Goal: Task Accomplishment & Management: Complete application form

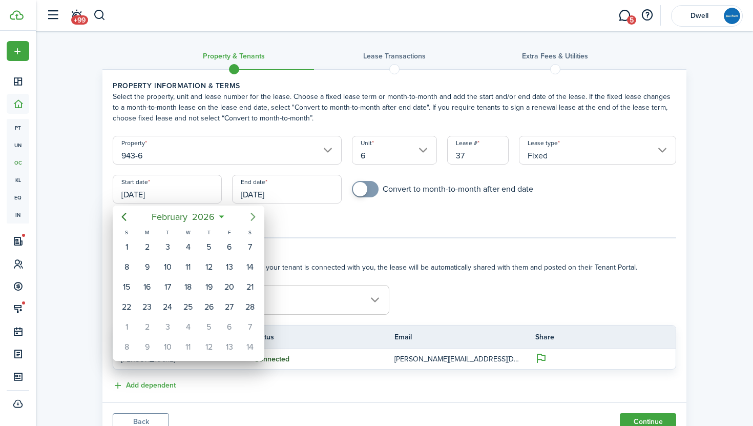
click at [253, 214] on icon "Next page" at bounding box center [253, 216] width 12 height 12
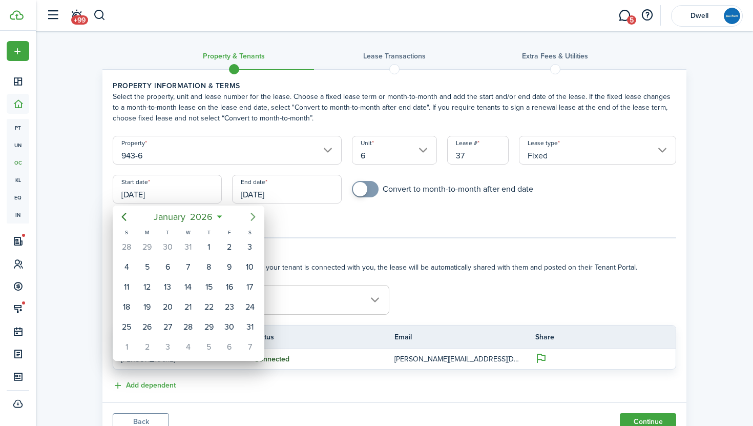
click at [253, 214] on icon "Next page" at bounding box center [253, 216] width 12 height 12
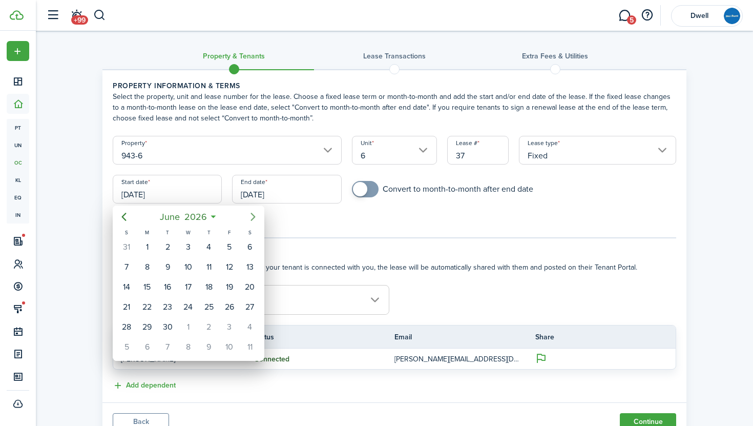
click at [253, 214] on icon "Next page" at bounding box center [253, 216] width 12 height 12
click at [248, 242] on div "1" at bounding box center [249, 246] width 15 height 15
type input "[DATE]"
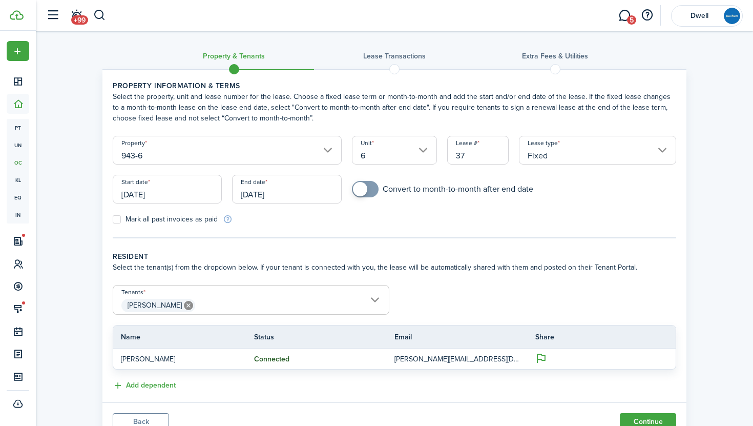
click at [260, 192] on input "[DATE]" at bounding box center [286, 189] width 109 height 29
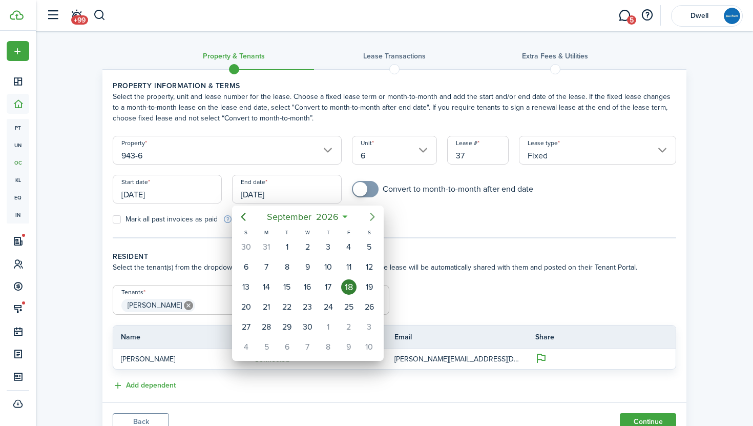
click at [367, 217] on icon "Next page" at bounding box center [372, 216] width 12 height 12
click at [369, 217] on icon "Next page" at bounding box center [372, 216] width 12 height 12
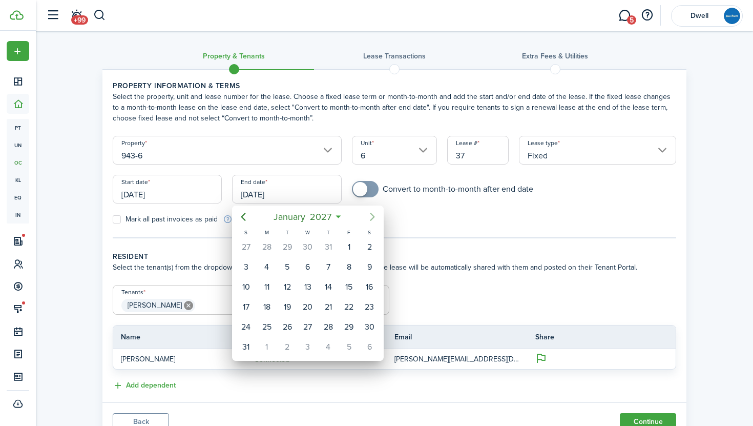
click at [369, 217] on icon "Next page" at bounding box center [372, 216] width 12 height 12
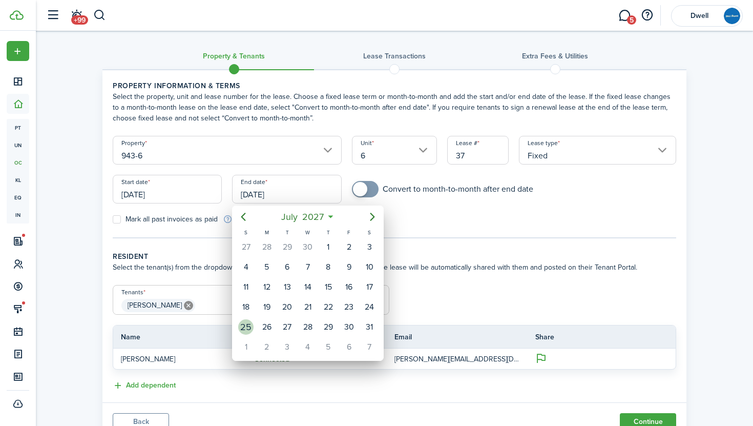
click at [248, 323] on div "25" at bounding box center [245, 326] width 15 height 15
type input "[DATE]"
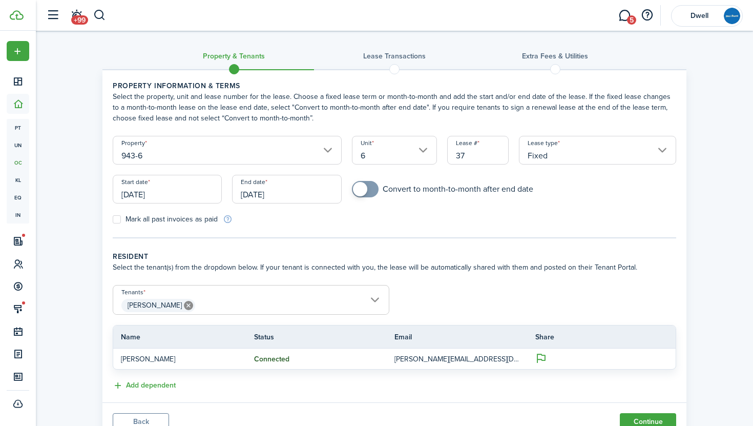
click at [221, 303] on span "[PERSON_NAME]" at bounding box center [251, 305] width 276 height 17
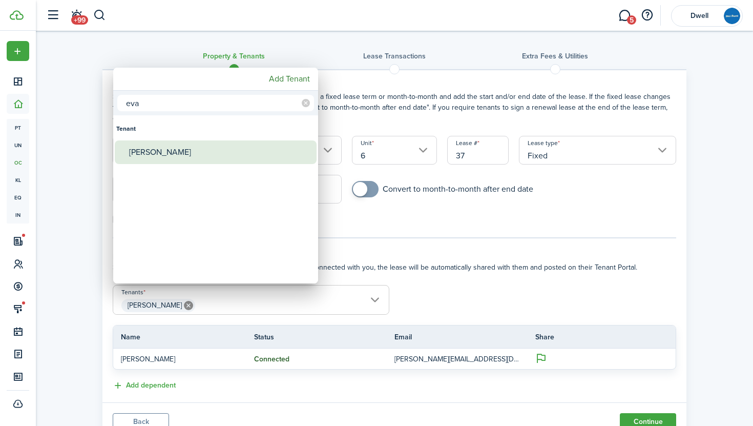
type input "eva"
click at [174, 156] on div "[PERSON_NAME]" at bounding box center [219, 152] width 181 height 24
type input "[PERSON_NAME], [PERSON_NAME]"
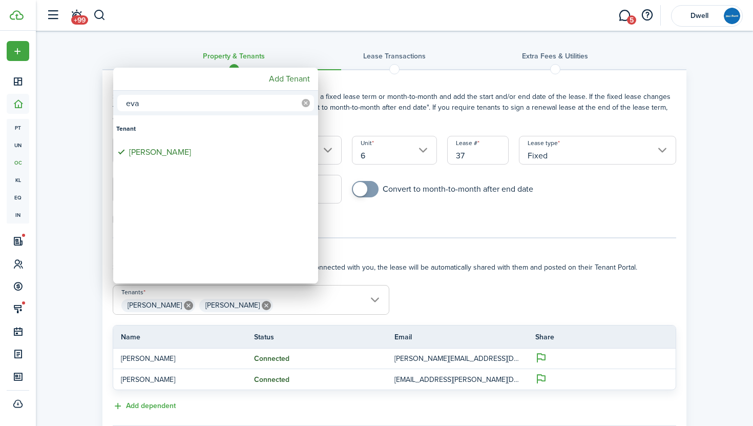
click at [305, 104] on icon at bounding box center [306, 103] width 8 height 8
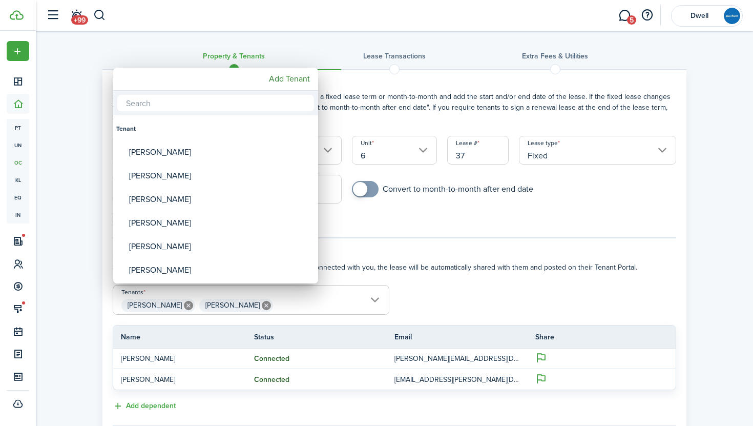
click at [263, 107] on input "text" at bounding box center [215, 103] width 197 height 16
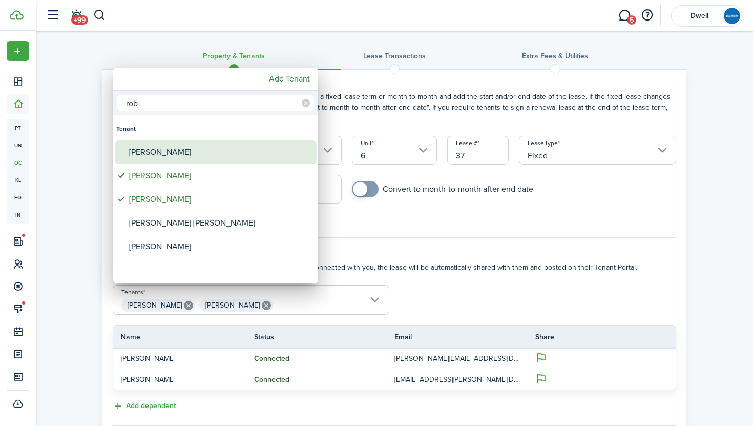
type input "rob"
click at [252, 157] on div "[PERSON_NAME]" at bounding box center [219, 152] width 181 height 24
type input "[PERSON_NAME], [PERSON_NAME], [PERSON_NAME]"
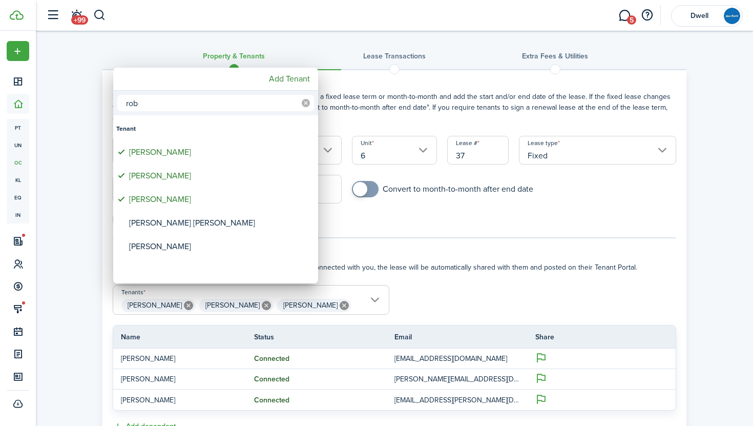
click at [304, 100] on icon at bounding box center [306, 103] width 8 height 8
click at [261, 100] on input "text" at bounding box center [215, 103] width 197 height 16
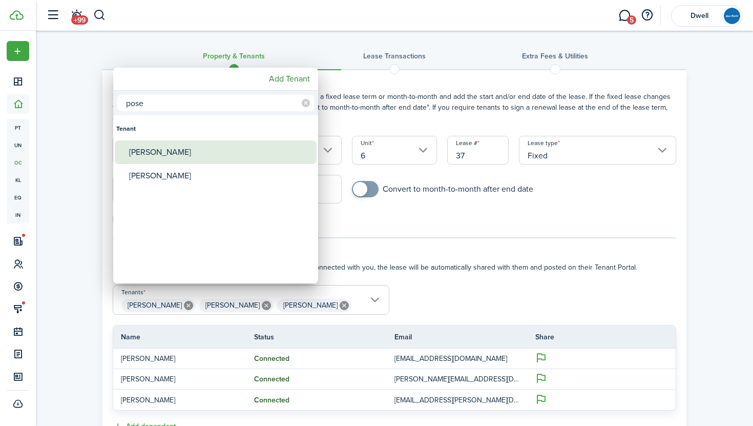
type input "pose"
click at [221, 150] on div "[PERSON_NAME]" at bounding box center [219, 152] width 181 height 24
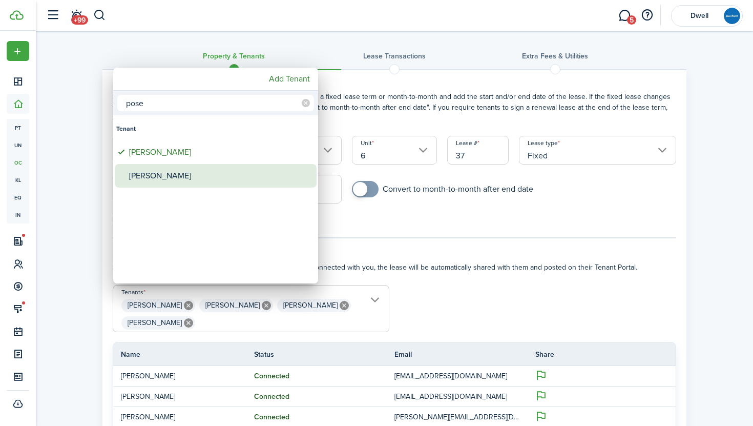
click at [224, 168] on div "[PERSON_NAME]" at bounding box center [219, 176] width 181 height 24
type input "[PERSON_NAME], [PERSON_NAME], [PERSON_NAME], [PERSON_NAME], [PERSON_NAME]"
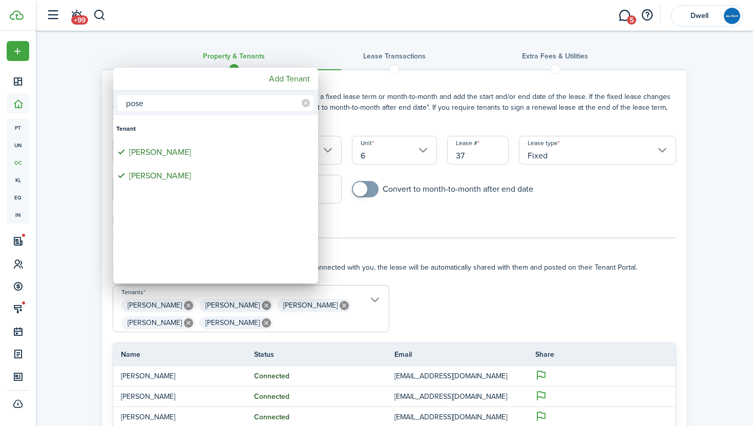
click at [353, 219] on div at bounding box center [376, 212] width 917 height 589
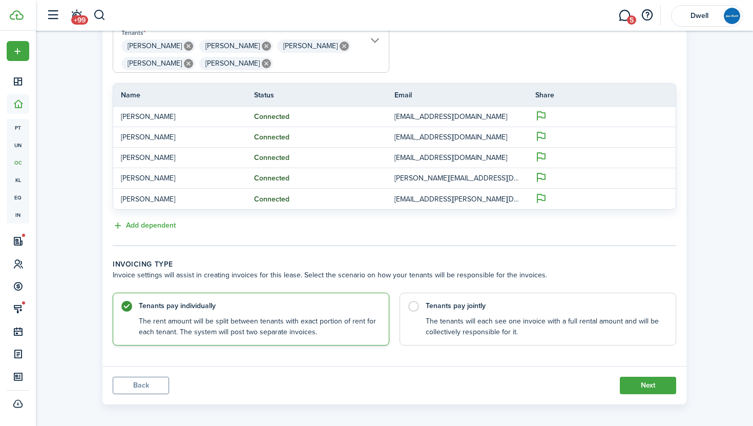
scroll to position [266, 0]
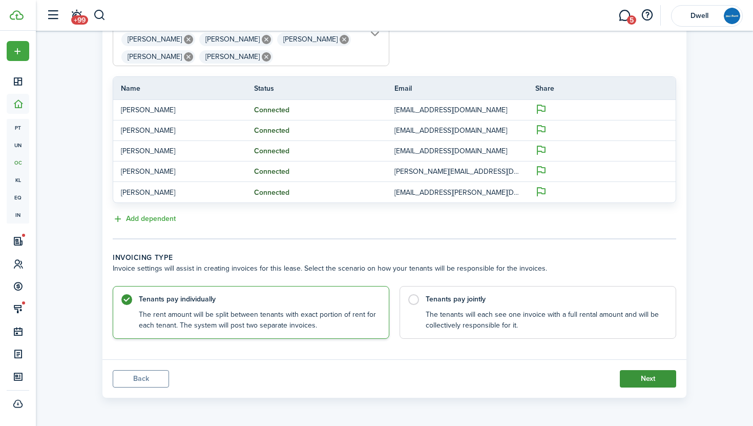
click at [648, 377] on button "Next" at bounding box center [648, 378] width 56 height 17
click at [634, 378] on button "Next" at bounding box center [648, 378] width 56 height 17
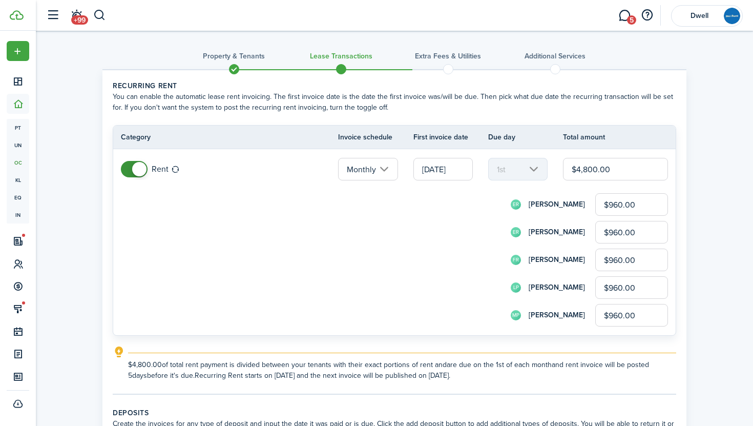
click at [621, 202] on input "$960.00" at bounding box center [631, 204] width 73 height 23
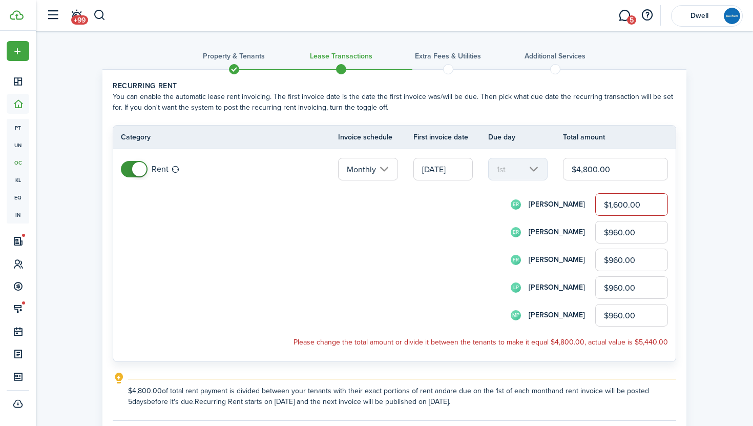
type input "$1,600.00"
type input "$0.00"
type input "$1,600.00"
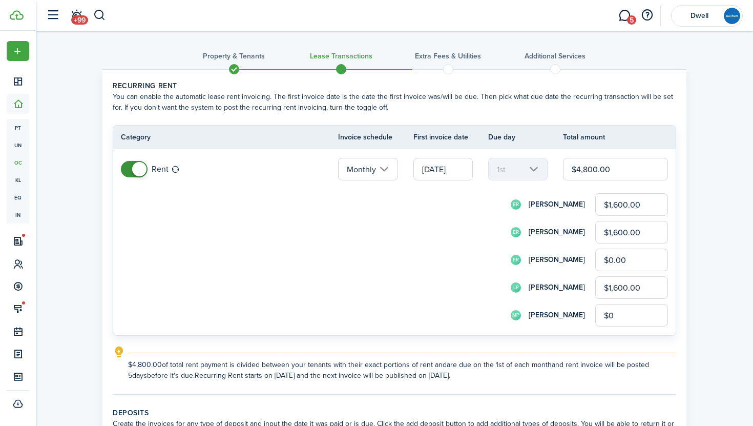
type input "$0.00"
click at [490, 239] on div "ER [PERSON_NAME] $1,600.00" at bounding box center [408, 232] width 519 height 23
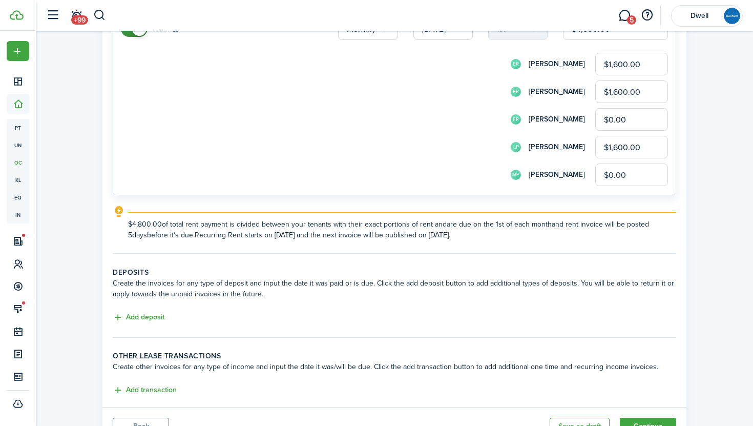
scroll to position [188, 0]
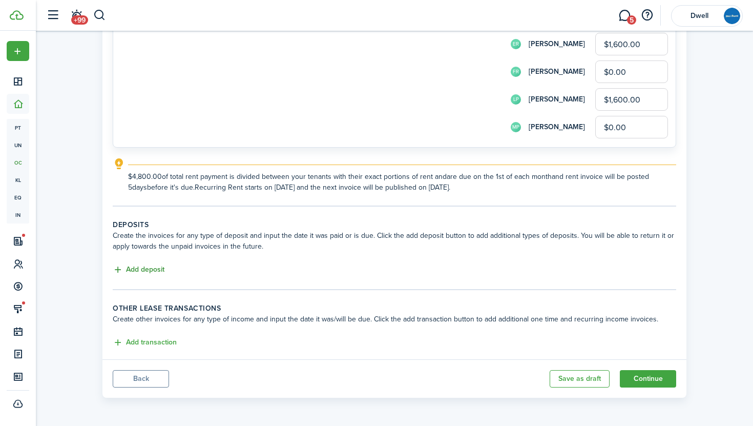
click at [143, 269] on button "Add deposit" at bounding box center [139, 270] width 52 height 12
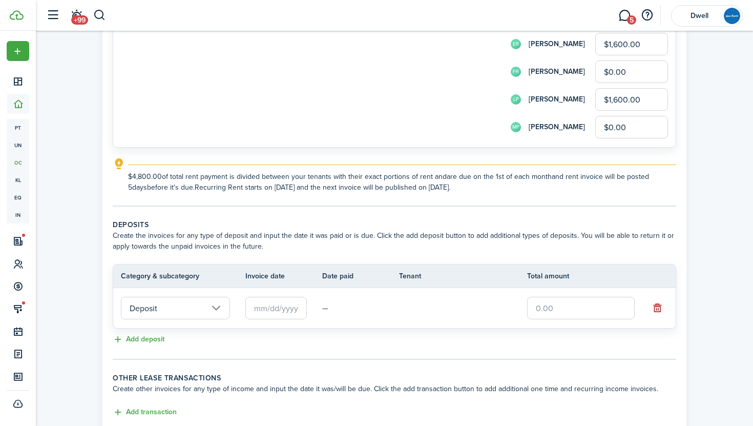
click at [273, 309] on input "text" at bounding box center [275, 308] width 61 height 23
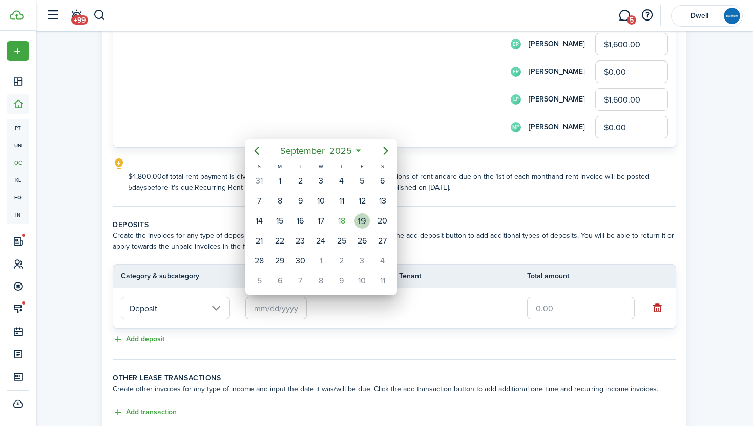
click at [360, 220] on div "19" at bounding box center [361, 220] width 15 height 15
type input "[DATE]"
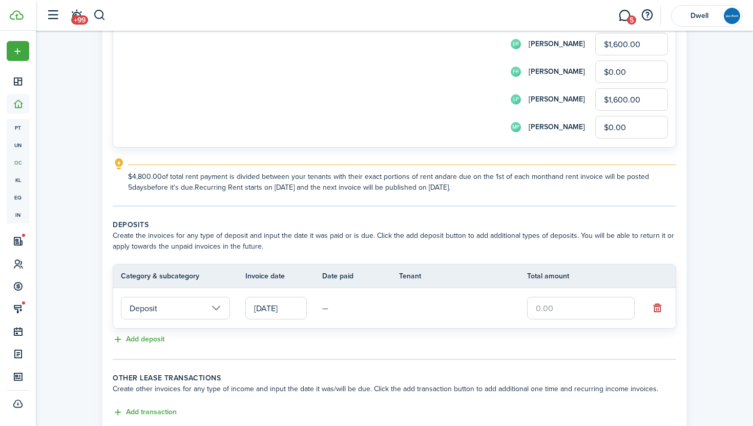
click at [545, 305] on input "text" at bounding box center [581, 308] width 108 height 23
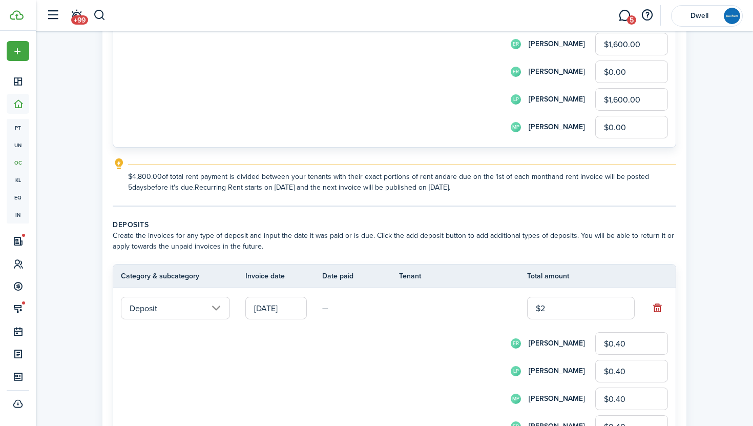
type input "$24"
type input "$4.80"
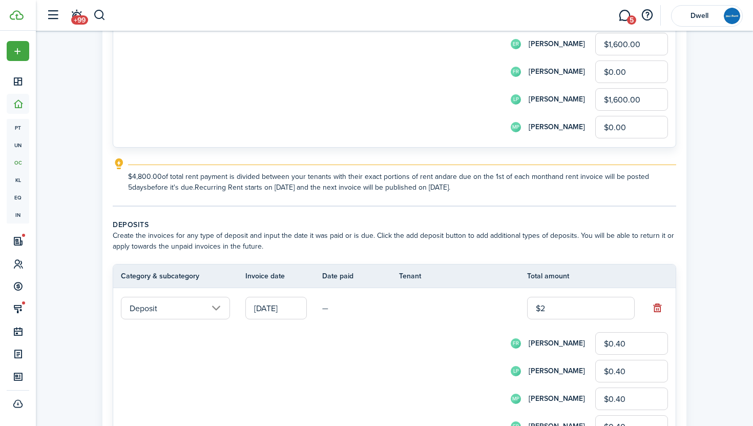
type input "$4.80"
type input "$240"
type input "$48.00"
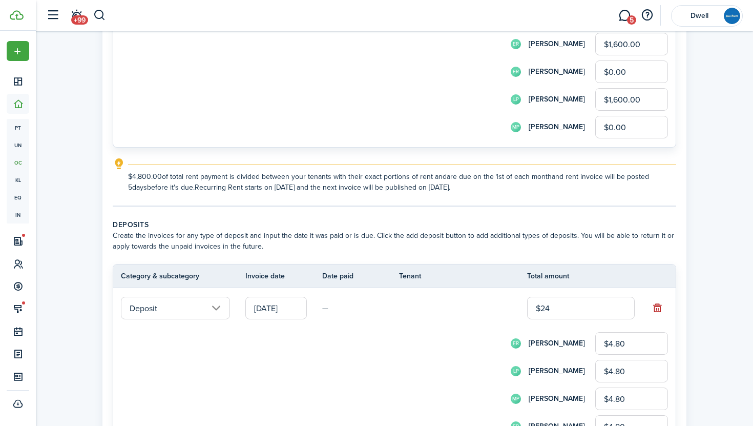
type input "$48.00"
type input "$2,400"
type input "$480.00"
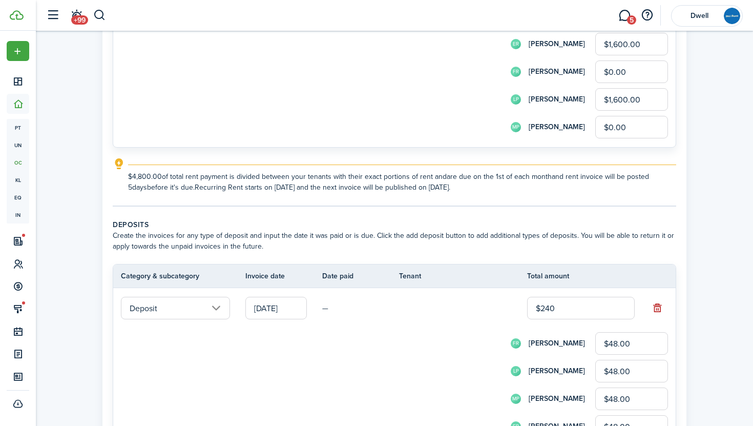
type input "$480.00"
type input "$2,400.00"
click at [620, 370] on input "$480.00" at bounding box center [631, 370] width 73 height 23
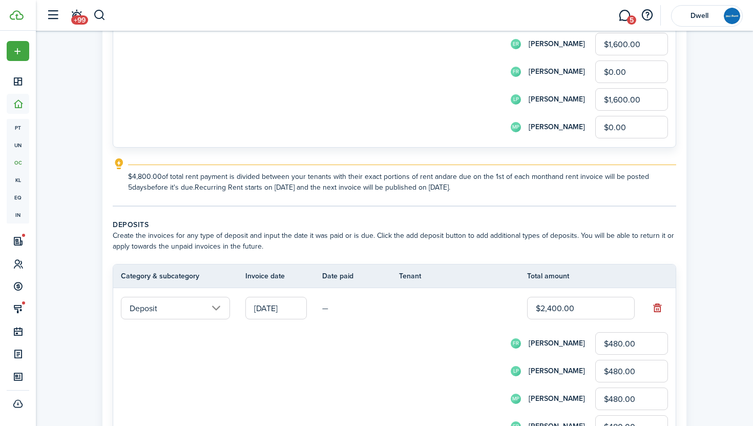
click at [621, 345] on input "$480.00" at bounding box center [631, 343] width 73 height 23
type input "$0.00"
type input "$800.00"
type input "$0.00"
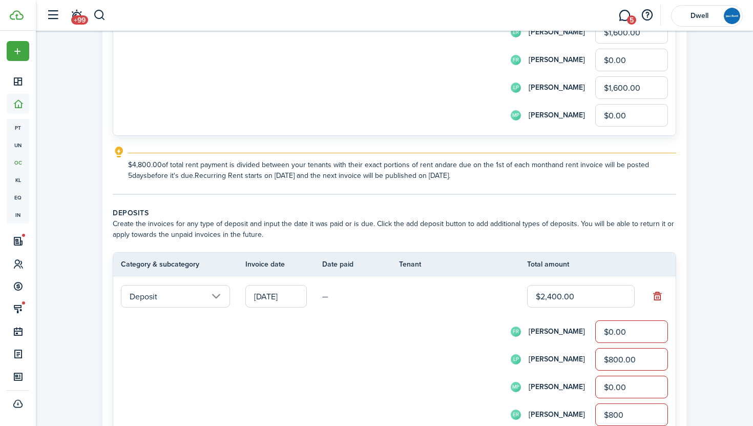
type input "$800.00"
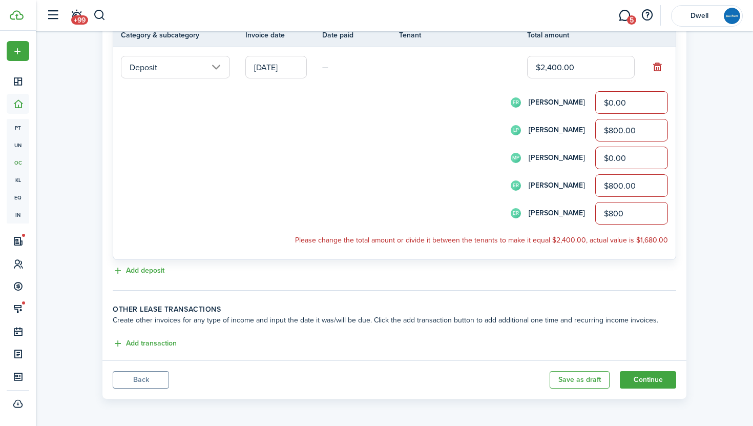
scroll to position [404, 0]
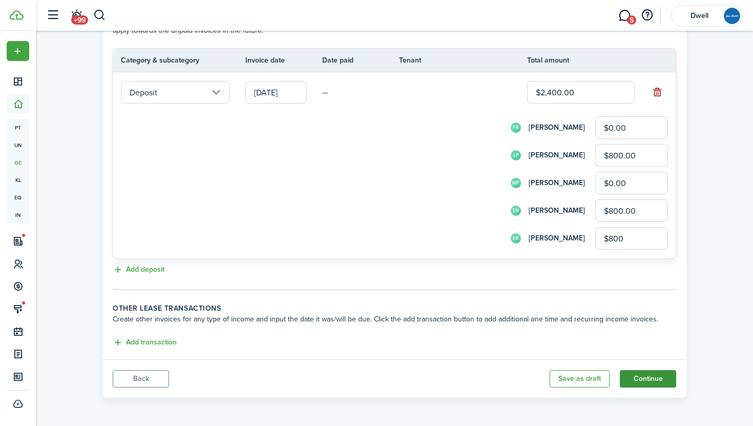
type input "$800.00"
click at [644, 379] on button "Continue" at bounding box center [648, 378] width 56 height 17
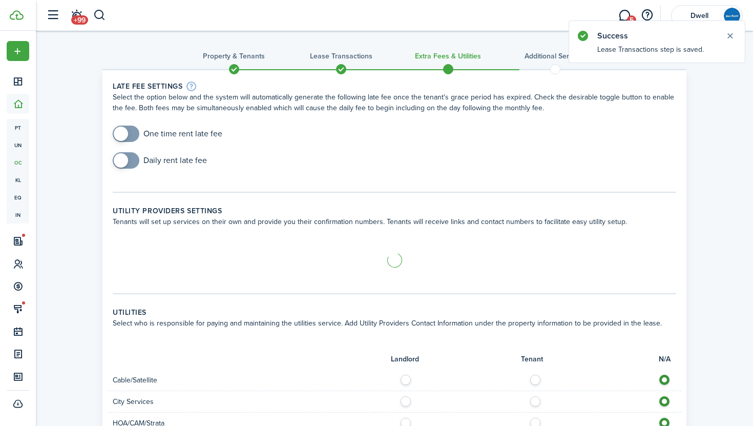
checkbox input "true"
click at [131, 135] on span at bounding box center [126, 133] width 10 height 16
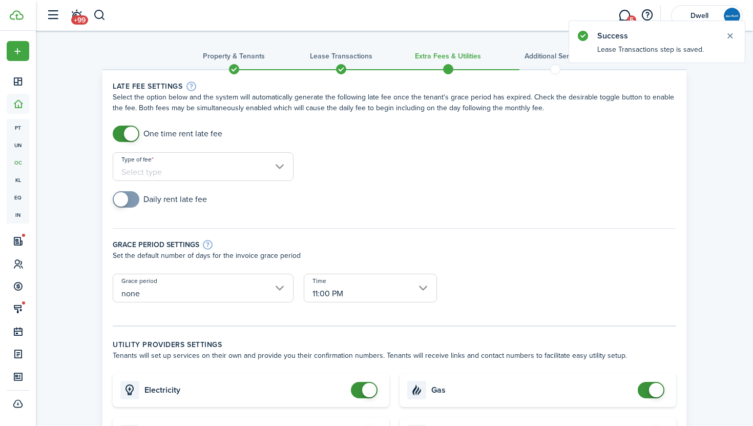
click at [194, 172] on input "Type of fee" at bounding box center [203, 166] width 181 height 29
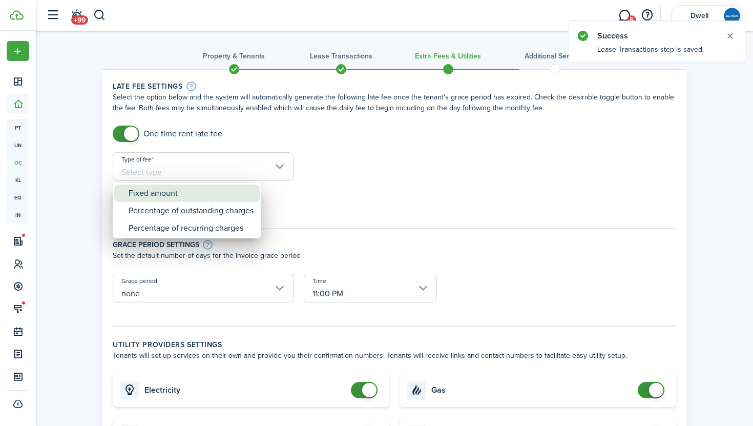
click at [210, 197] on div "Fixed amount" at bounding box center [191, 192] width 125 height 17
type input "Fixed amount"
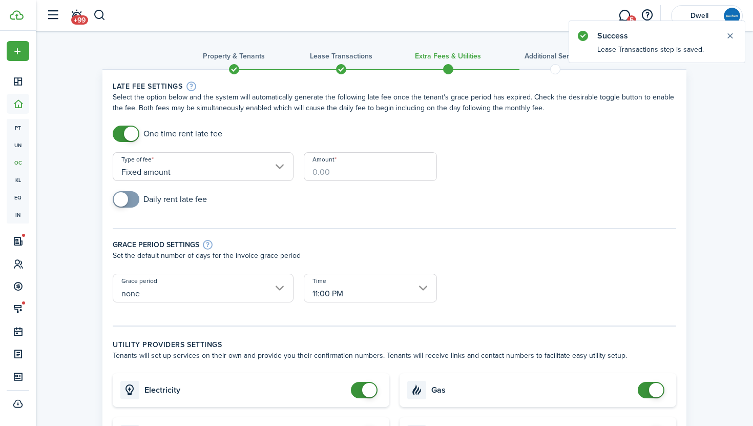
click at [352, 165] on input "Amount" at bounding box center [370, 166] width 133 height 29
type input "$100.00"
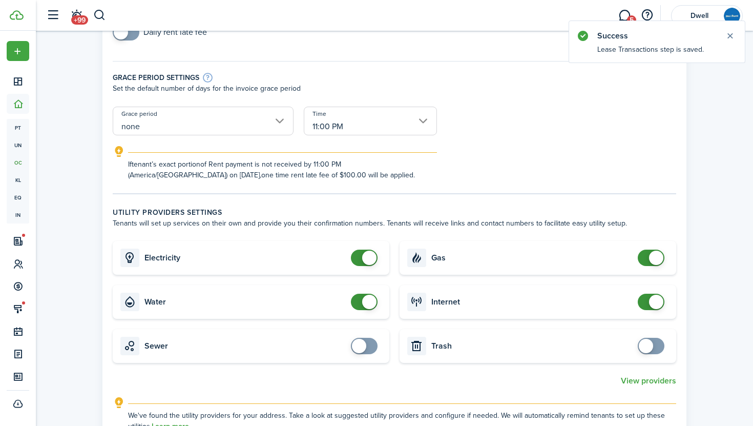
scroll to position [172, 0]
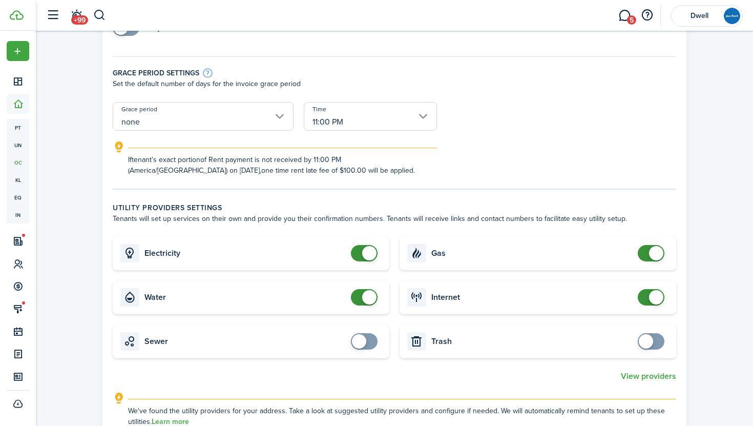
checkbox input "false"
click at [361, 252] on span at bounding box center [364, 253] width 10 height 16
checkbox input "false"
click at [359, 300] on span at bounding box center [364, 297] width 10 height 16
checkbox input "false"
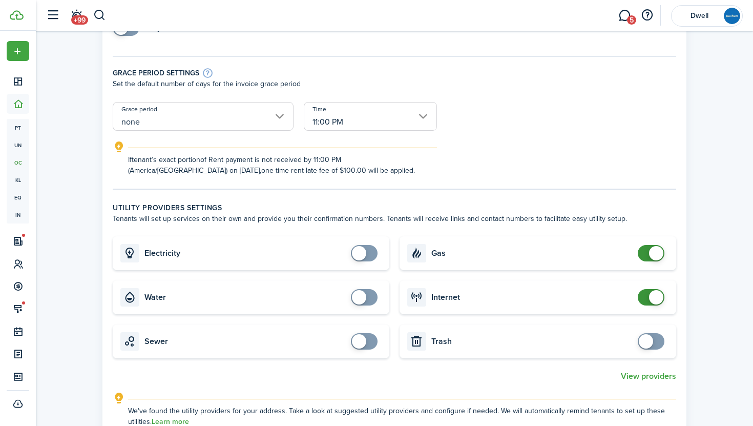
click at [646, 253] on span at bounding box center [651, 253] width 10 height 16
checkbox input "false"
click at [650, 299] on span at bounding box center [656, 297] width 14 height 14
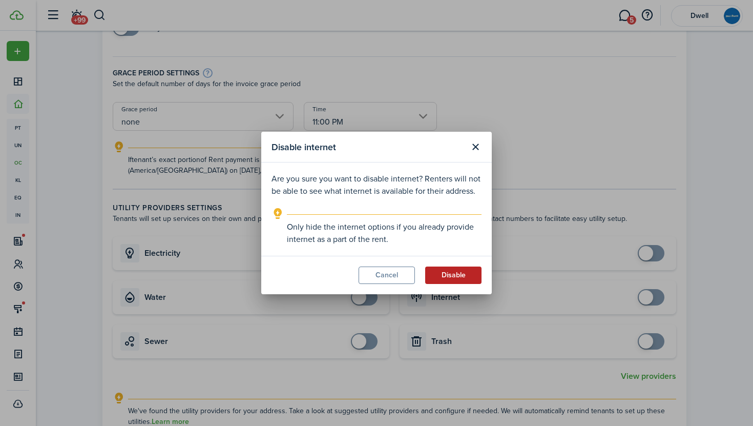
click at [449, 272] on button "Disable" at bounding box center [453, 274] width 56 height 17
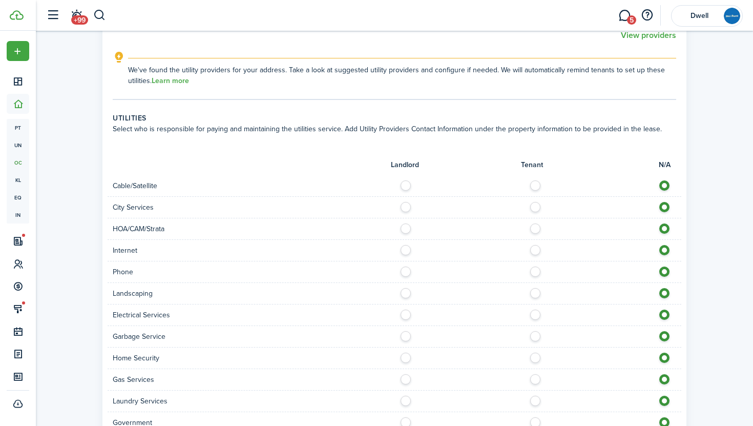
scroll to position [528, 0]
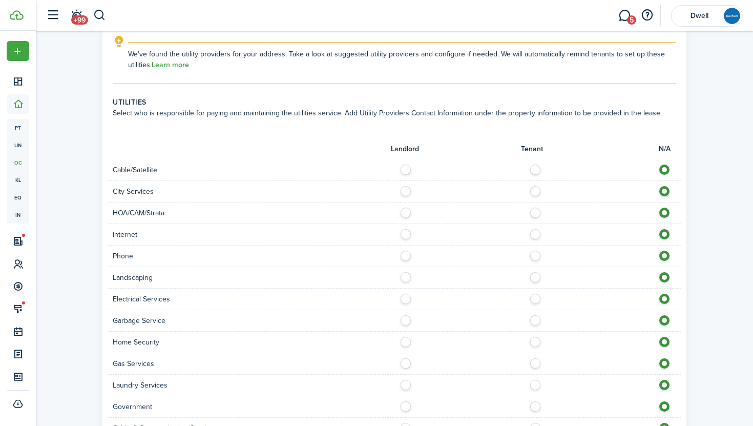
click at [533, 170] on label at bounding box center [538, 166] width 18 height 5
radio input "true"
click at [537, 191] on label at bounding box center [538, 188] width 18 height 5
radio input "true"
click at [536, 232] on label at bounding box center [538, 231] width 18 height 5
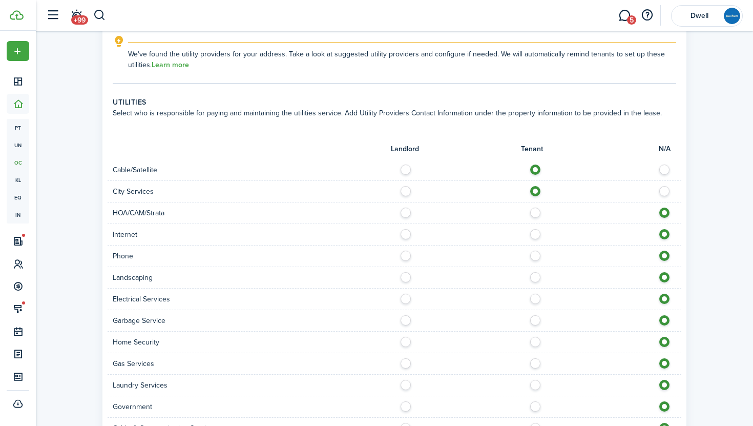
radio input "true"
click at [537, 256] on label at bounding box center [538, 252] width 18 height 5
radio input "true"
click at [407, 276] on label at bounding box center [408, 274] width 18 height 5
radio input "true"
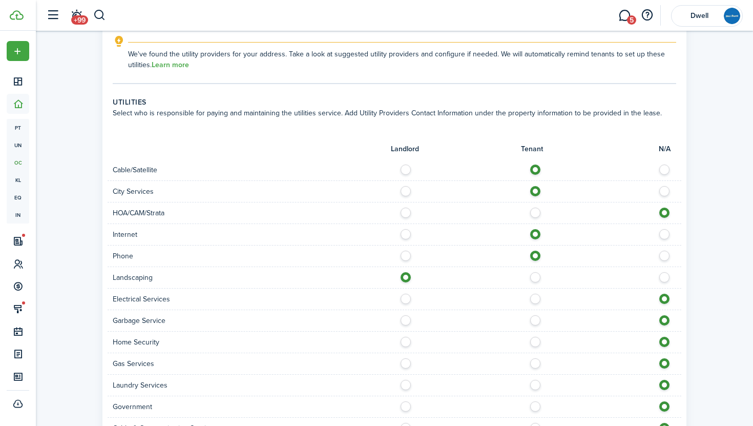
click at [536, 299] on label at bounding box center [538, 295] width 18 height 5
radio input "true"
click at [535, 320] on label at bounding box center [538, 317] width 18 height 5
radio input "true"
click at [535, 342] on label at bounding box center [538, 338] width 18 height 5
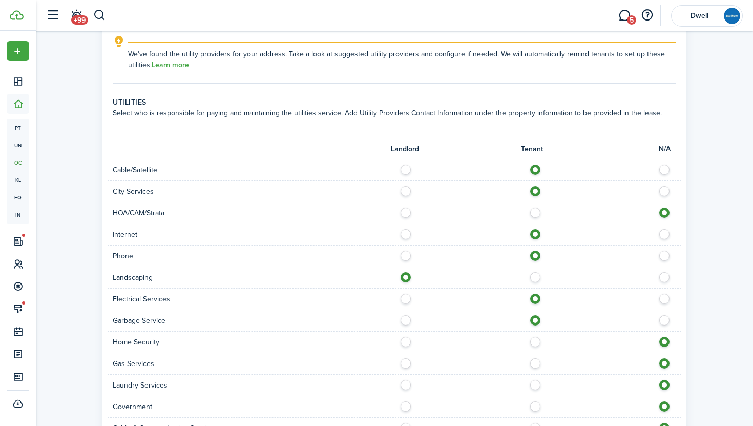
radio input "true"
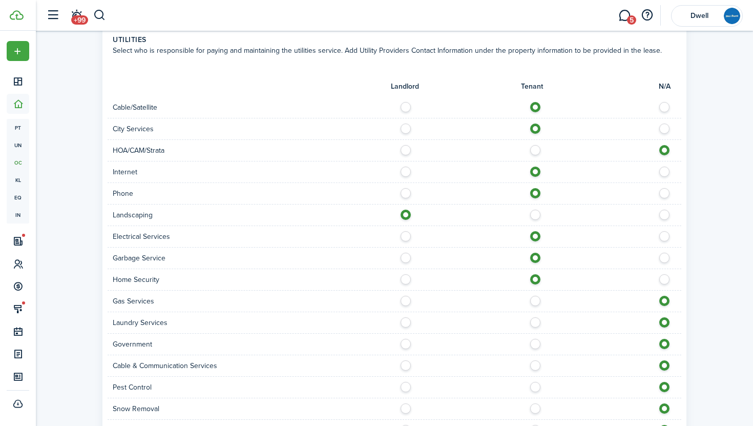
scroll to position [595, 0]
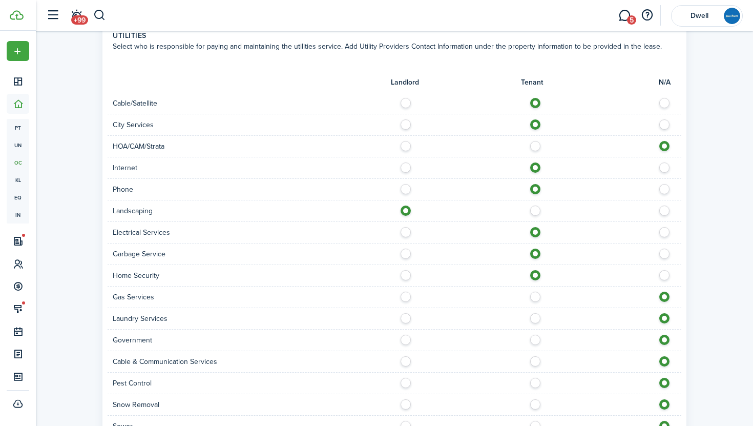
click at [535, 318] on label at bounding box center [538, 315] width 18 height 5
radio input "true"
click at [534, 359] on label at bounding box center [538, 358] width 18 height 5
radio input "true"
click at [403, 383] on label at bounding box center [408, 379] width 18 height 5
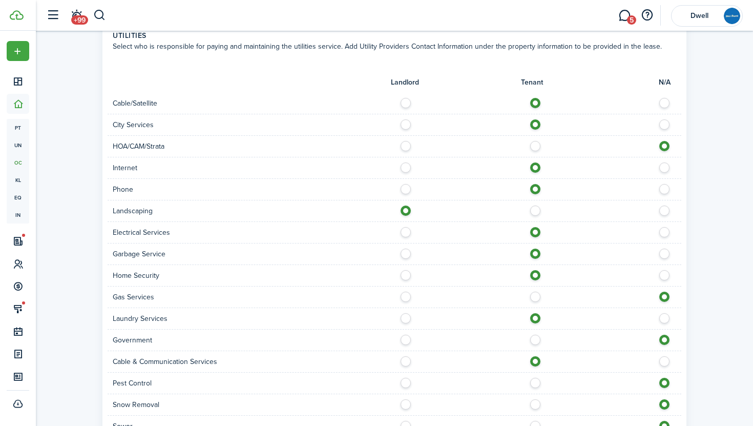
radio input "true"
click at [405, 403] on label at bounding box center [408, 401] width 18 height 5
radio input "true"
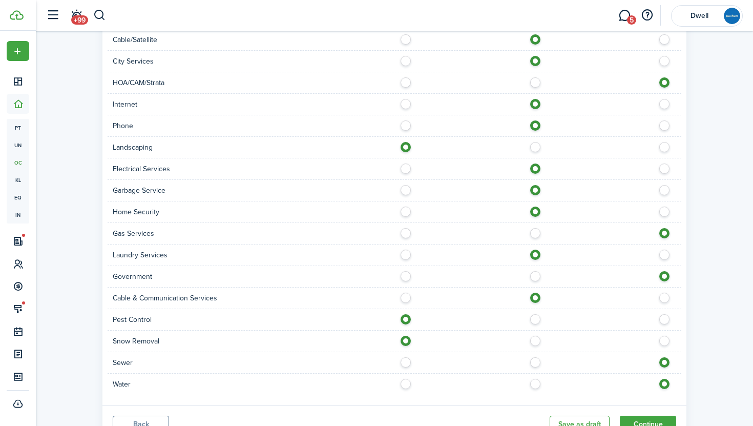
scroll to position [704, 0]
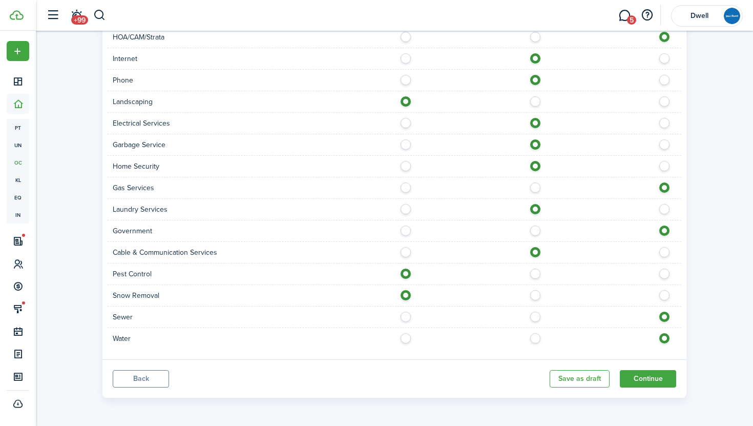
click at [536, 311] on label at bounding box center [538, 313] width 18 height 5
radio input "true"
click at [536, 336] on label at bounding box center [538, 335] width 18 height 5
radio input "true"
click at [659, 376] on button "Continue" at bounding box center [648, 378] width 56 height 17
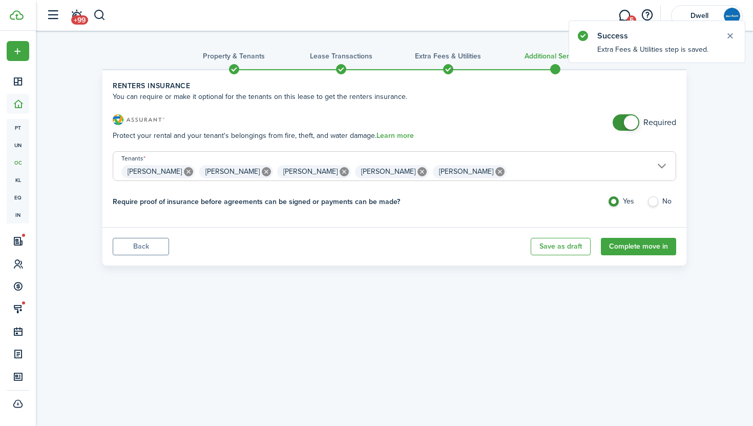
checkbox input "false"
click at [621, 120] on span at bounding box center [626, 122] width 10 height 16
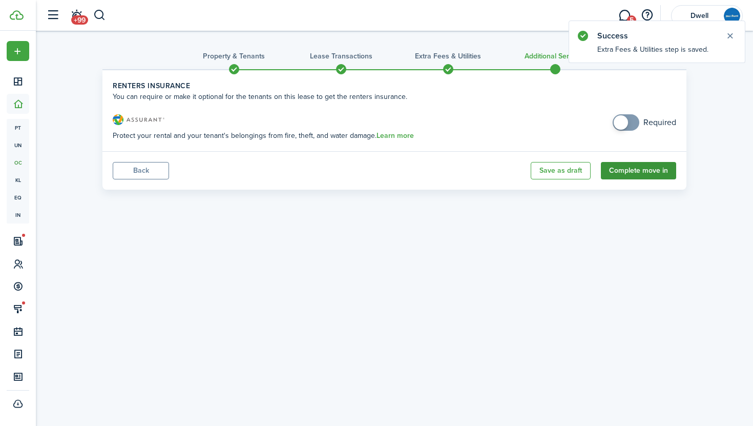
click at [643, 171] on button "Complete move in" at bounding box center [638, 170] width 75 height 17
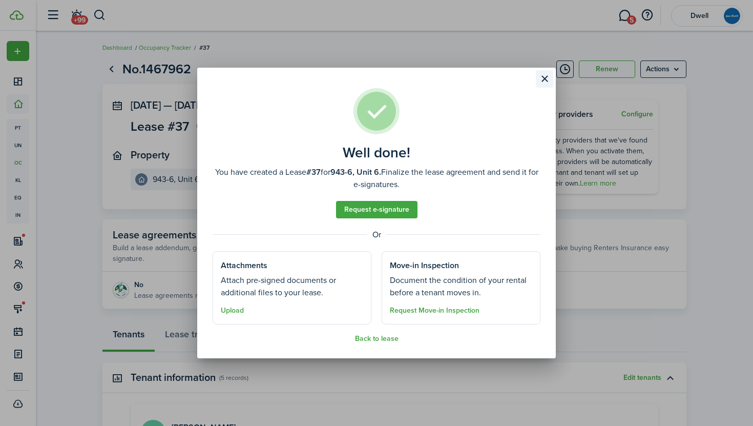
click at [543, 76] on button "Close modal" at bounding box center [544, 78] width 17 height 17
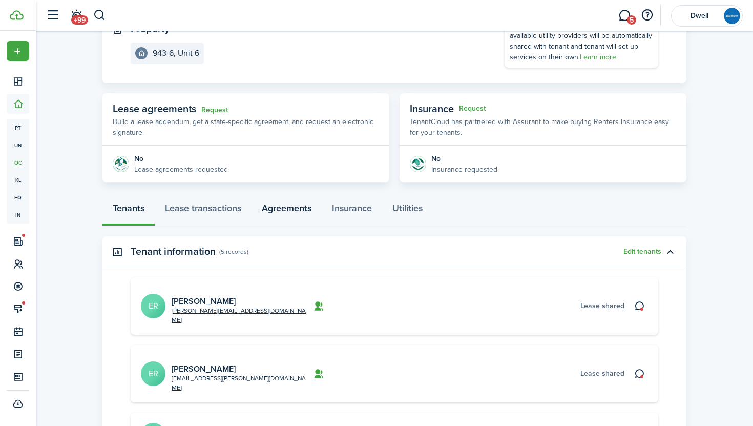
scroll to position [129, 0]
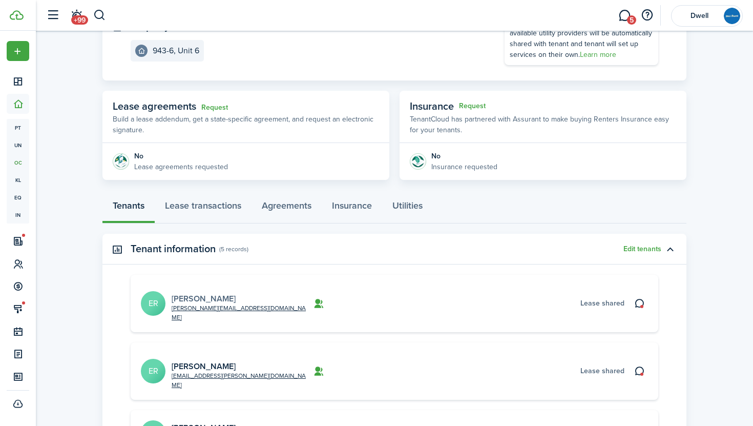
click at [202, 292] on link "[PERSON_NAME]" at bounding box center [204, 298] width 64 height 12
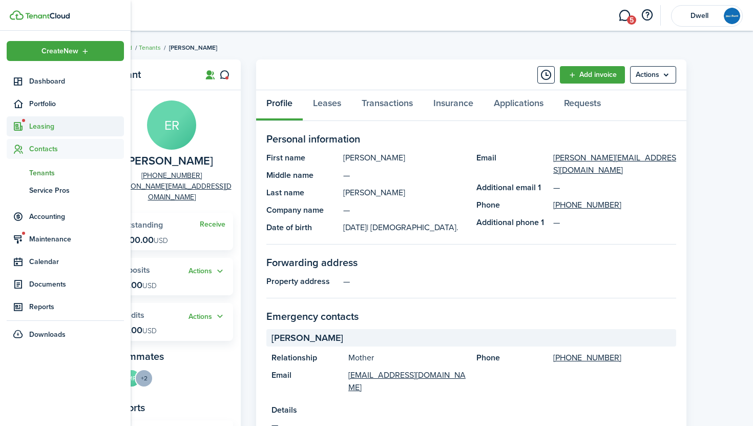
click at [39, 122] on span "Leasing" at bounding box center [76, 126] width 95 height 11
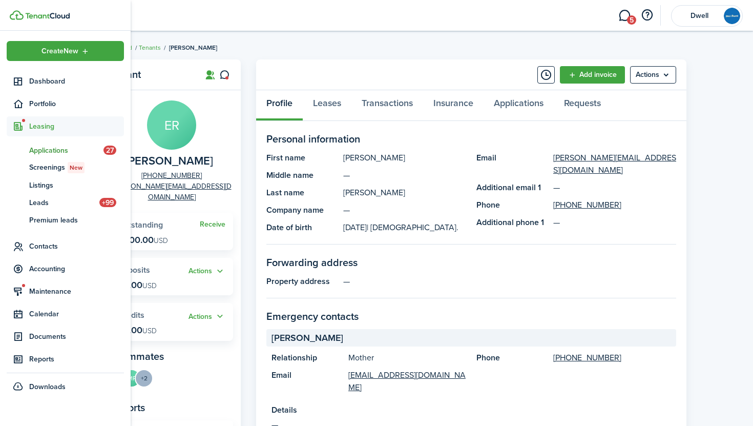
click at [61, 153] on span "Applications" at bounding box center [66, 150] width 74 height 11
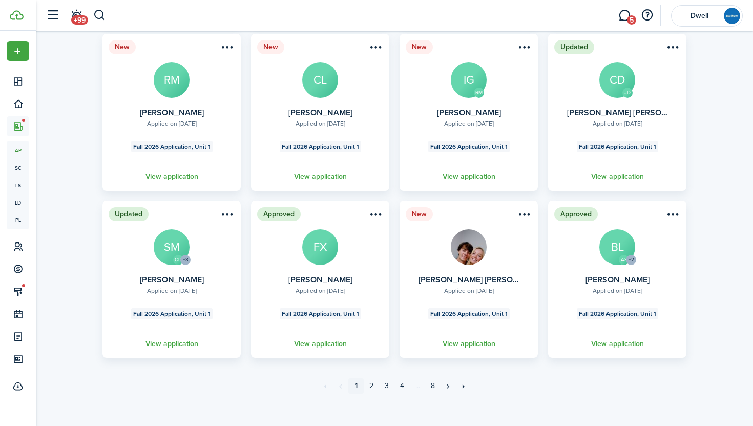
scroll to position [254, 0]
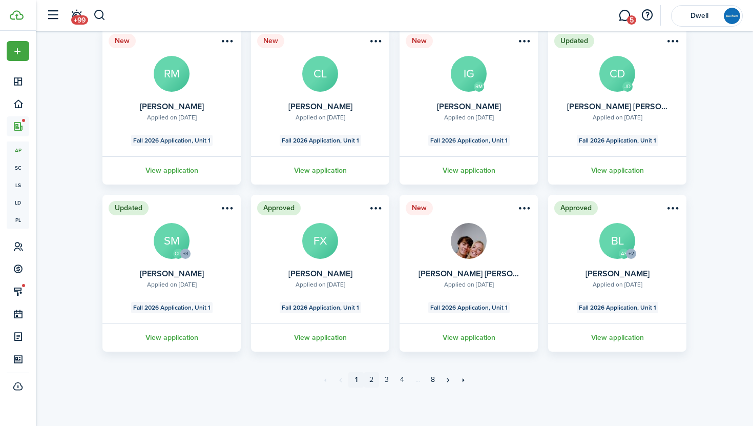
click at [373, 378] on link "2" at bounding box center [371, 379] width 15 height 15
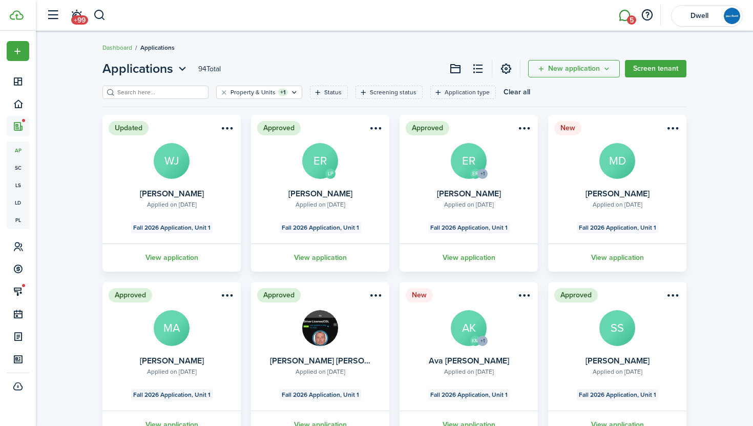
click at [622, 14] on link "5" at bounding box center [624, 16] width 19 height 26
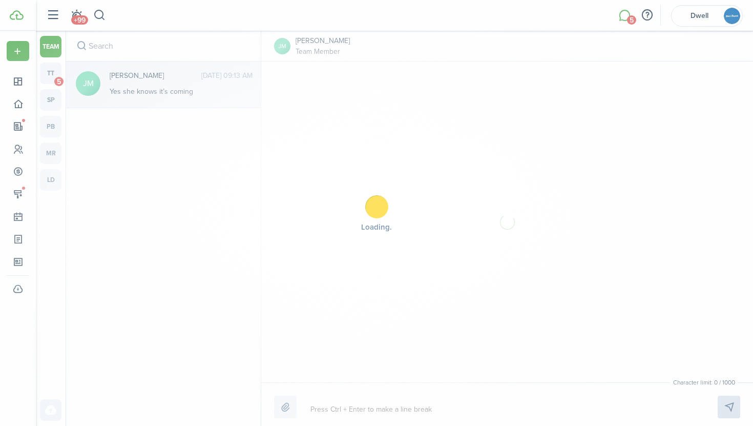
scroll to position [124, 0]
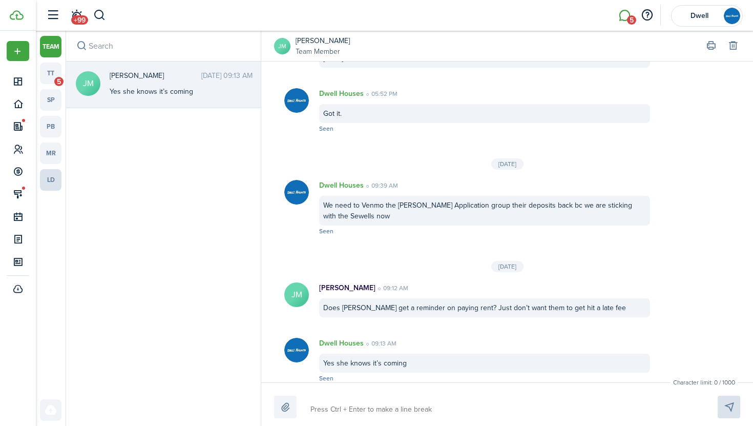
click at [51, 178] on link "ld" at bounding box center [51, 180] width 22 height 22
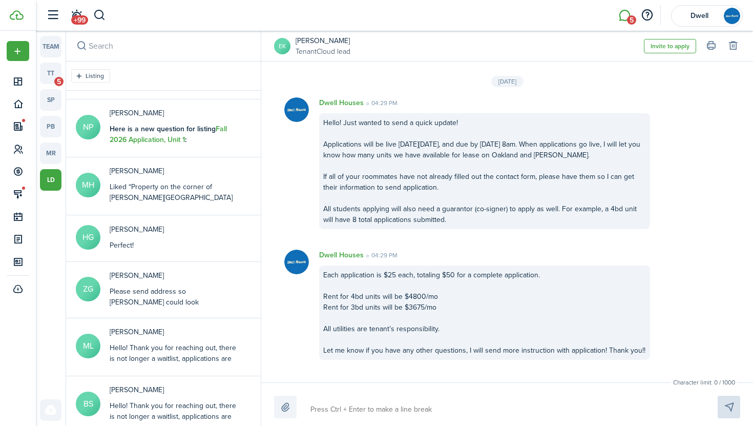
scroll to position [1279, 0]
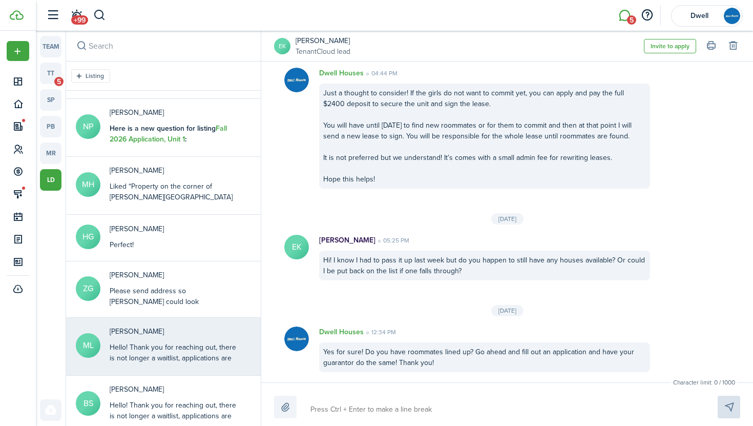
click at [199, 339] on div "[PERSON_NAME] Hello! Thank you for reaching out, there is not longer a waitlist…" at bounding box center [174, 345] width 128 height 39
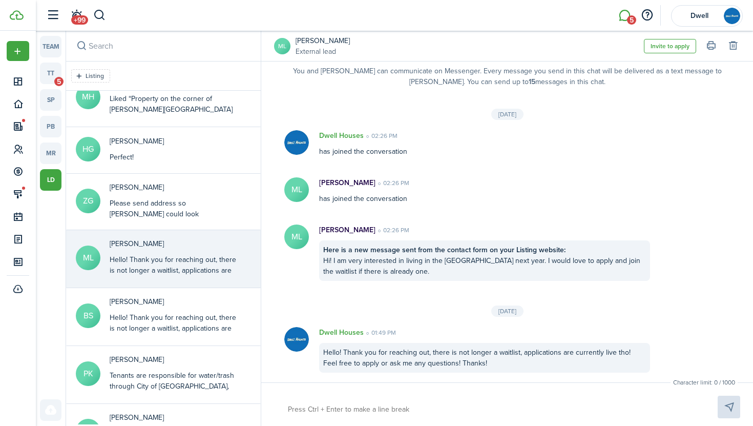
scroll to position [188, 0]
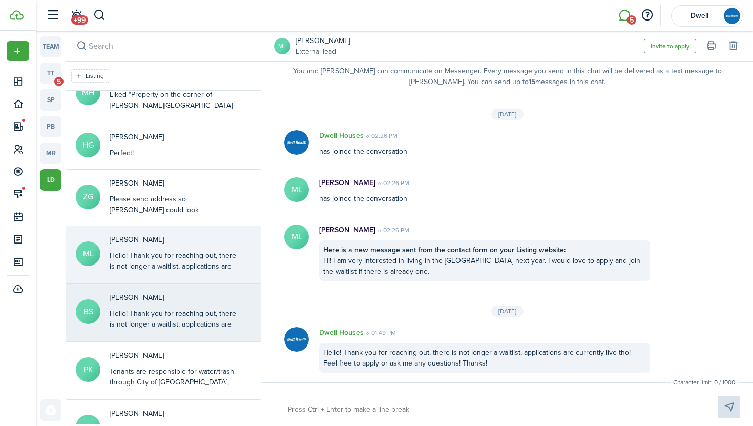
click at [200, 319] on div "Hello! Thank you for reaching out, there is not longer a waitlist, applications…" at bounding box center [174, 329] width 128 height 43
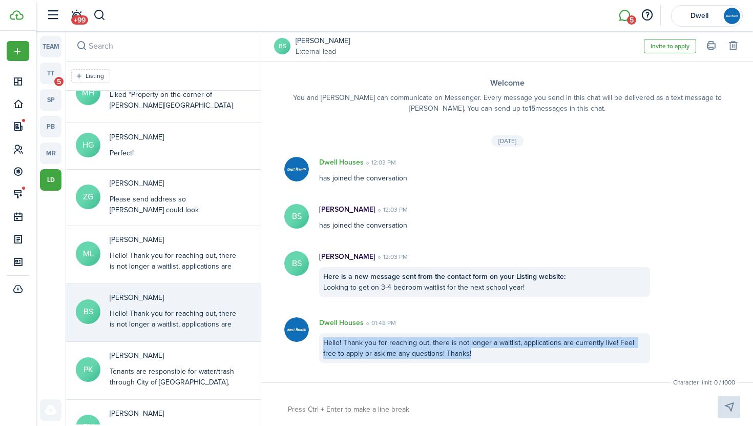
drag, startPoint x: 460, startPoint y: 353, endPoint x: 321, endPoint y: 336, distance: 139.8
click at [321, 336] on div "Hello! Thank you for reaching out, there is not longer a waitlist, applications…" at bounding box center [484, 348] width 331 height 30
copy div "Hello! Thank you for reaching out, there is not longer a waitlist, applications…"
click at [315, 36] on link "[PERSON_NAME]" at bounding box center [322, 40] width 54 height 11
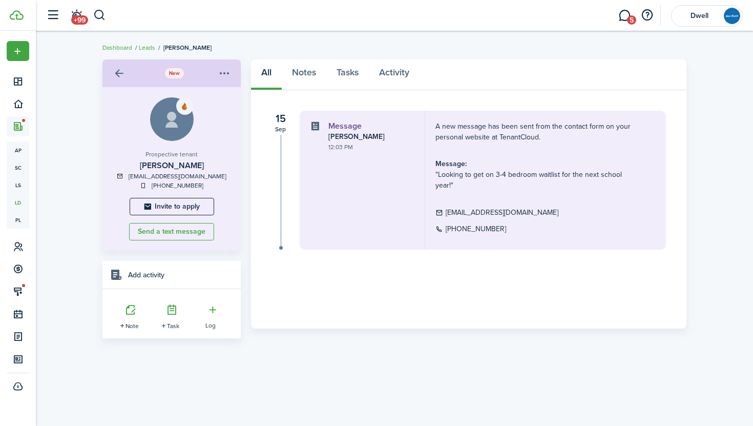
click at [119, 71] on link at bounding box center [118, 73] width 17 height 17
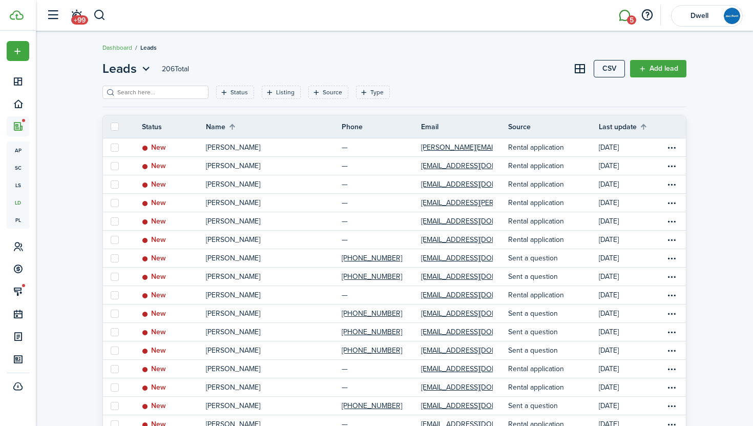
click at [627, 12] on link "5" at bounding box center [624, 16] width 19 height 26
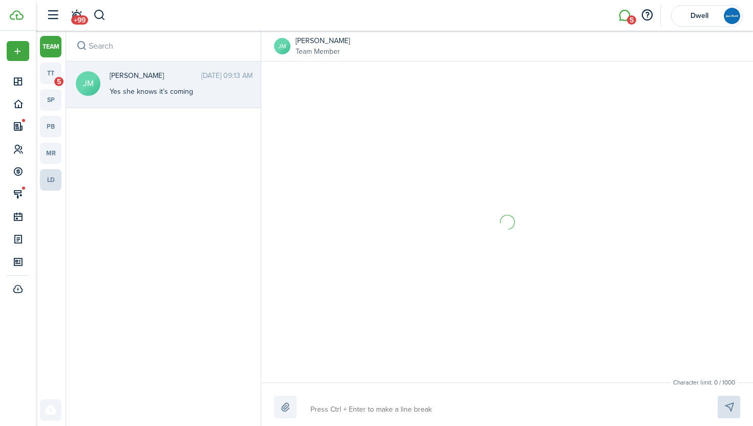
scroll to position [124, 0]
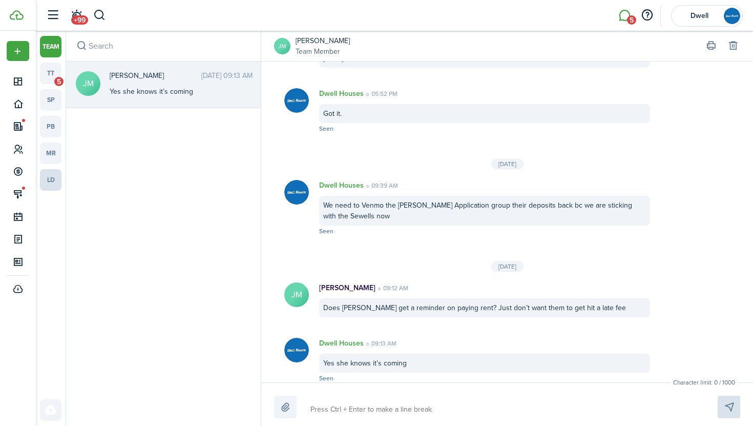
click at [55, 179] on link "ld" at bounding box center [51, 180] width 22 height 22
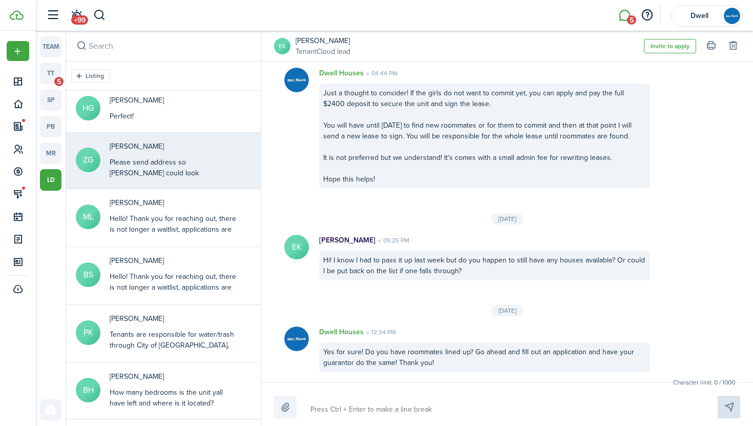
scroll to position [237, 0]
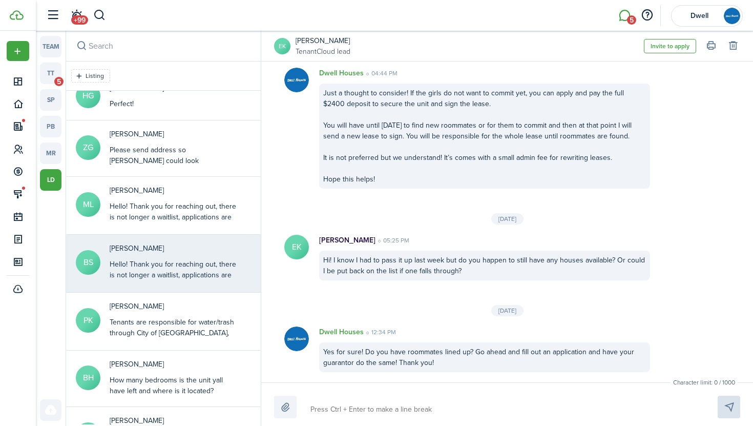
click at [180, 266] on div "Hello! Thank you for reaching out, there is not longer a waitlist, applications…" at bounding box center [174, 280] width 128 height 43
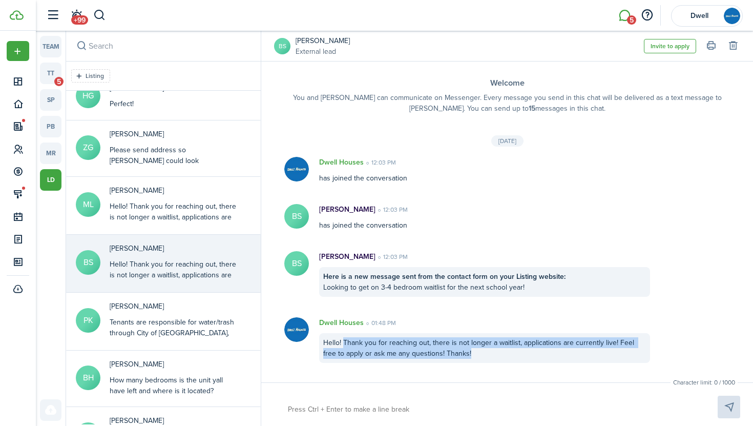
drag, startPoint x: 469, startPoint y: 356, endPoint x: 345, endPoint y: 339, distance: 125.1
click at [345, 339] on div "Hello! Thank you for reaching out, there is not longer a waitlist, applications…" at bounding box center [484, 348] width 331 height 30
copy div "[PERSON_NAME] you for reaching out, there is not longer a waitlist, application…"
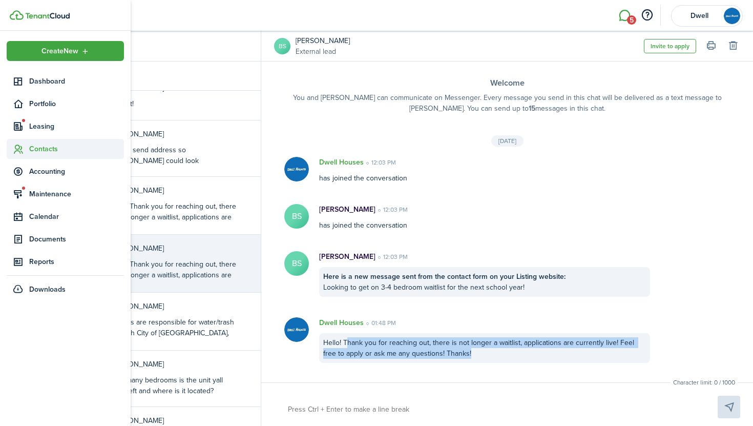
click at [32, 150] on span "Contacts" at bounding box center [76, 148] width 95 height 11
click at [45, 168] on span "Tenants" at bounding box center [76, 172] width 95 height 11
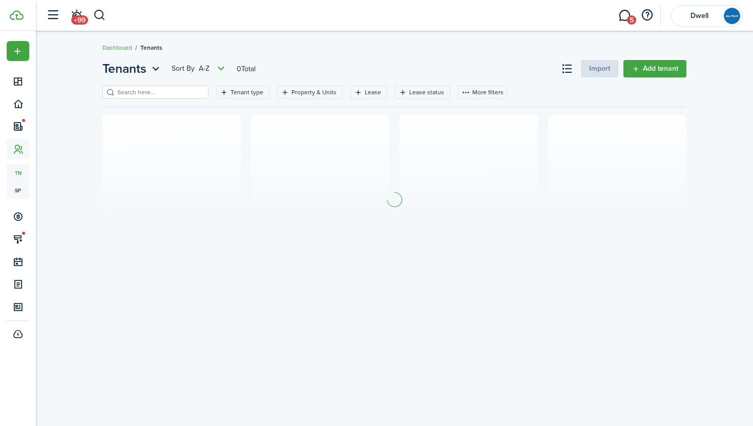
click at [163, 94] on input "search" at bounding box center [160, 93] width 90 height 10
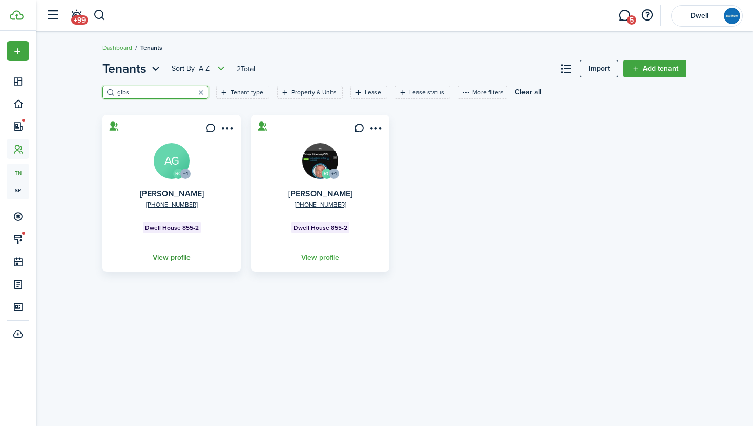
type input "gibs"
click at [167, 257] on link "View profile" at bounding box center [171, 257] width 141 height 28
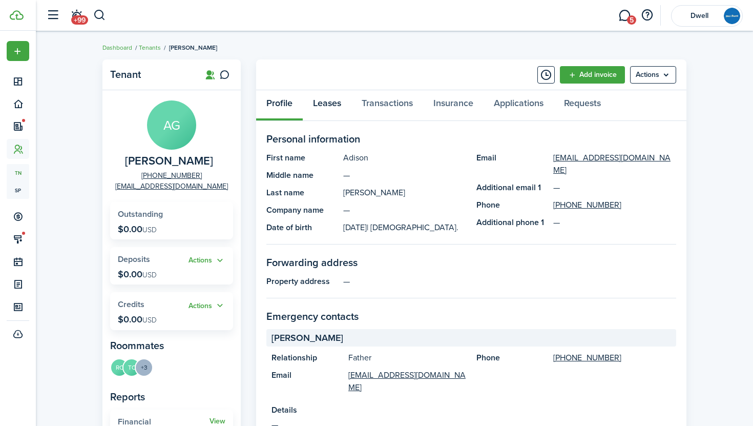
click at [329, 102] on link "Leases" at bounding box center [327, 105] width 49 height 31
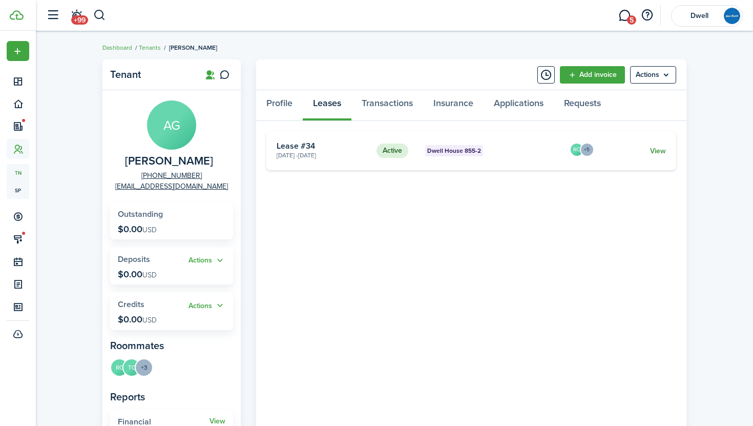
click at [657, 148] on link "View" at bounding box center [658, 150] width 16 height 11
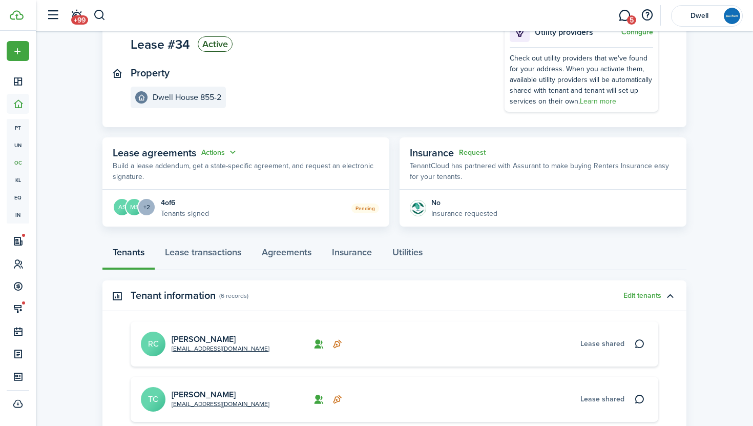
scroll to position [7, 0]
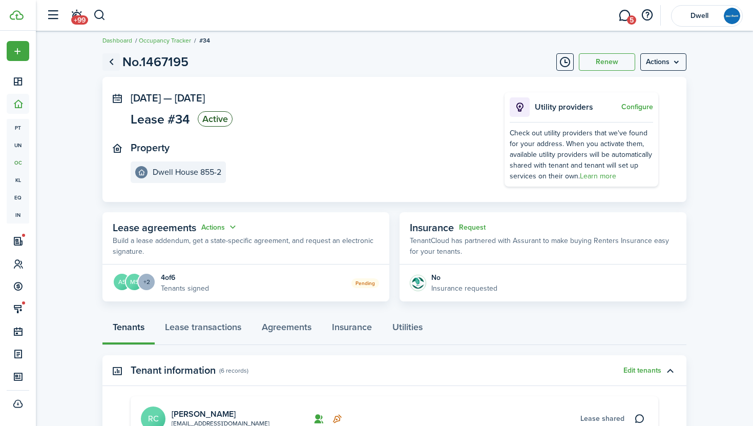
click at [113, 65] on link "Go back" at bounding box center [110, 61] width 17 height 17
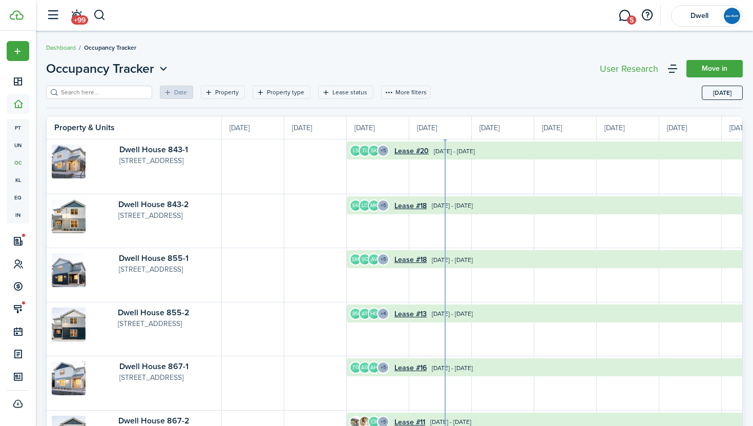
scroll to position [0, 187]
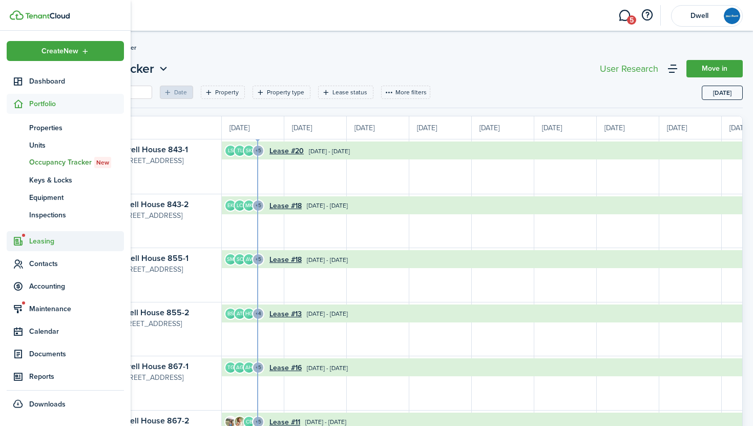
click at [54, 239] on span "Leasing" at bounding box center [76, 241] width 95 height 11
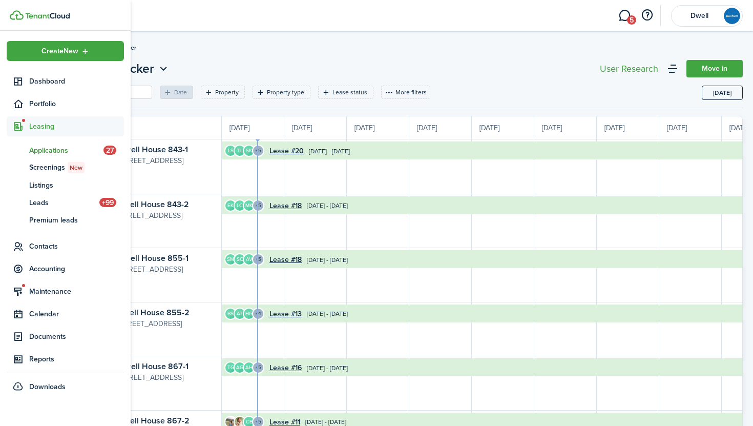
click at [54, 147] on span "Applications" at bounding box center [66, 150] width 74 height 11
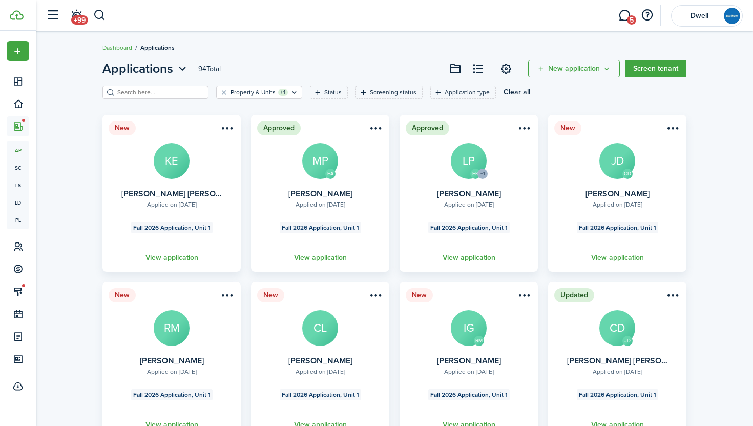
click at [141, 95] on input "search" at bounding box center [160, 93] width 90 height 10
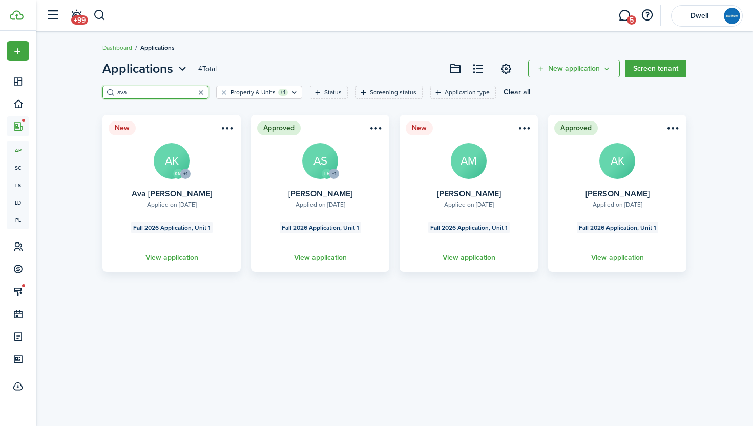
type input "ava"
click at [194, 94] on button "button" at bounding box center [201, 92] width 14 height 14
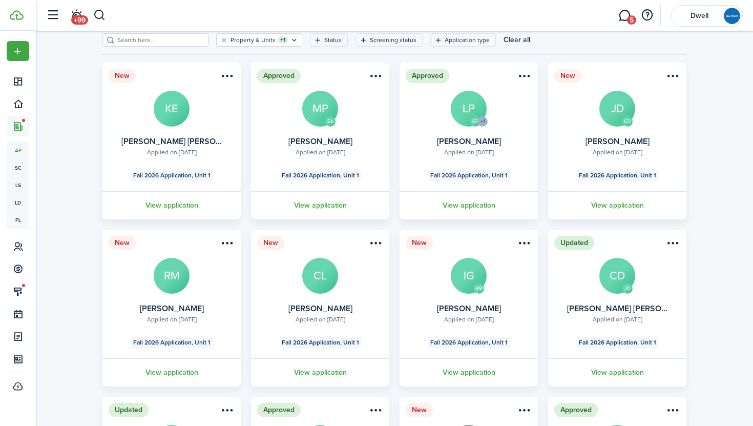
scroll to position [60, 0]
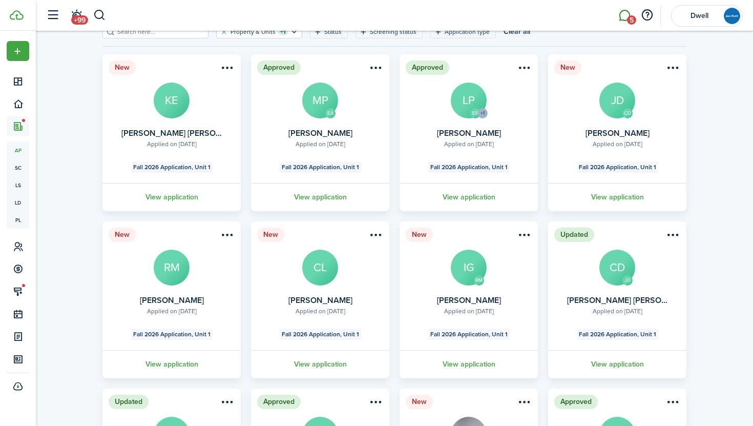
click at [631, 13] on link "5" at bounding box center [624, 16] width 19 height 26
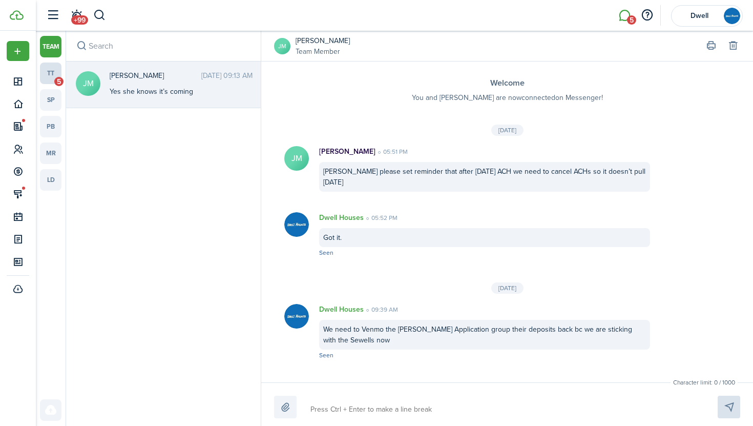
click at [53, 71] on link "tt 5" at bounding box center [51, 73] width 22 height 22
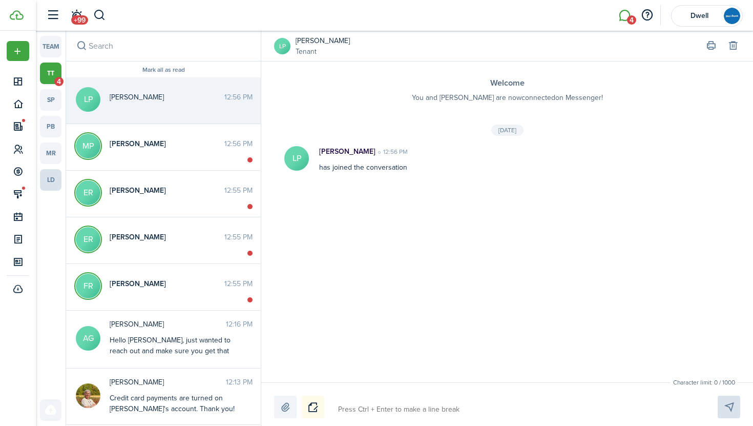
click at [56, 180] on link "ld" at bounding box center [51, 180] width 22 height 22
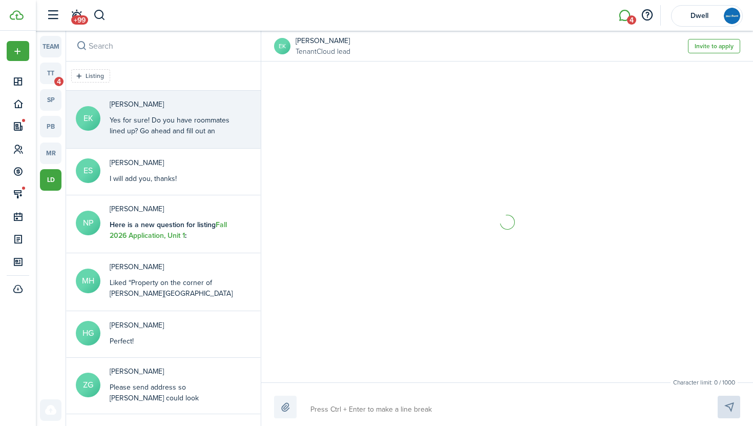
click at [184, 128] on div "Yes for sure! Do you have roommates lined up? Go ahead and fill out an applicat…" at bounding box center [174, 136] width 128 height 43
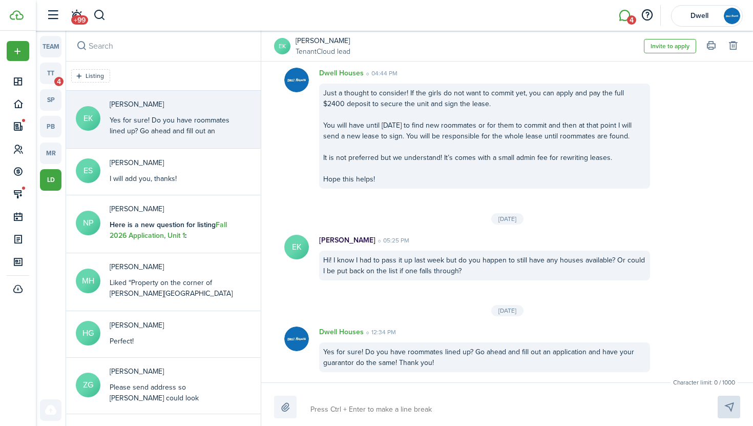
click at [329, 39] on link "[PERSON_NAME]" at bounding box center [322, 40] width 55 height 11
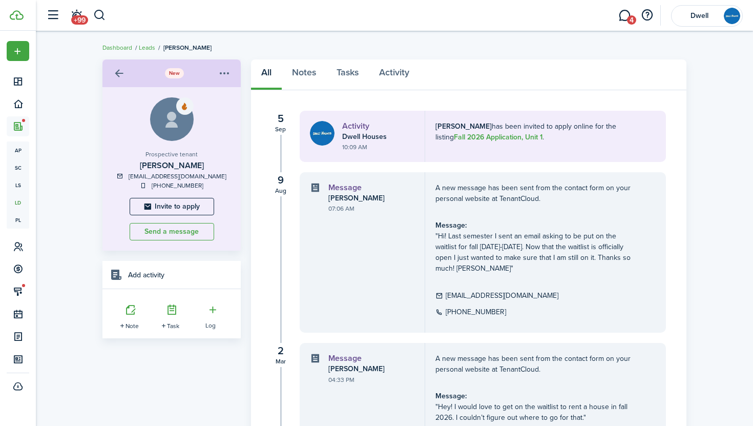
click at [119, 68] on link at bounding box center [118, 73] width 17 height 17
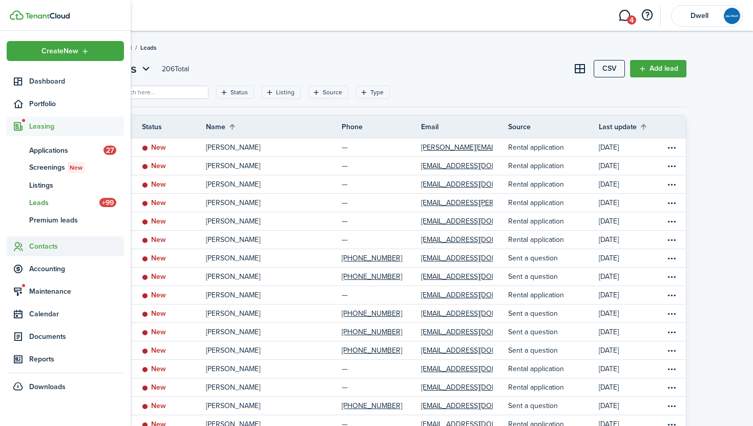
click at [53, 239] on span "Contacts" at bounding box center [65, 246] width 117 height 20
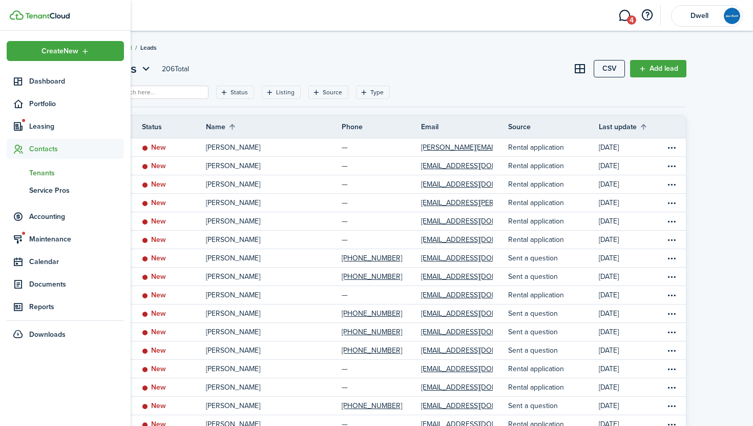
click at [40, 173] on span "Tenants" at bounding box center [76, 172] width 95 height 11
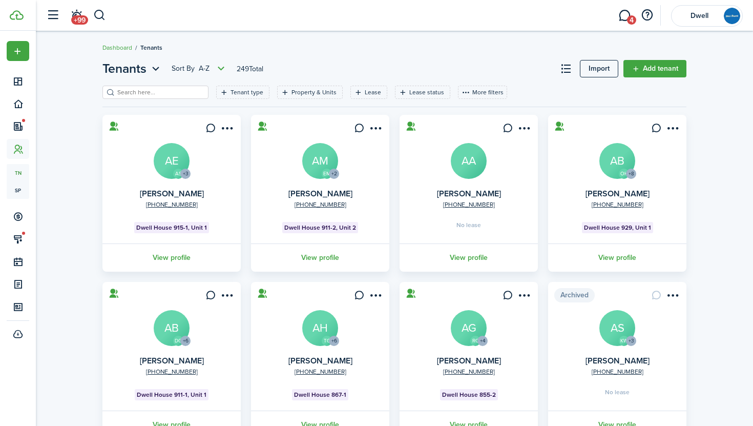
click at [150, 88] on input "search" at bounding box center [160, 93] width 90 height 10
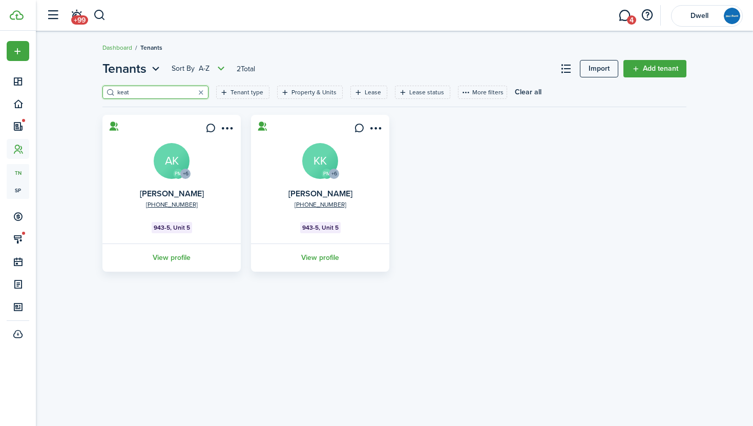
type input "keat"
click at [170, 161] on avatar-text "AK" at bounding box center [172, 161] width 36 height 36
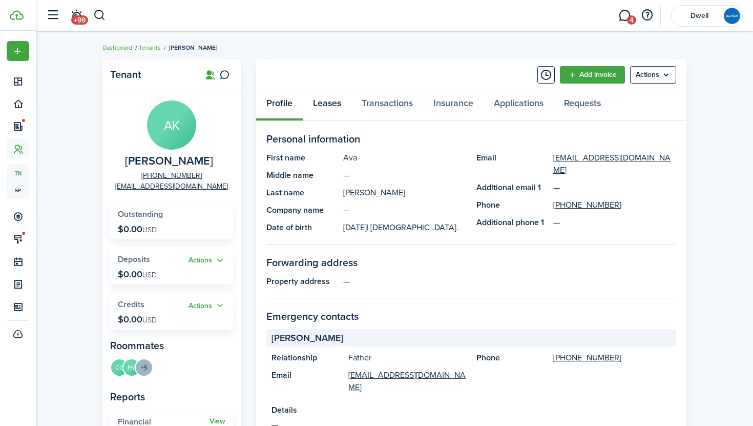
click at [325, 104] on link "Leases" at bounding box center [327, 105] width 49 height 31
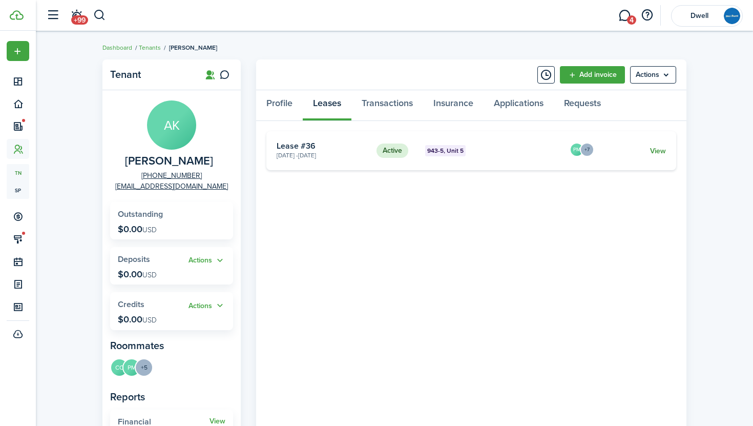
click at [658, 149] on link "View" at bounding box center [658, 150] width 16 height 11
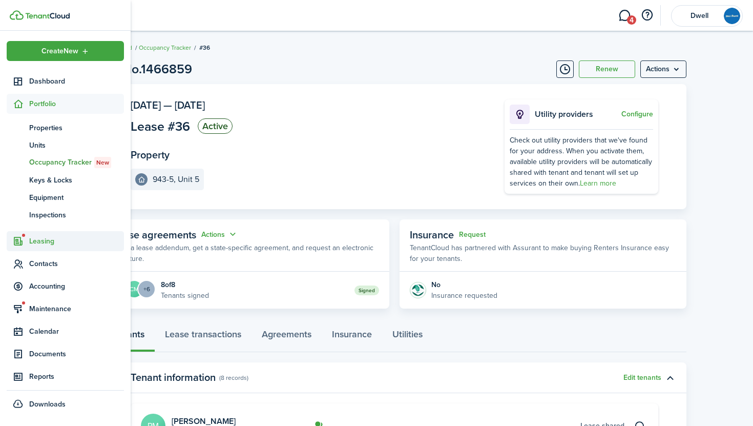
click at [55, 239] on span "Leasing" at bounding box center [76, 241] width 95 height 11
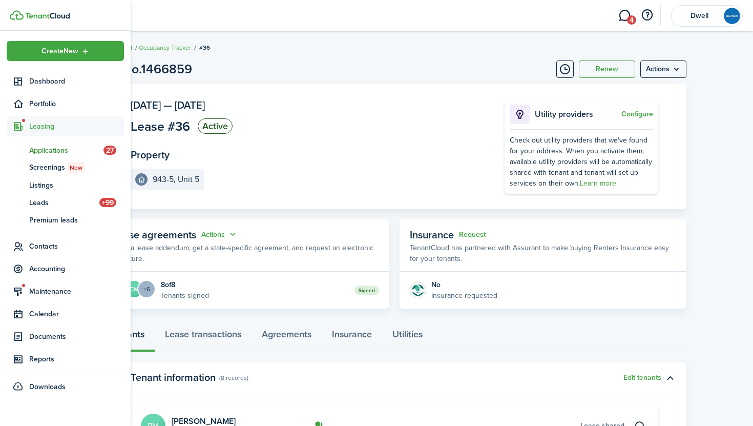
click at [53, 146] on span "Applications" at bounding box center [66, 150] width 74 height 11
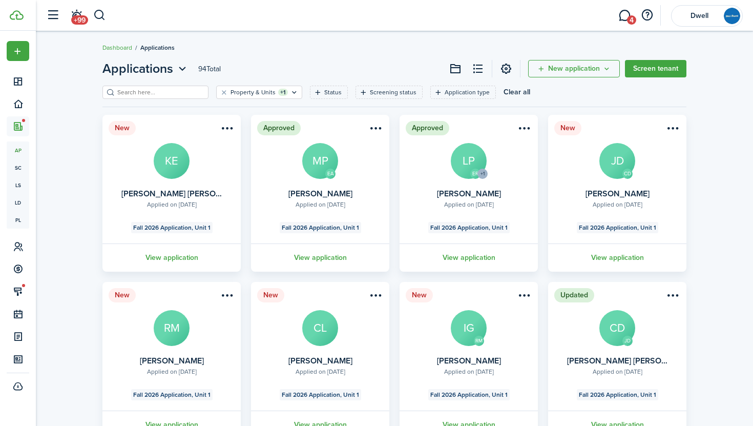
click at [156, 93] on input "search" at bounding box center [160, 93] width 90 height 10
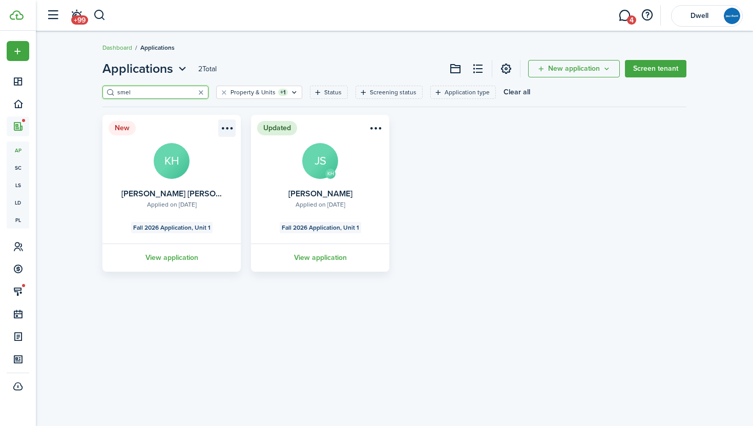
type input "smel"
click at [225, 128] on menu-btn-icon "Open menu" at bounding box center [226, 127] width 17 height 17
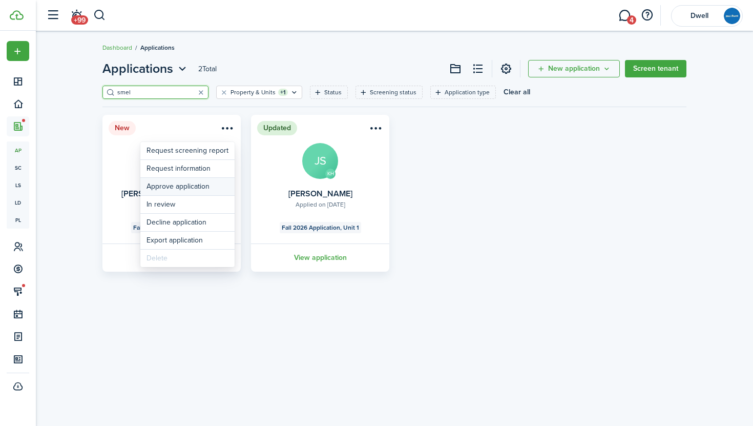
click at [203, 186] on button "Approve application" at bounding box center [187, 186] width 94 height 17
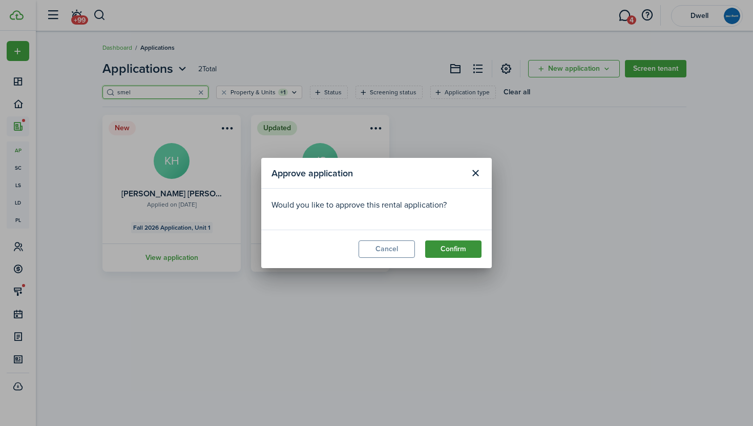
click at [460, 248] on button "Confirm" at bounding box center [453, 248] width 56 height 17
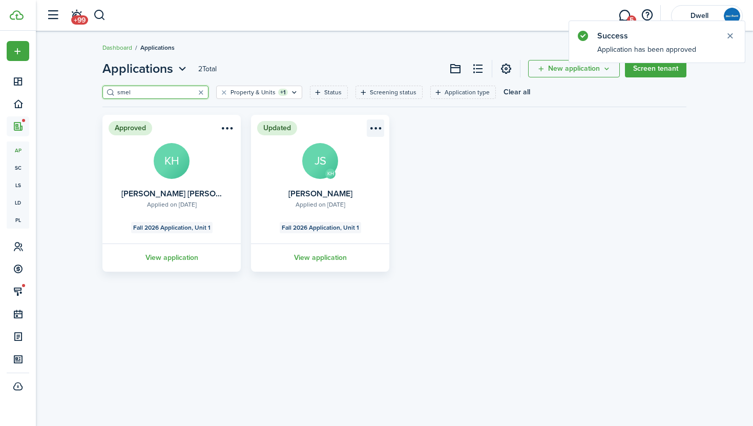
click at [375, 126] on menu-btn-icon "Open menu" at bounding box center [375, 127] width 17 height 17
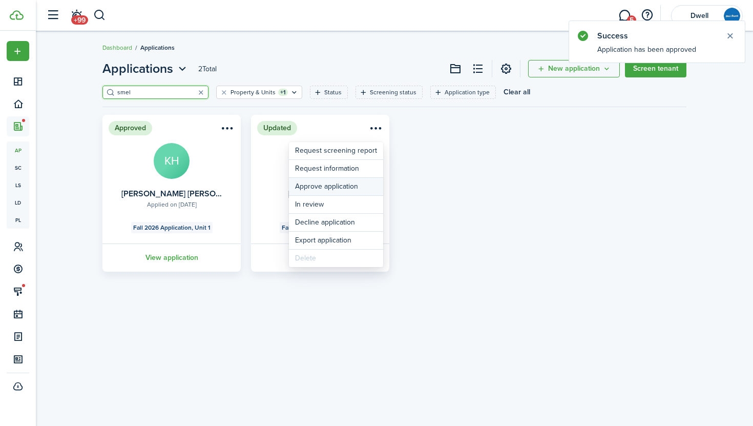
click at [366, 187] on button "Approve application" at bounding box center [336, 186] width 94 height 17
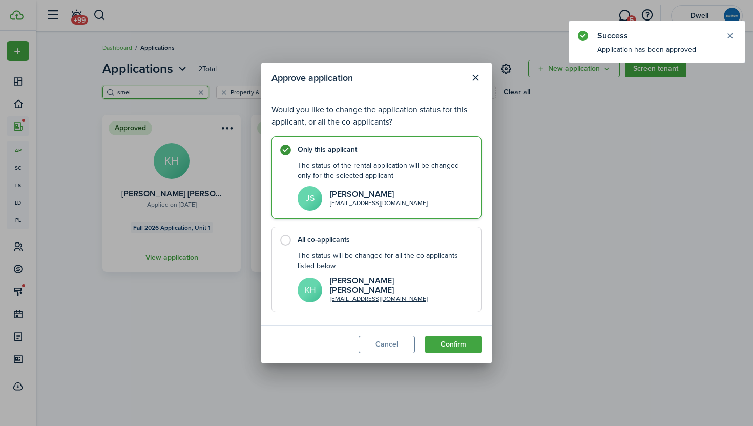
click at [441, 270] on div "The status will be changed for all the co-applicants listed below" at bounding box center [384, 260] width 173 height 21
radio input "false"
radio input "true"
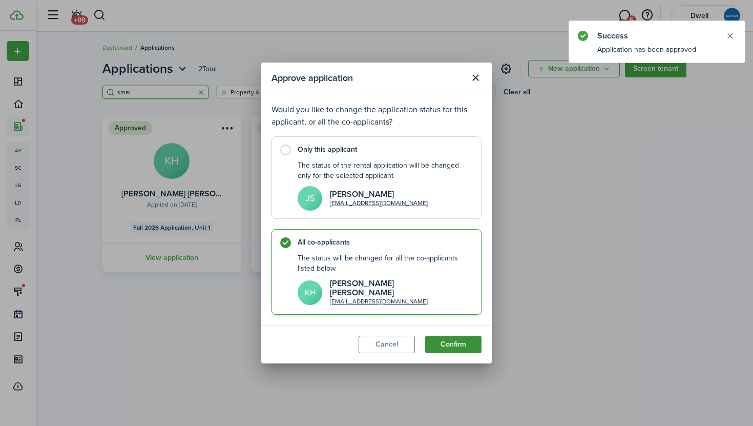
click at [458, 340] on button "Confirm" at bounding box center [453, 343] width 56 height 17
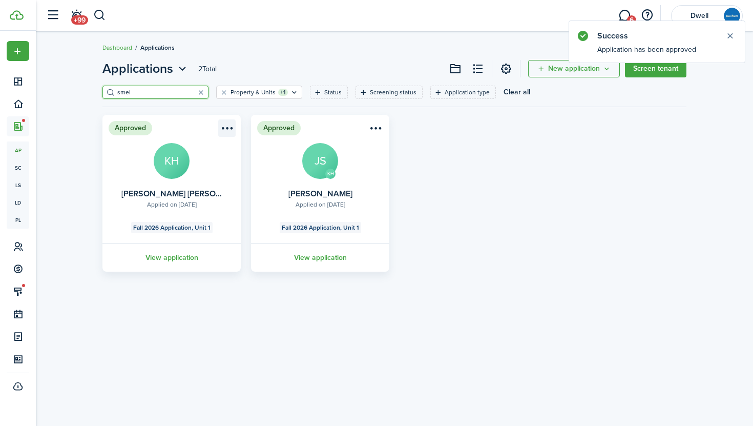
click at [225, 126] on menu-btn-icon "Open menu" at bounding box center [226, 127] width 17 height 17
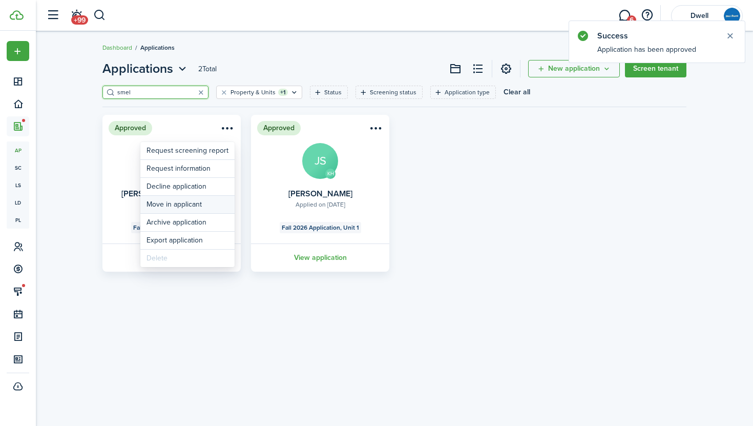
click at [209, 207] on button "Move in applicant" at bounding box center [187, 204] width 94 height 17
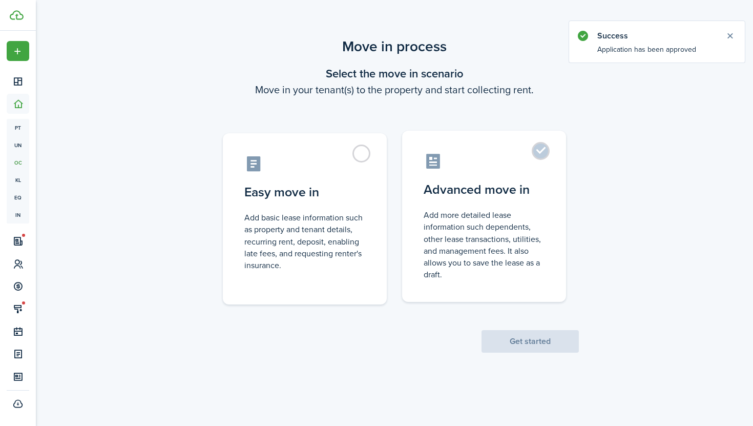
click at [504, 187] on control-radio-card-title "Advanced move in" at bounding box center [484, 189] width 121 height 18
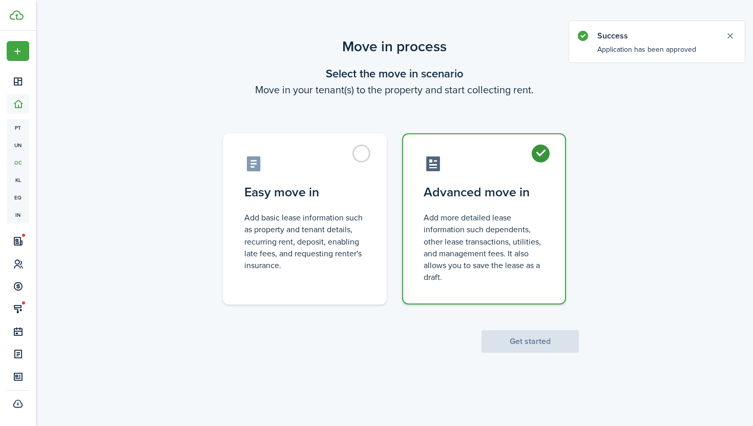
radio input "true"
click at [546, 343] on button "Get started" at bounding box center [529, 341] width 97 height 23
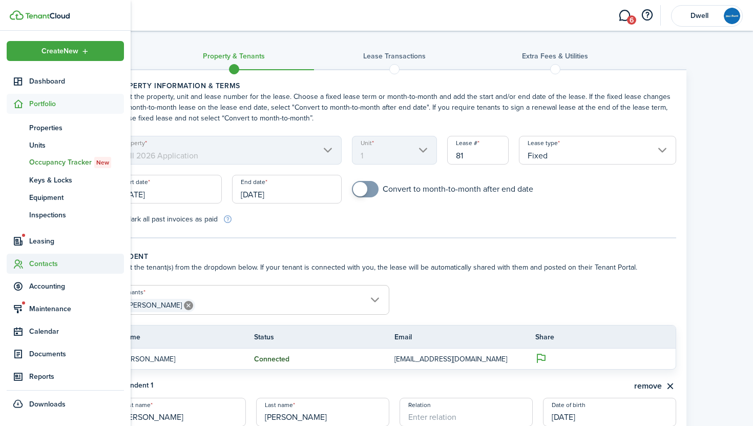
click at [50, 267] on span "Contacts" at bounding box center [76, 263] width 95 height 11
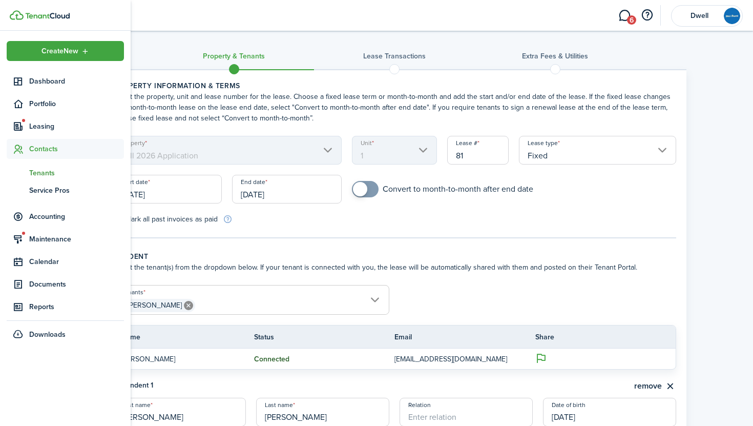
click at [39, 173] on span "Tenants" at bounding box center [76, 172] width 95 height 11
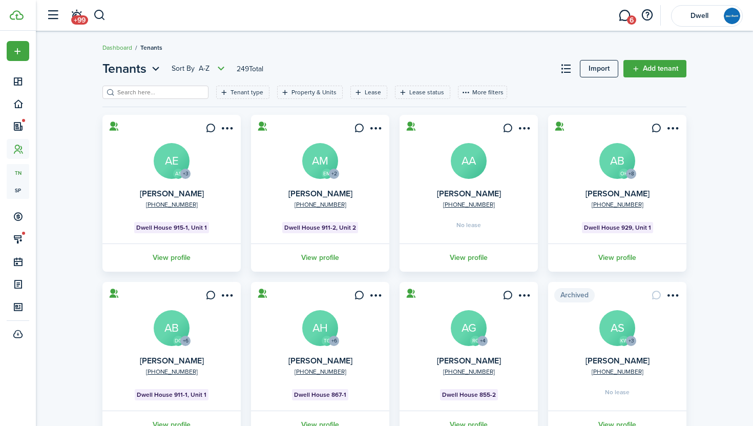
click at [154, 91] on input "search" at bounding box center [160, 93] width 90 height 10
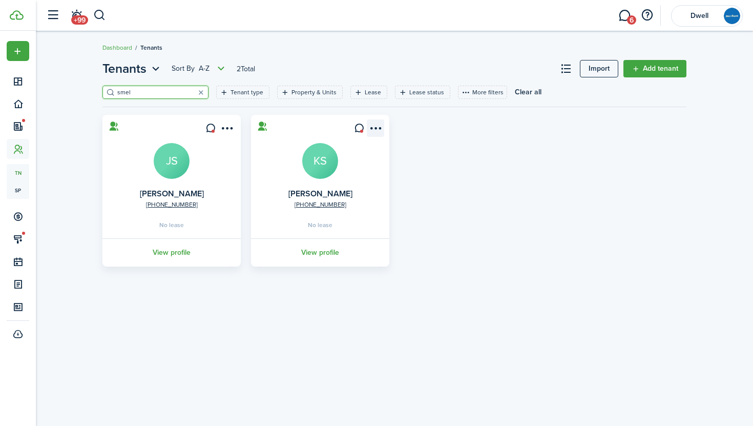
type input "smel"
click at [372, 125] on menu-btn-icon "Open menu" at bounding box center [375, 127] width 17 height 17
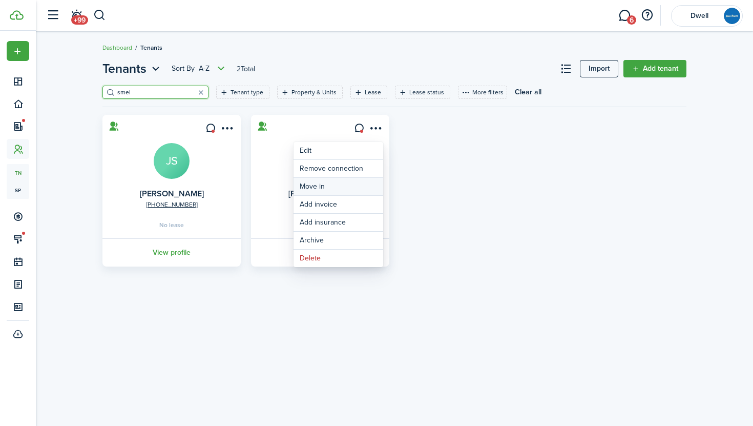
click at [362, 190] on link "Move in" at bounding box center [338, 186] width 90 height 17
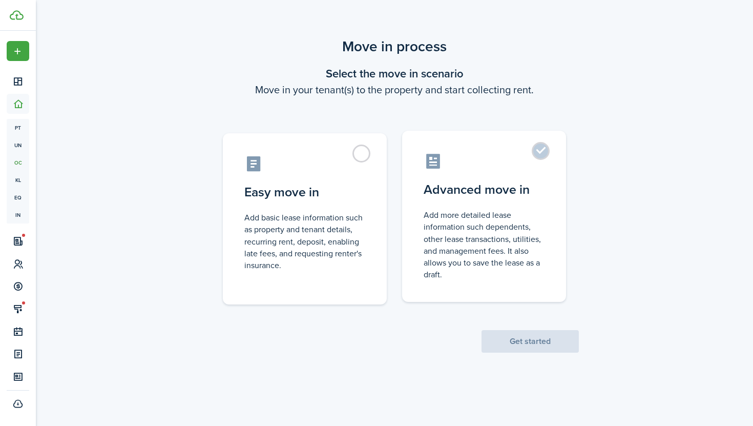
click at [509, 231] on control-radio-card-description "Add more detailed lease information such dependents, other lease transactions, …" at bounding box center [484, 244] width 121 height 71
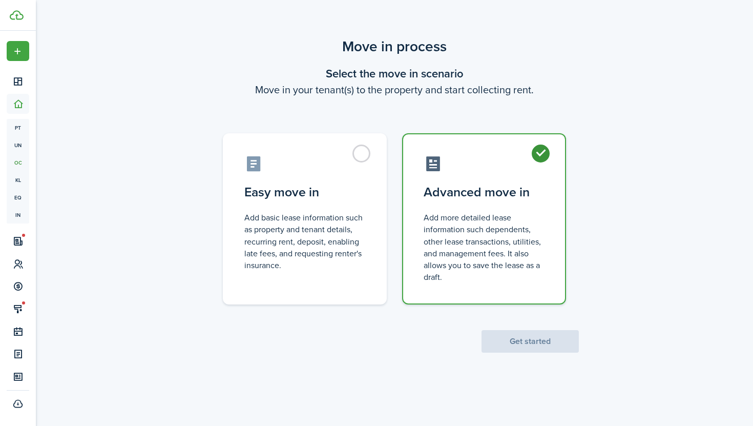
radio input "true"
click at [542, 341] on button "Get started" at bounding box center [529, 341] width 97 height 23
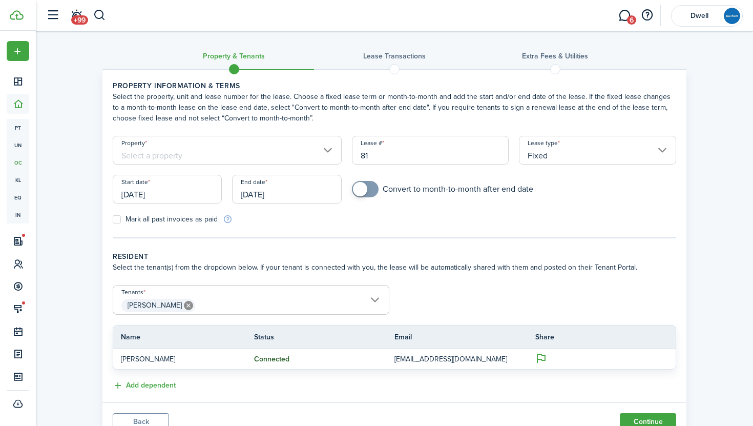
click at [228, 149] on input "Property" at bounding box center [227, 150] width 229 height 29
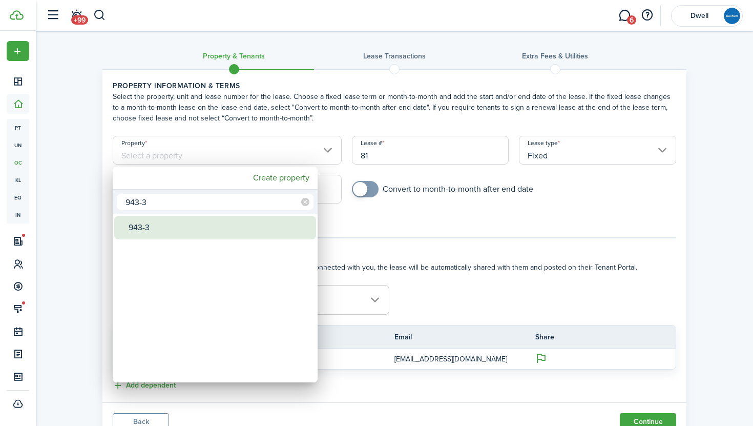
type input "943-3"
click at [243, 226] on div "943-3" at bounding box center [219, 228] width 181 height 24
type input "943-3"
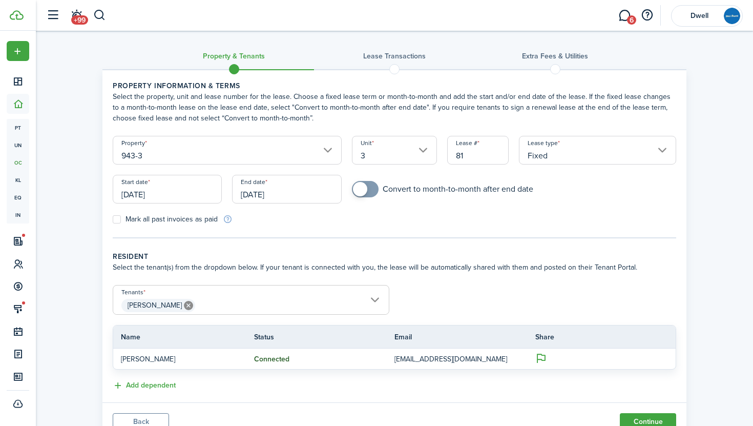
click at [469, 153] on input "81" at bounding box center [477, 150] width 61 height 29
type input "8"
type input "38"
click at [212, 308] on span "[PERSON_NAME]" at bounding box center [251, 305] width 276 height 17
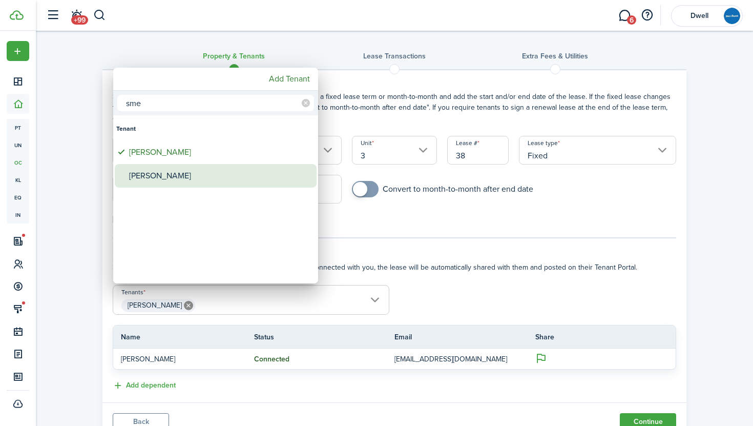
type input "sme"
click at [180, 180] on div "[PERSON_NAME]" at bounding box center [219, 176] width 181 height 24
type input "[PERSON_NAME], [PERSON_NAME]"
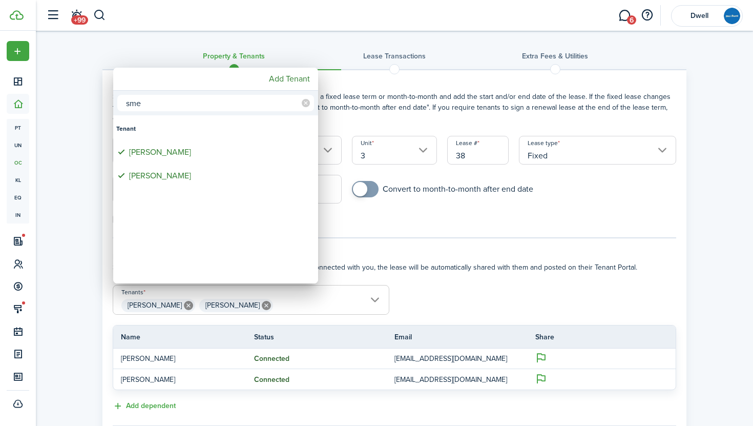
click at [340, 224] on div at bounding box center [376, 212] width 917 height 589
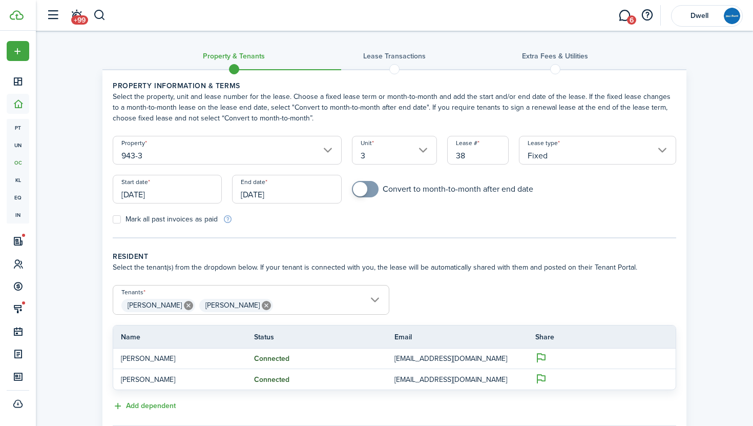
click at [185, 185] on input "[DATE]" at bounding box center [167, 189] width 109 height 29
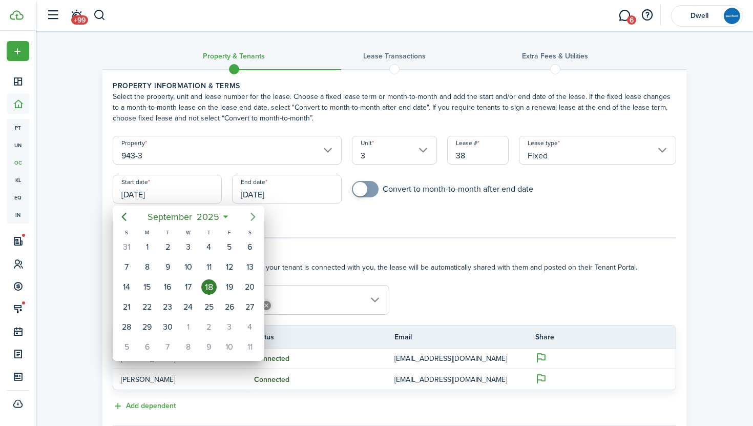
click at [251, 215] on icon "Next page" at bounding box center [253, 216] width 12 height 12
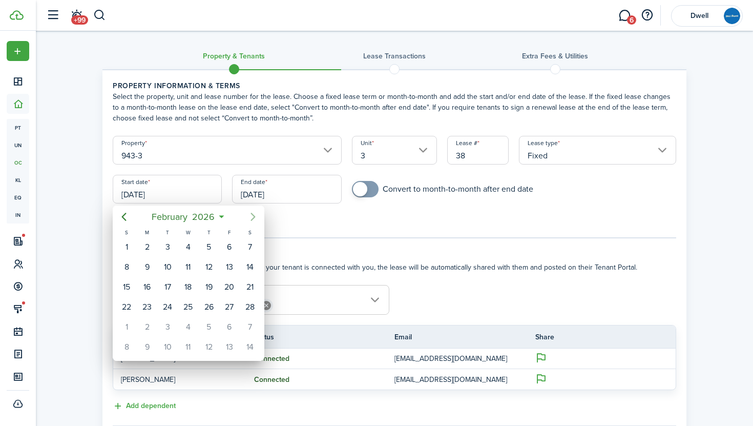
click at [251, 215] on icon "Next page" at bounding box center [253, 216] width 12 height 12
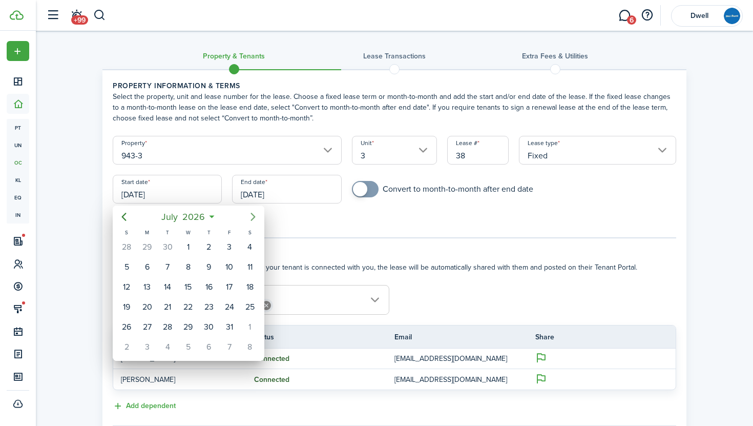
click at [251, 215] on icon "Next page" at bounding box center [253, 216] width 12 height 12
click at [252, 241] on div "1" at bounding box center [249, 246] width 15 height 15
type input "[DATE]"
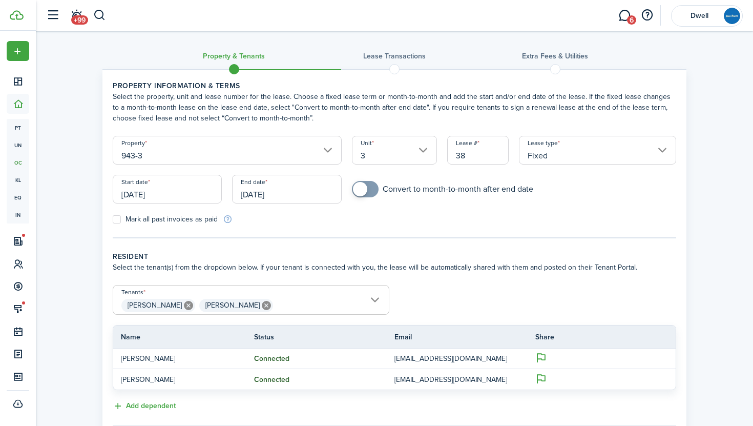
click at [269, 190] on input "[DATE]" at bounding box center [286, 189] width 109 height 29
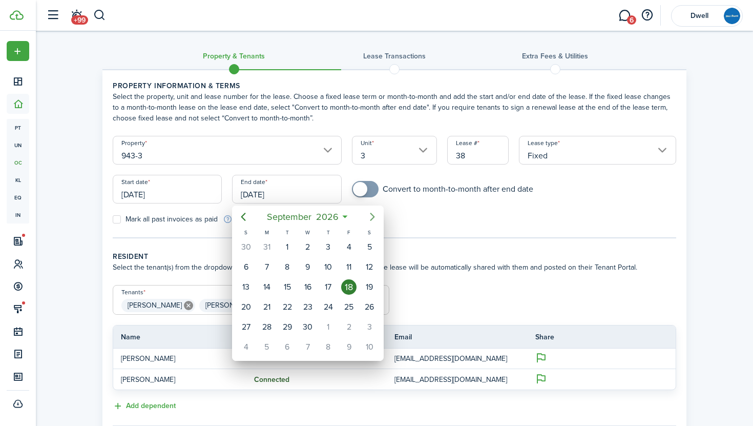
click at [373, 216] on icon "Next page" at bounding box center [372, 217] width 5 height 8
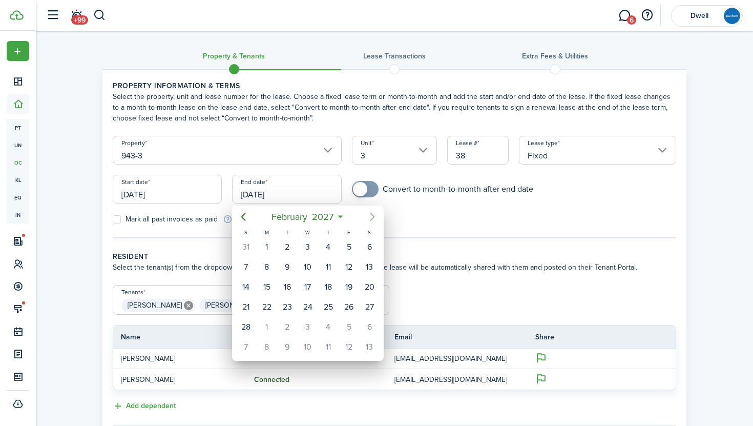
click at [373, 216] on icon "Next page" at bounding box center [372, 217] width 5 height 8
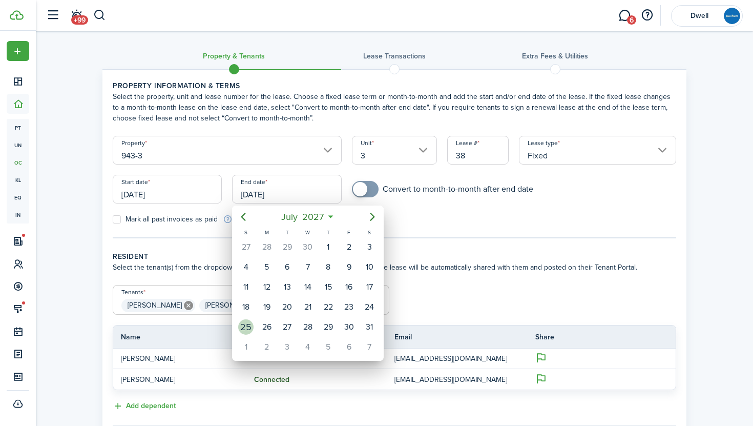
click at [248, 323] on div "25" at bounding box center [245, 326] width 15 height 15
type input "[DATE]"
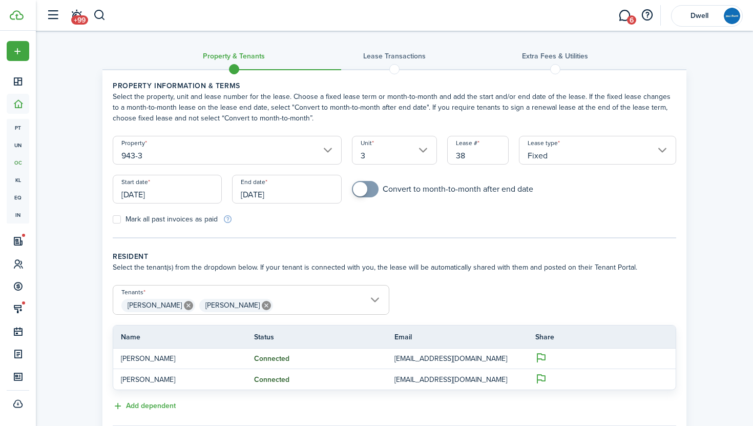
click at [332, 220] on div "Mark all past invoices as paid" at bounding box center [251, 219] width 287 height 11
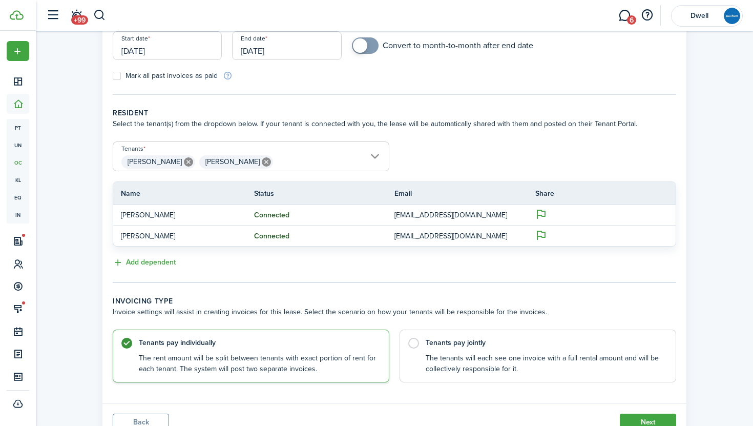
scroll to position [187, 0]
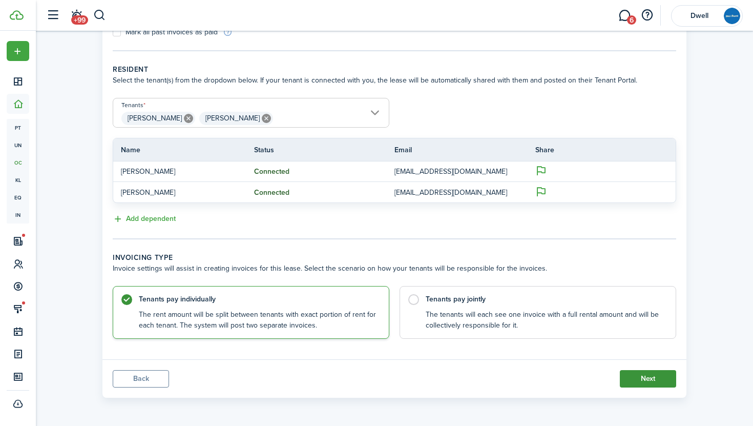
click at [639, 379] on button "Next" at bounding box center [648, 378] width 56 height 17
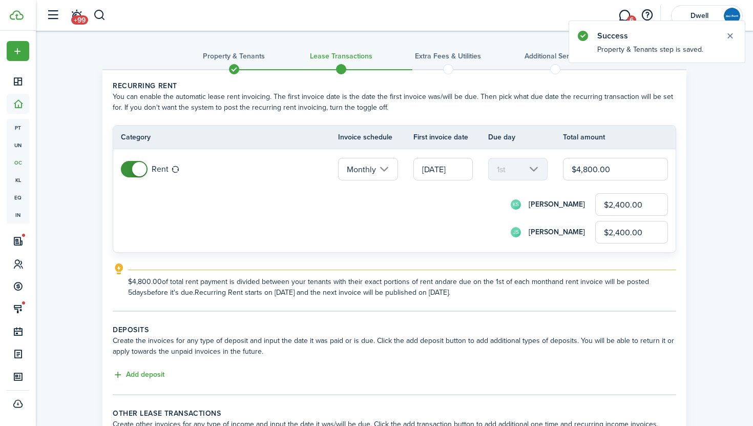
click at [620, 204] on input "$2,400.00" at bounding box center [631, 204] width 73 height 23
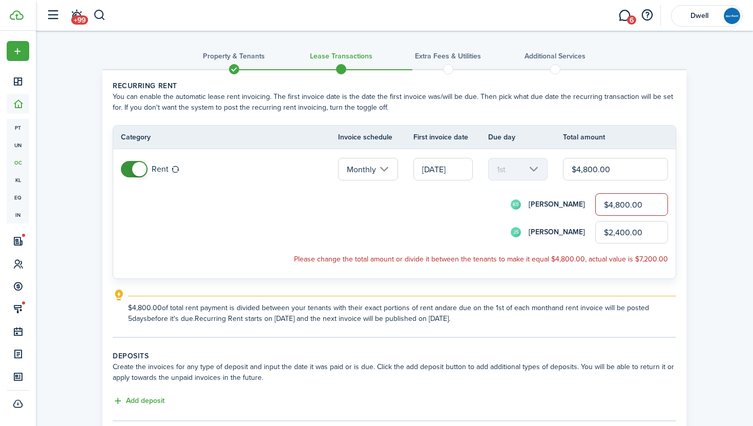
type input "$4,800.00"
click at [621, 232] on input "$2,400.00" at bounding box center [631, 232] width 73 height 23
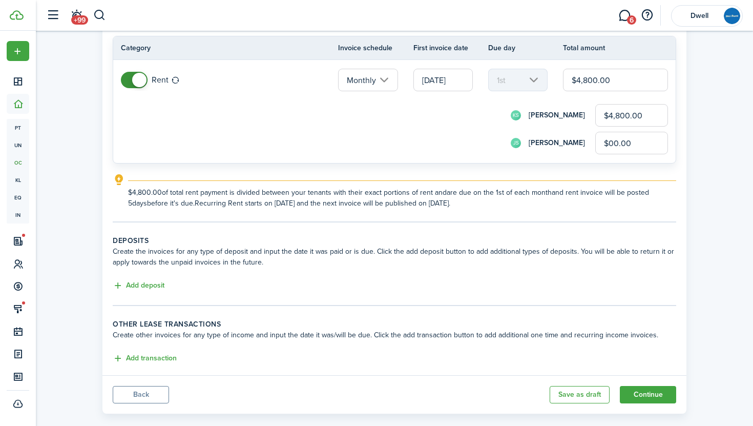
scroll to position [105, 0]
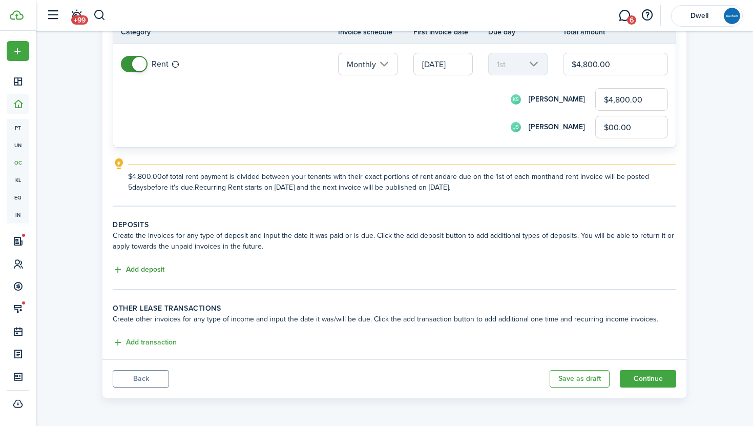
type input "$0.00"
click at [153, 270] on button "Add deposit" at bounding box center [139, 270] width 52 height 12
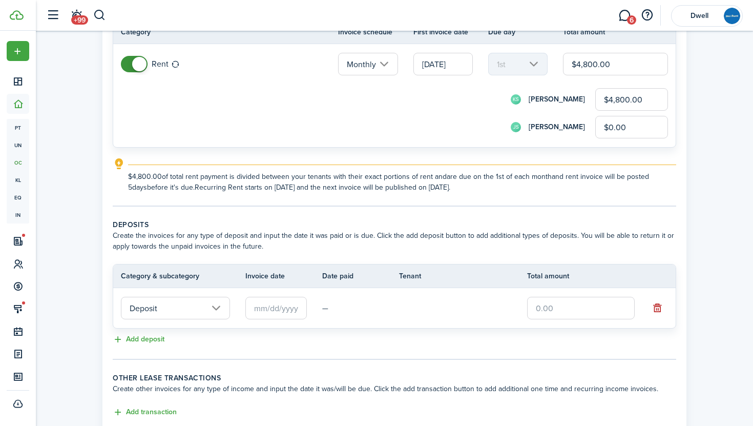
click at [274, 313] on input "text" at bounding box center [275, 308] width 61 height 23
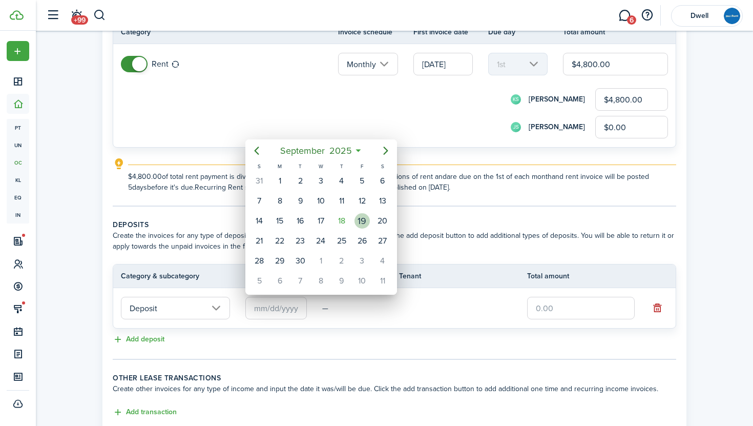
click at [363, 218] on div "19" at bounding box center [361, 220] width 15 height 15
type input "[DATE]"
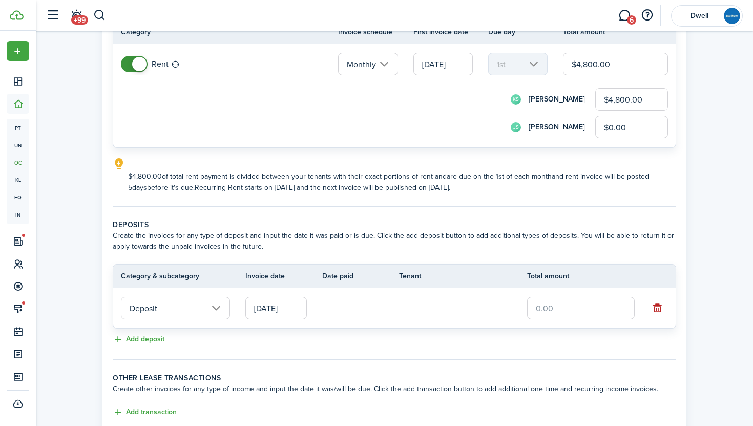
click at [561, 303] on input "text" at bounding box center [581, 308] width 108 height 23
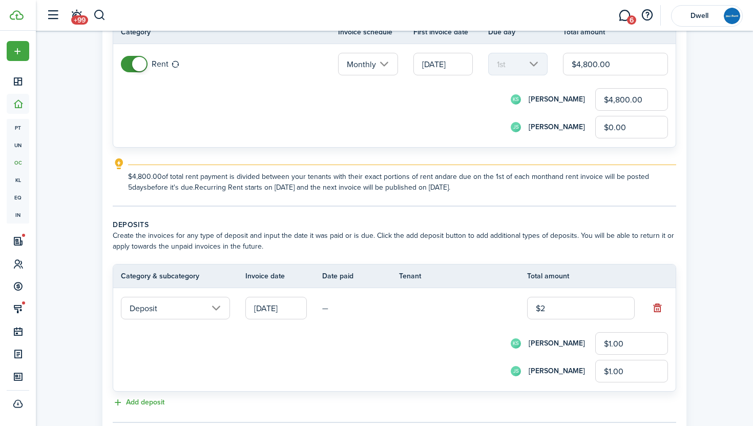
type input "$24"
type input "$12.00"
type input "$240"
type input "$120.00"
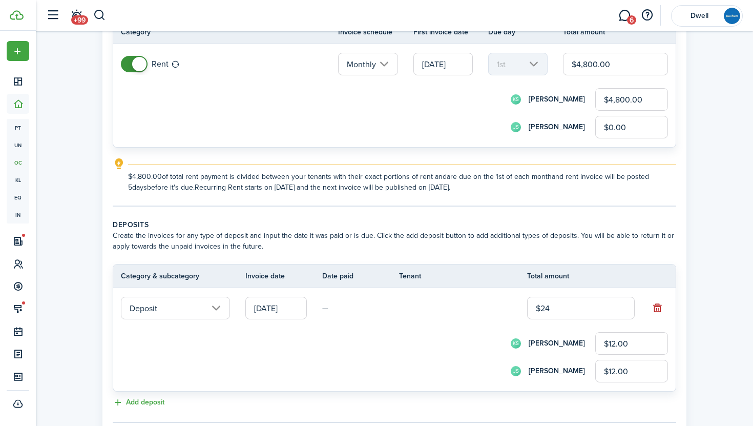
type input "$120.00"
type input "$2,400"
type input "$1,200.00"
type input "$2,400.00"
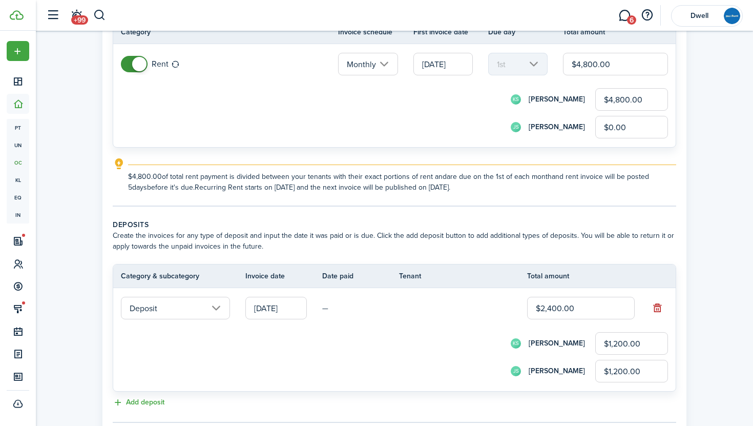
click at [620, 372] on input "$1,200.00" at bounding box center [631, 370] width 73 height 23
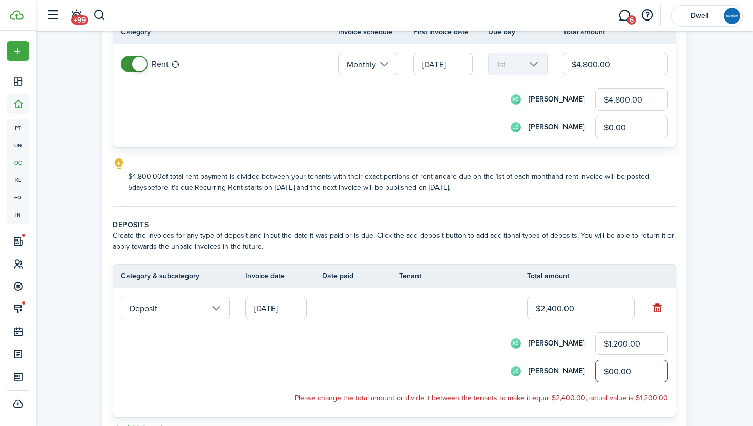
type input "$0.00"
click at [618, 343] on input "$1,200.00" at bounding box center [631, 343] width 73 height 23
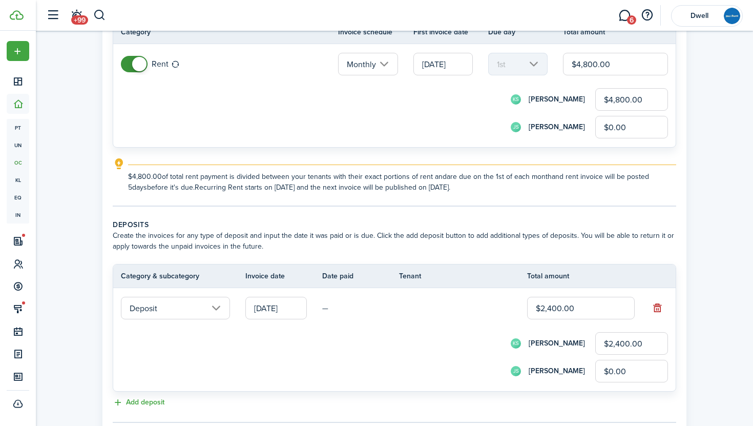
type input "$2,400.00"
click at [489, 346] on div "KS [PERSON_NAME] $2,400.00" at bounding box center [408, 343] width 519 height 23
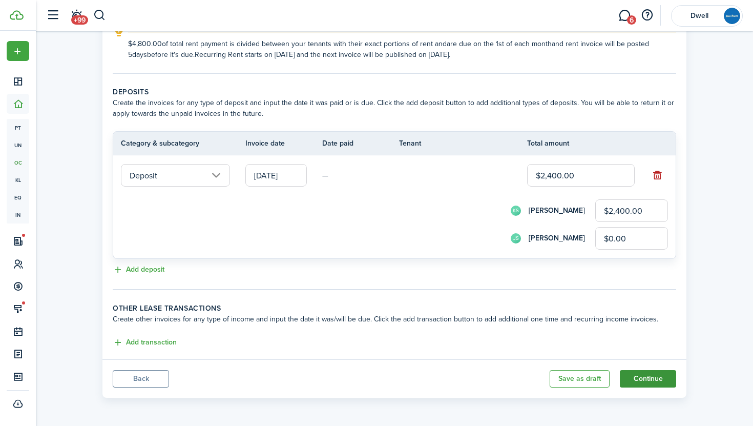
click at [647, 377] on button "Continue" at bounding box center [648, 378] width 56 height 17
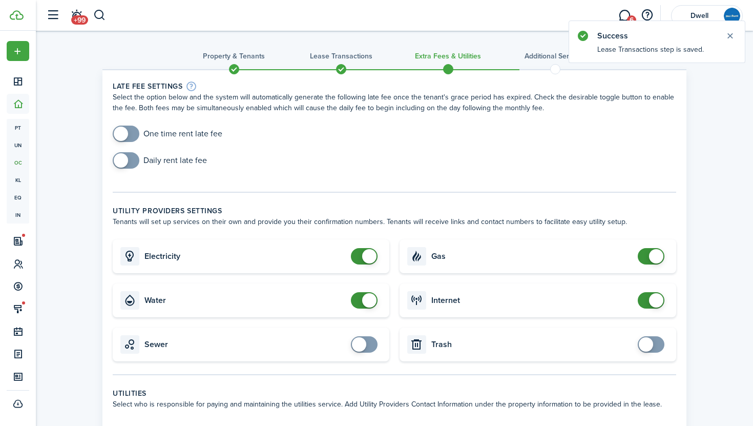
checkbox input "false"
click at [359, 255] on span at bounding box center [364, 256] width 10 height 16
checkbox input "true"
click at [125, 131] on span at bounding box center [121, 133] width 14 height 14
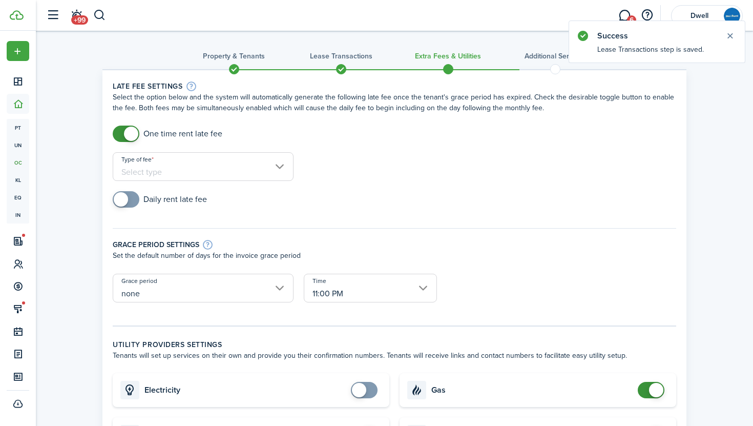
click at [271, 170] on input "Type of fee" at bounding box center [203, 166] width 181 height 29
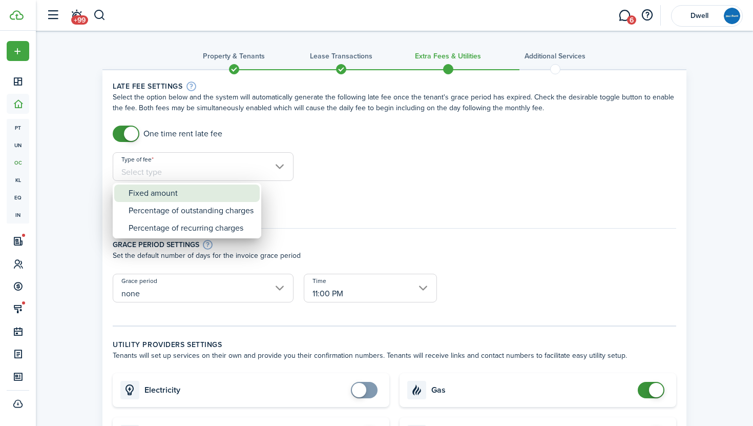
click at [234, 196] on div "Fixed amount" at bounding box center [191, 192] width 125 height 17
type input "Fixed amount"
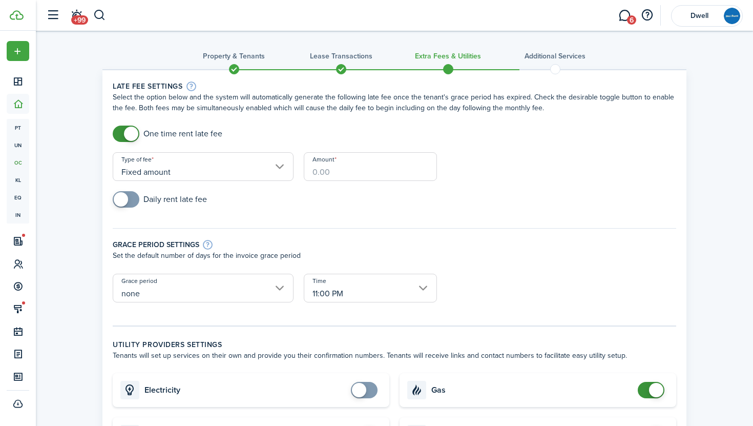
click at [326, 177] on input "Amount" at bounding box center [370, 166] width 133 height 29
type input "$100.00"
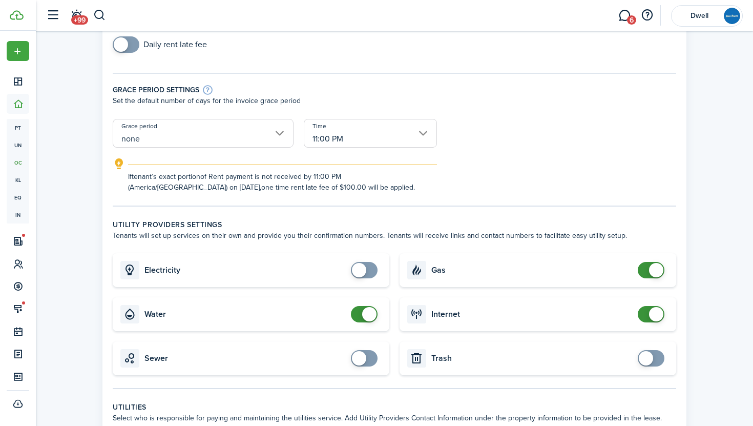
scroll to position [160, 0]
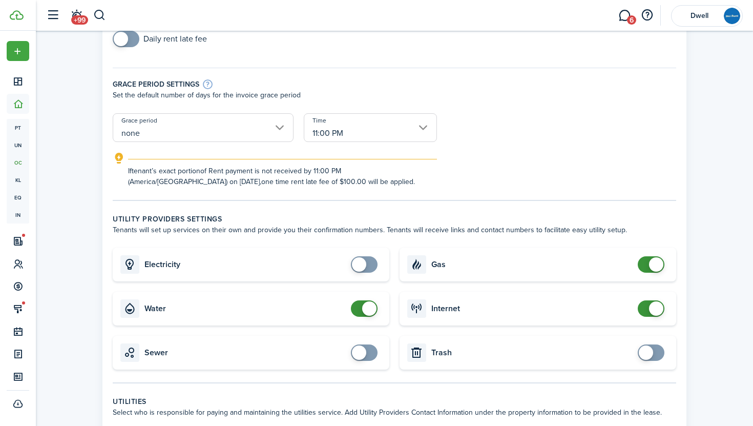
checkbox input "false"
click at [359, 311] on span at bounding box center [364, 308] width 10 height 16
checkbox input "false"
click at [646, 262] on span at bounding box center [651, 264] width 10 height 16
checkbox input "false"
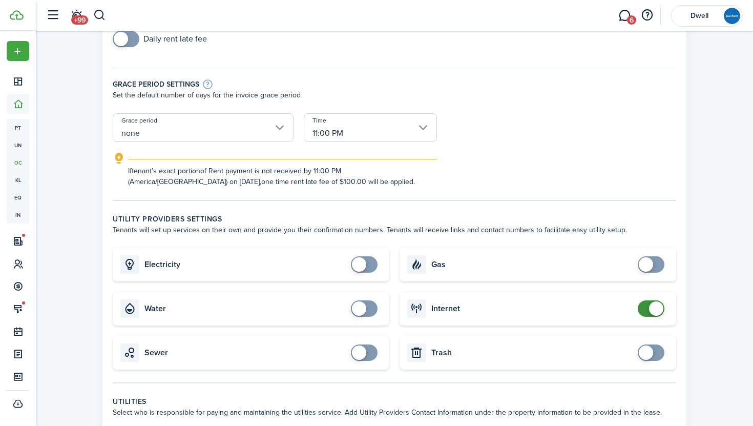
click at [648, 313] on span at bounding box center [651, 308] width 10 height 16
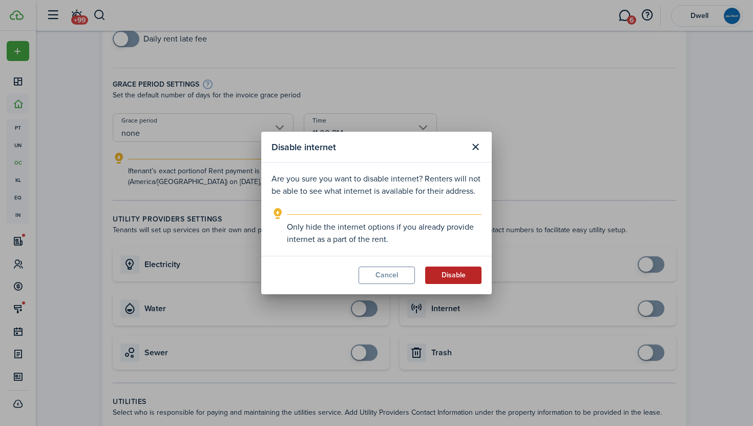
click at [457, 275] on button "Disable" at bounding box center [453, 274] width 56 height 17
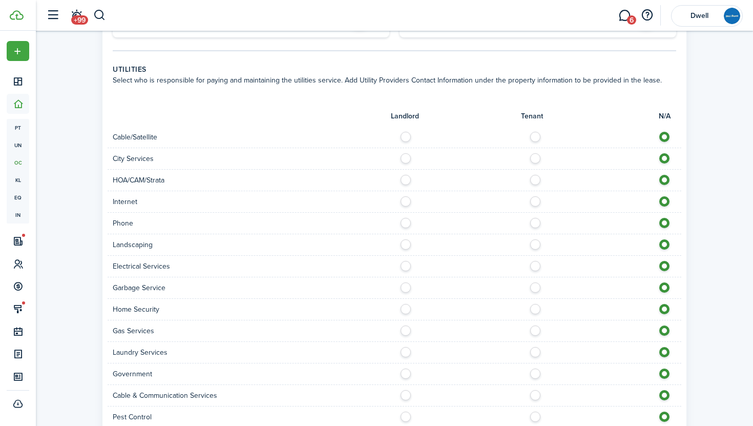
scroll to position [495, 0]
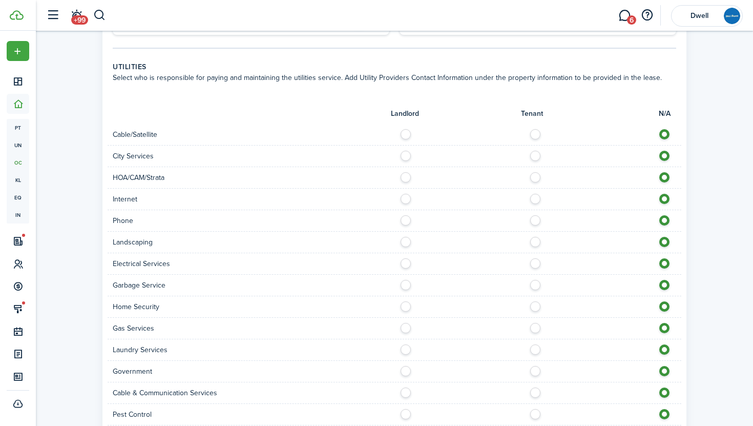
click at [531, 131] on label at bounding box center [538, 131] width 18 height 5
radio input "true"
click at [534, 156] on label at bounding box center [538, 153] width 18 height 5
radio input "true"
click at [535, 199] on label at bounding box center [538, 196] width 18 height 5
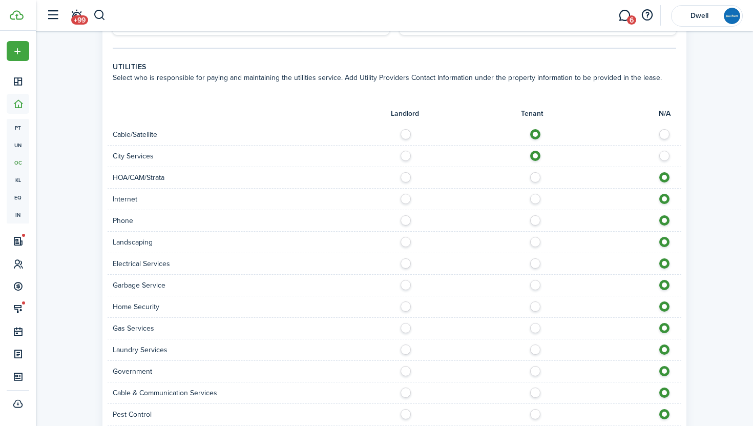
radio input "true"
click at [535, 220] on label at bounding box center [538, 217] width 18 height 5
radio input "true"
click at [404, 239] on label at bounding box center [408, 239] width 18 height 5
radio input "true"
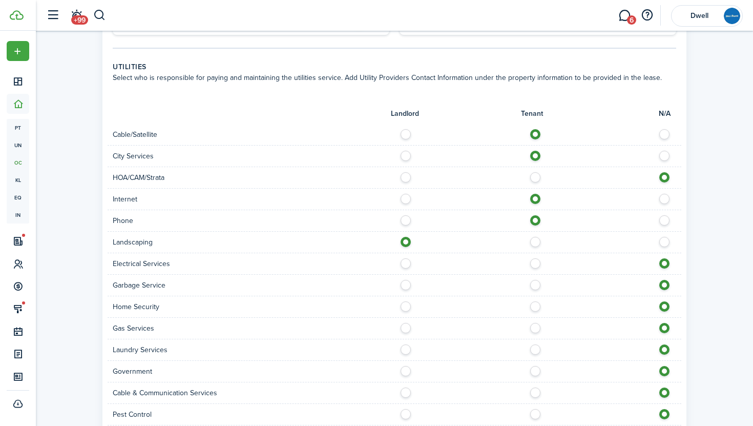
click at [540, 261] on label at bounding box center [538, 260] width 18 height 5
radio input "true"
click at [538, 285] on label at bounding box center [538, 282] width 18 height 5
radio input "true"
click at [537, 305] on label at bounding box center [538, 303] width 18 height 5
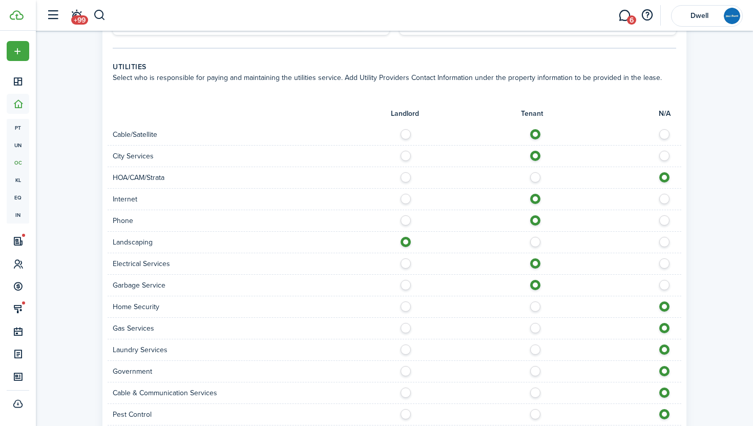
radio input "true"
click at [535, 349] on label at bounding box center [538, 346] width 18 height 5
radio input "true"
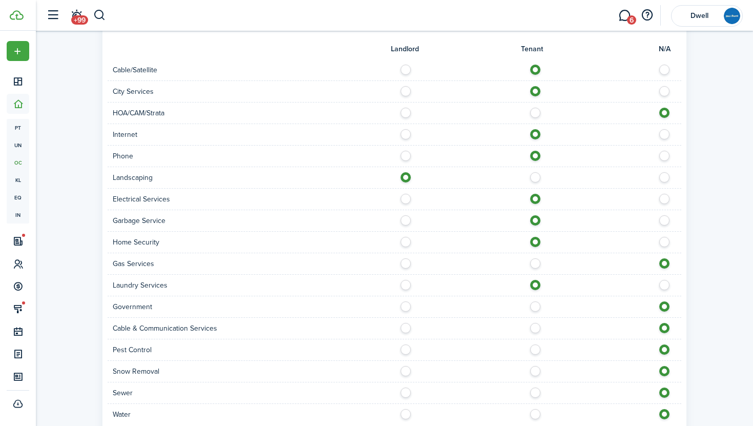
scroll to position [578, 0]
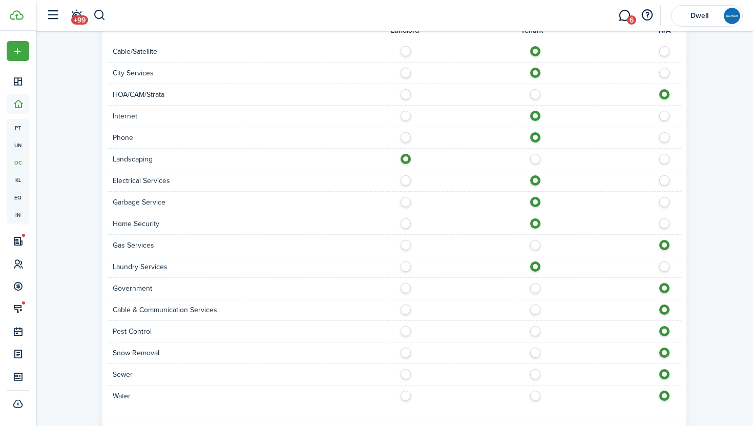
click at [534, 309] on label at bounding box center [538, 306] width 18 height 5
radio input "true"
click at [404, 331] on label at bounding box center [408, 328] width 18 height 5
radio input "true"
click at [404, 352] on label at bounding box center [408, 349] width 18 height 5
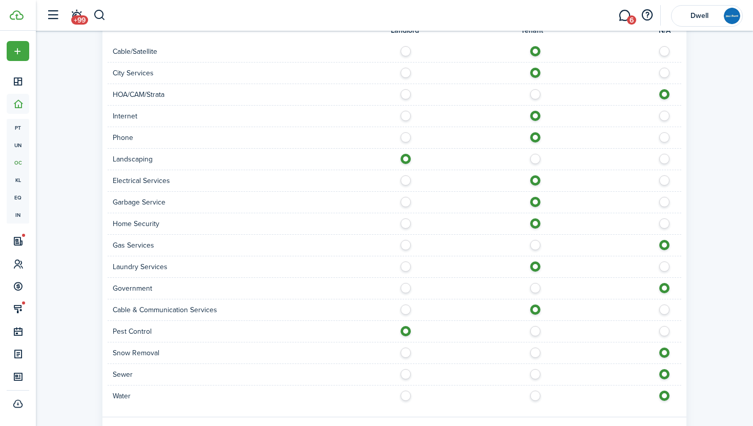
radio input "true"
click at [534, 374] on label at bounding box center [538, 371] width 18 height 5
radio input "true"
click at [537, 395] on label at bounding box center [538, 392] width 18 height 5
radio input "true"
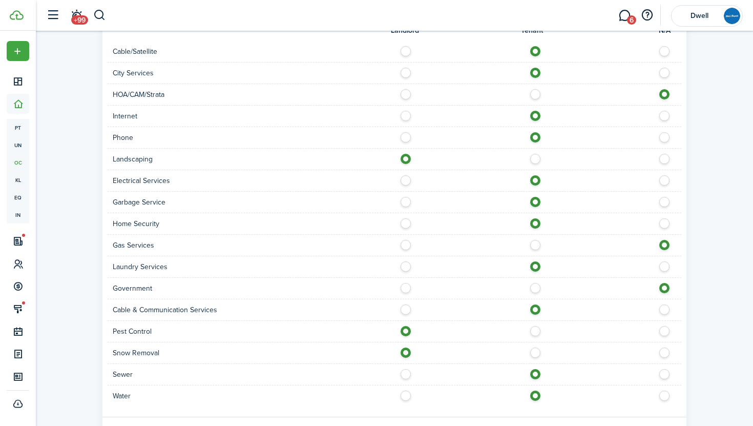
scroll to position [635, 0]
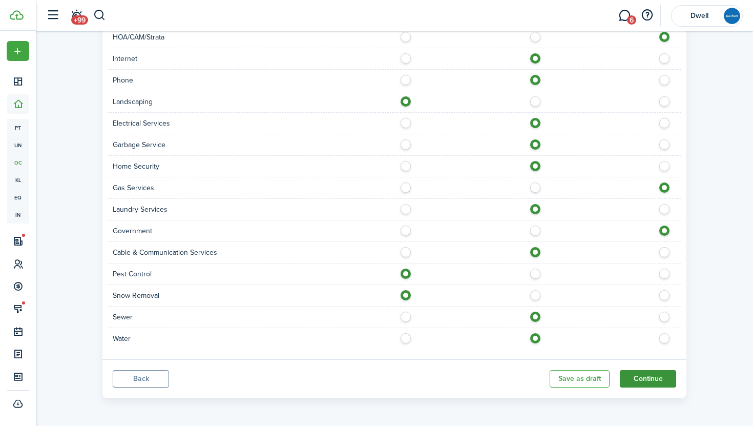
click at [652, 373] on button "Continue" at bounding box center [648, 378] width 56 height 17
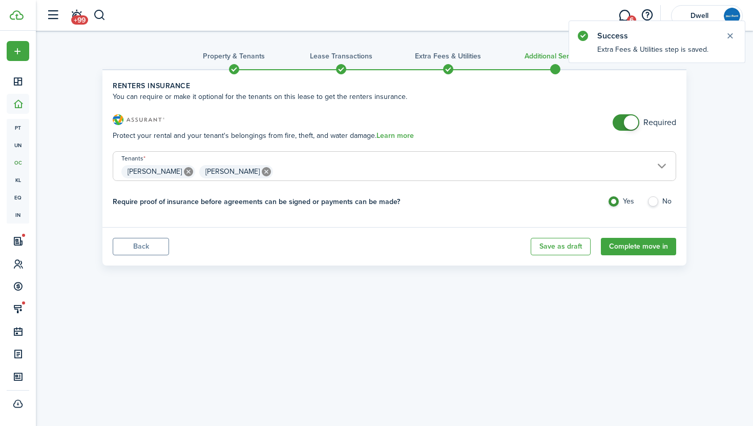
checkbox input "false"
click at [630, 114] on span at bounding box center [626, 122] width 10 height 16
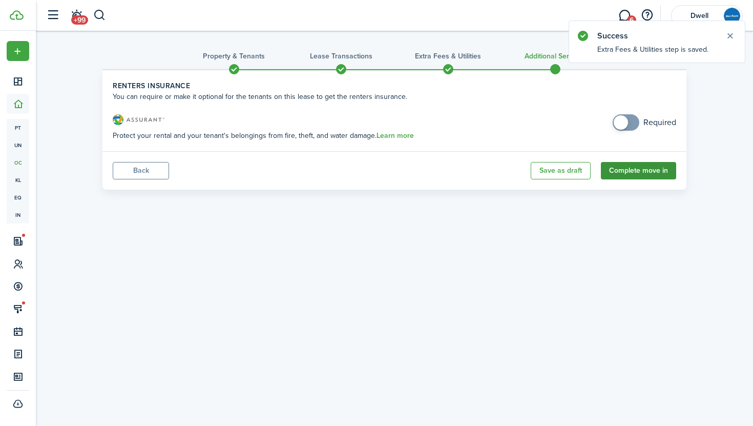
click at [628, 170] on button "Complete move in" at bounding box center [638, 170] width 75 height 17
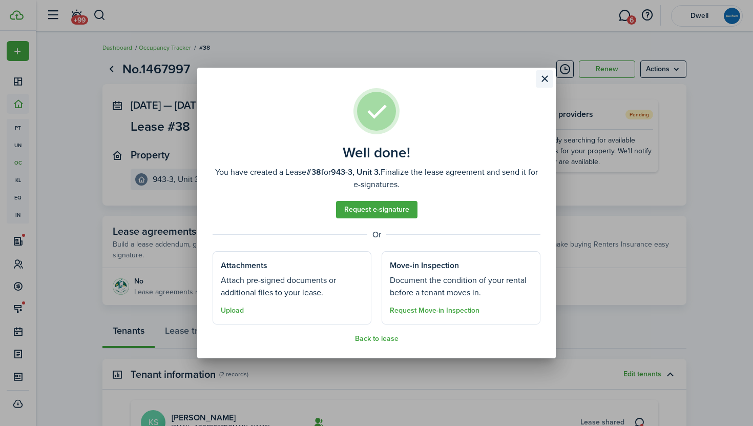
click at [544, 80] on button "Close modal" at bounding box center [544, 78] width 17 height 17
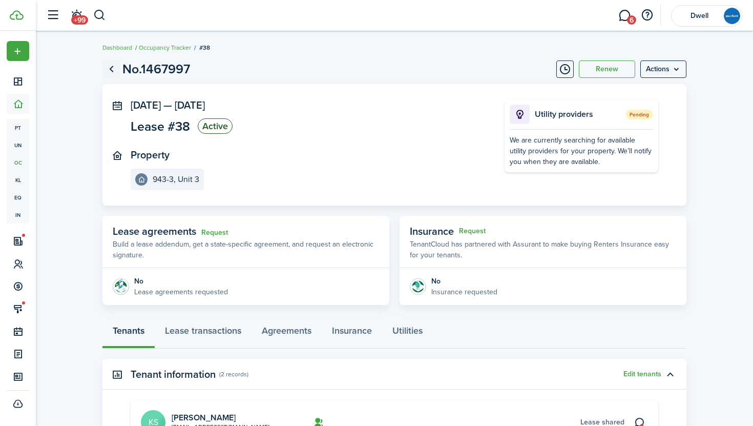
click at [115, 68] on link "Go back" at bounding box center [110, 68] width 17 height 17
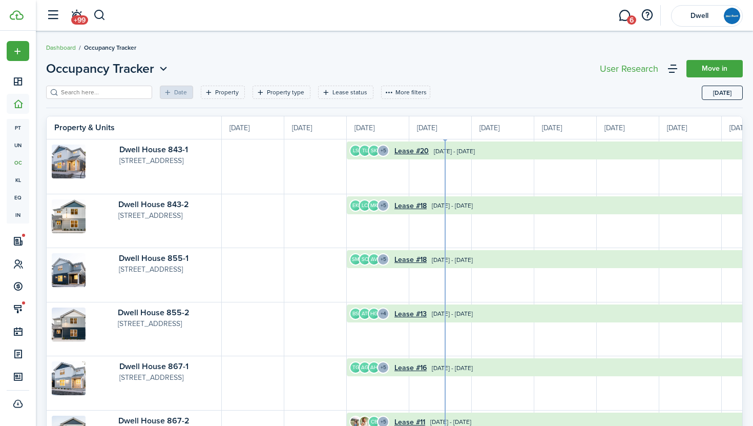
scroll to position [0, 187]
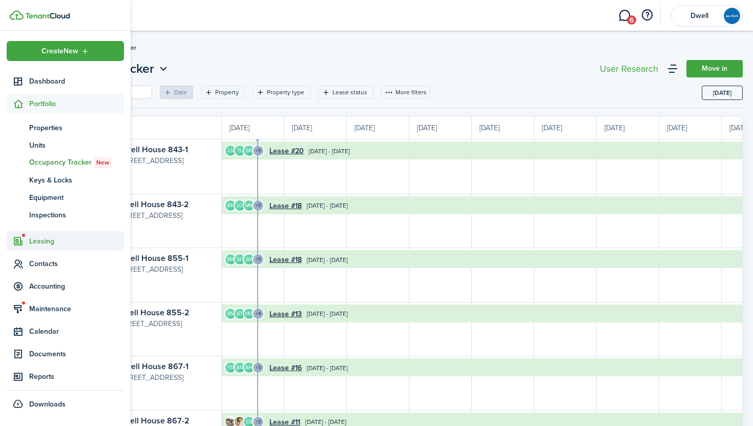
click at [44, 239] on span "Leasing" at bounding box center [76, 241] width 95 height 11
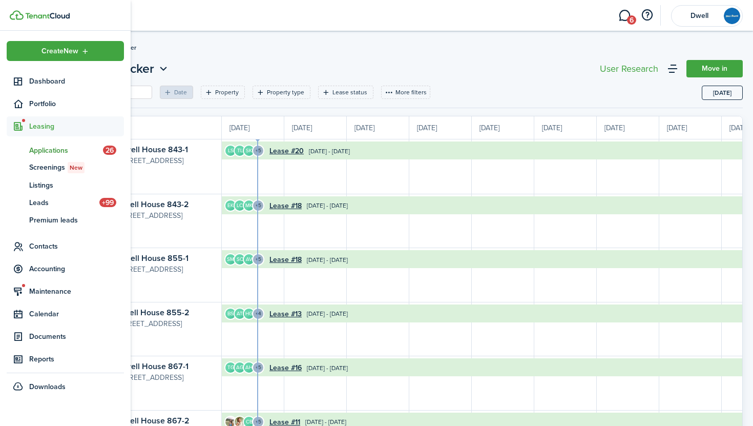
click at [54, 149] on span "Applications" at bounding box center [66, 150] width 74 height 11
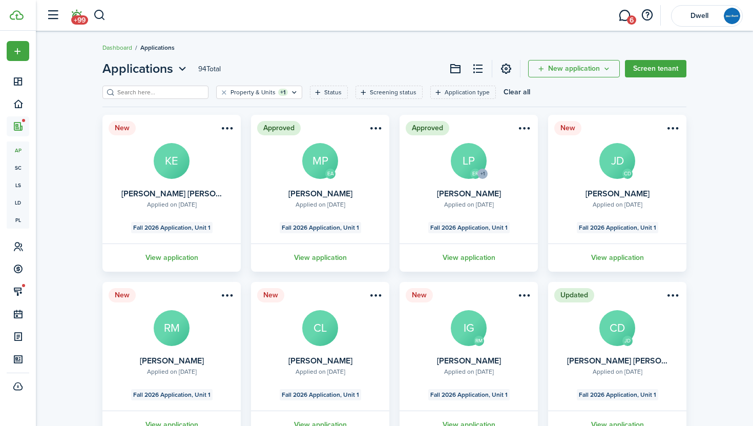
click at [77, 14] on link "+99" at bounding box center [76, 16] width 19 height 26
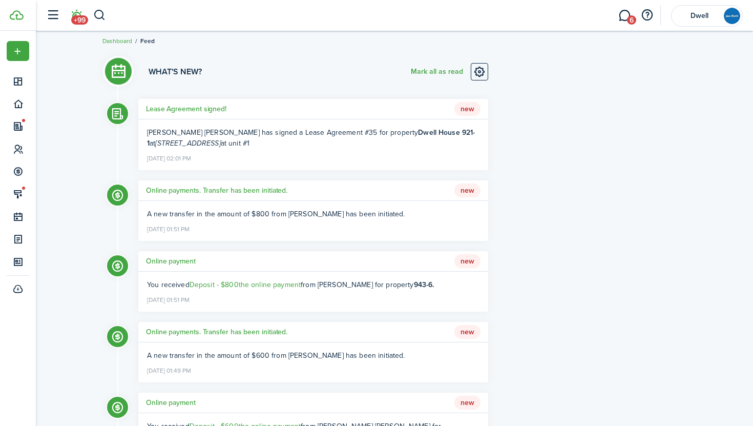
scroll to position [6, 0]
click at [625, 19] on link "6" at bounding box center [624, 16] width 19 height 26
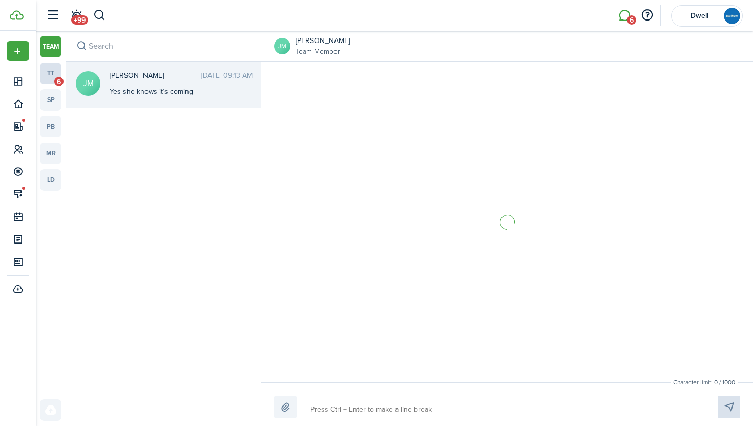
scroll to position [124, 0]
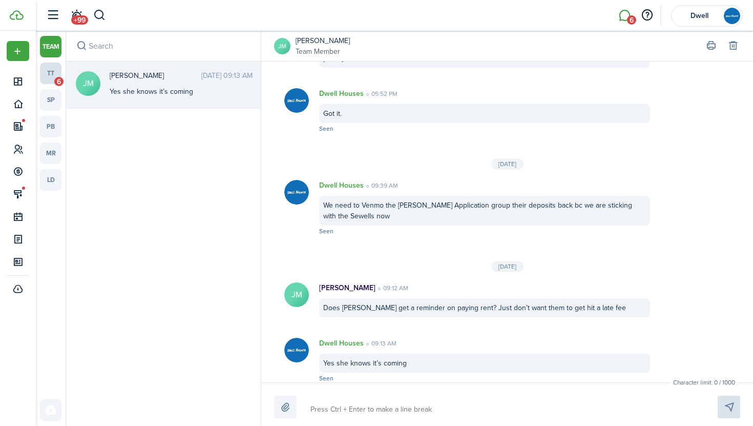
click at [53, 76] on link "tt 6" at bounding box center [51, 73] width 22 height 22
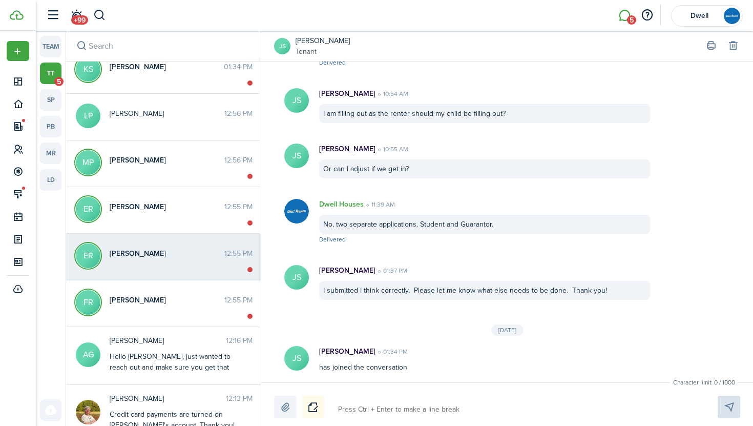
scroll to position [93, 0]
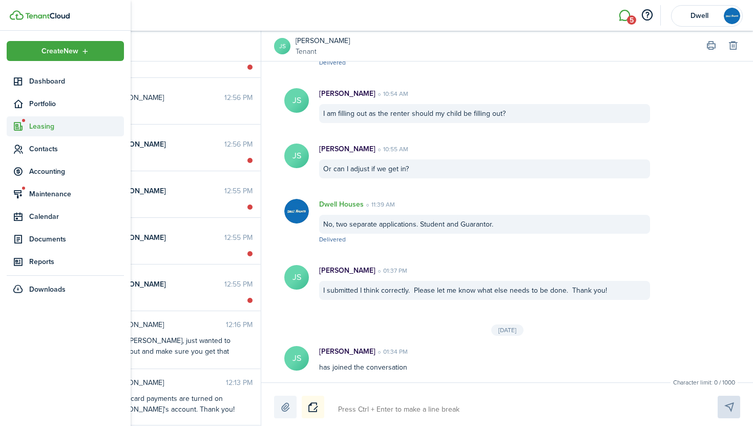
click at [38, 125] on span "Leasing" at bounding box center [76, 126] width 95 height 11
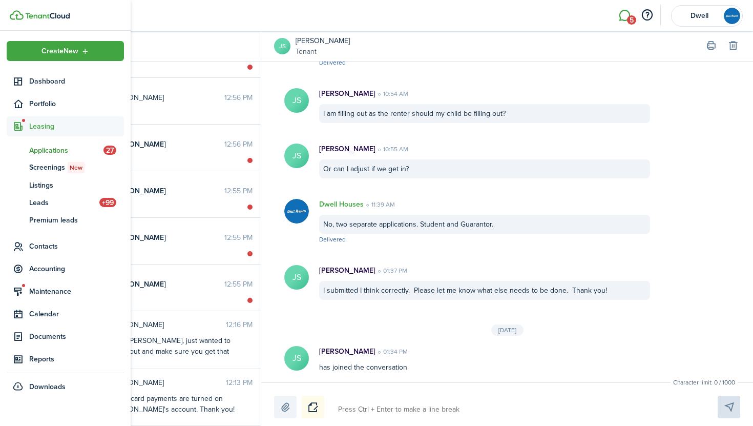
click at [49, 149] on span "Applications" at bounding box center [66, 150] width 74 height 11
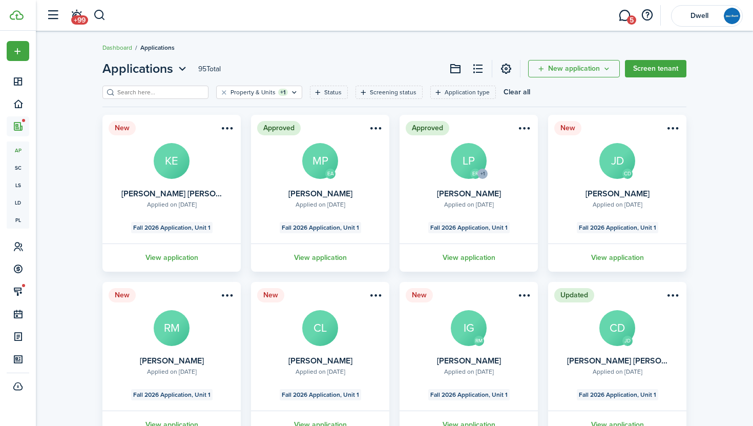
click at [162, 88] on input "search" at bounding box center [160, 93] width 90 height 10
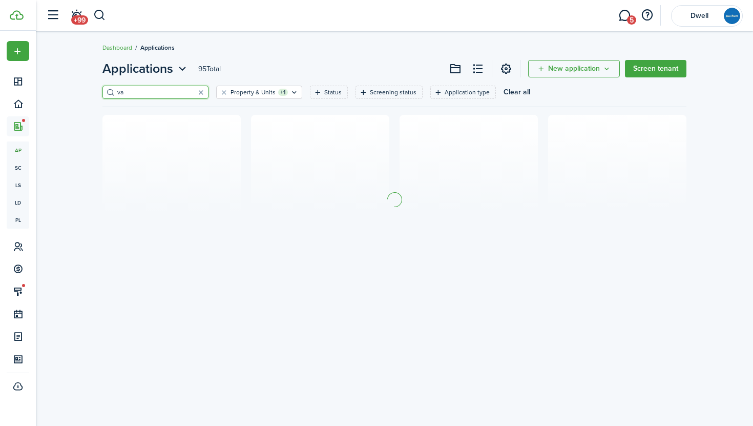
type input "v"
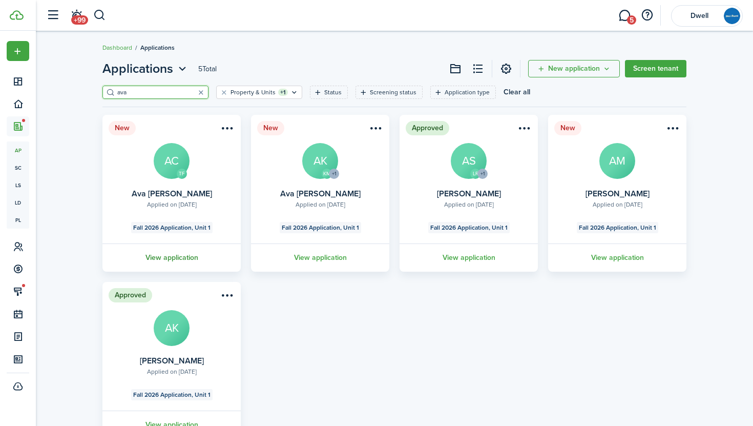
type input "ava"
click at [160, 262] on link "View application" at bounding box center [171, 257] width 141 height 28
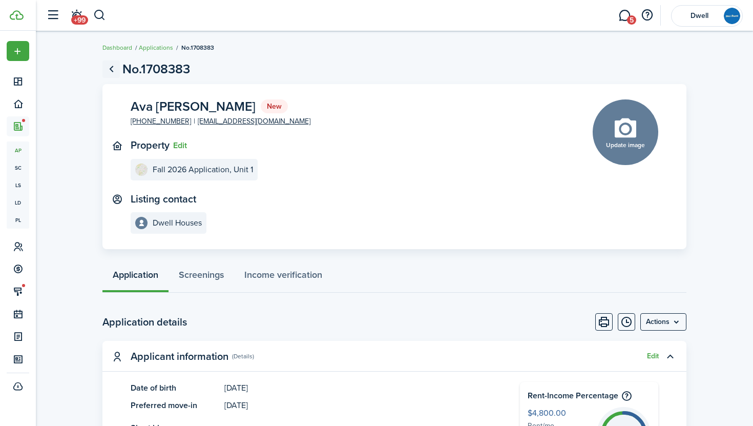
click at [112, 72] on link "Go back" at bounding box center [110, 68] width 17 height 17
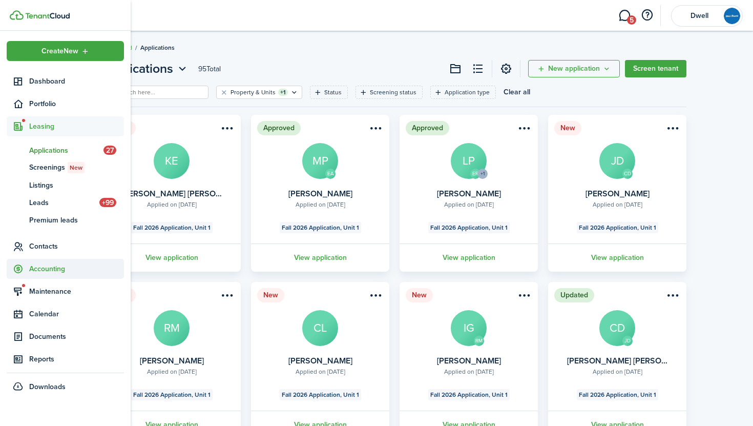
click at [57, 271] on span "Accounting" at bounding box center [76, 268] width 95 height 11
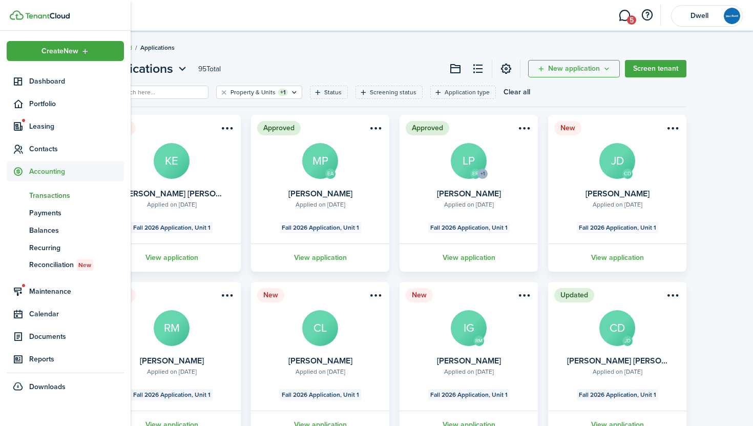
click at [51, 195] on span "Transactions" at bounding box center [76, 195] width 95 height 11
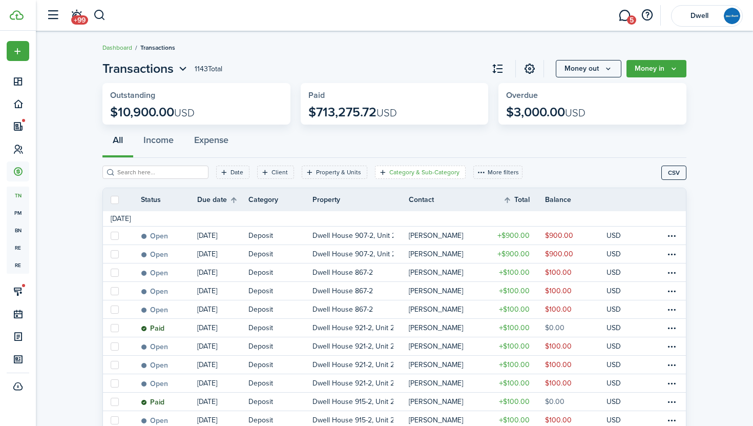
click at [388, 177] on filter-tag "Category & Sub-Category" at bounding box center [420, 171] width 91 height 13
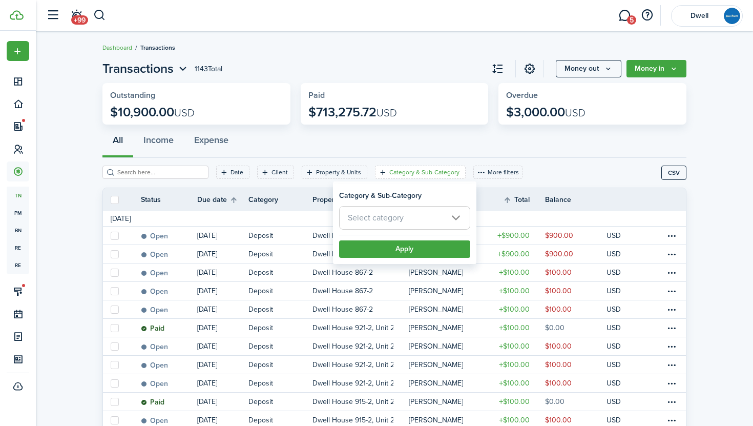
click at [417, 220] on span "Select category" at bounding box center [405, 217] width 130 height 23
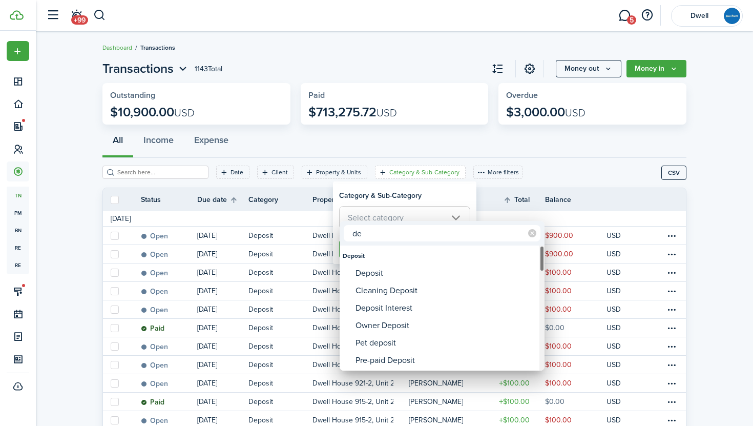
type input "de"
click at [434, 269] on div "Deposit" at bounding box center [445, 272] width 181 height 17
type input "Deposit"
click at [439, 202] on div at bounding box center [376, 212] width 917 height 589
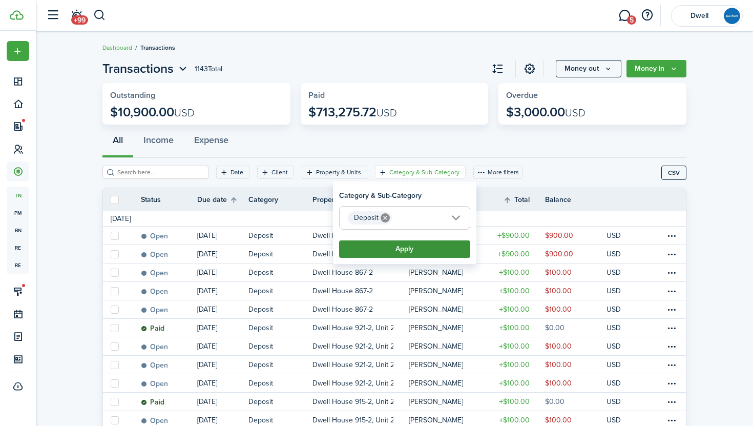
click at [432, 253] on button "Apply" at bounding box center [404, 248] width 131 height 17
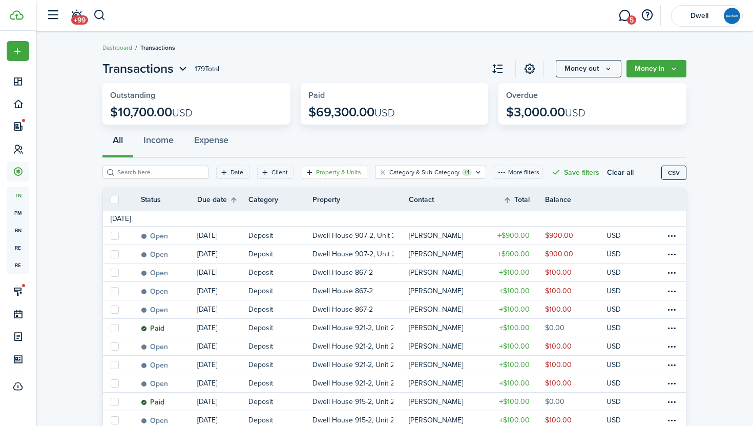
click at [324, 171] on filter-tag-label "Property & Units" at bounding box center [338, 171] width 45 height 9
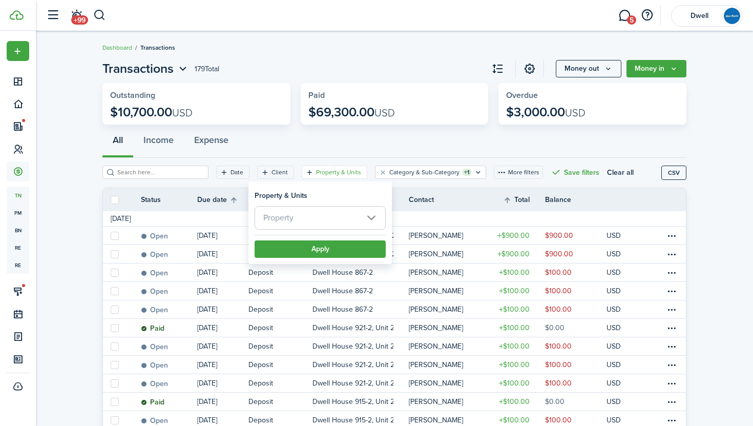
click at [336, 214] on span "Property" at bounding box center [320, 217] width 130 height 23
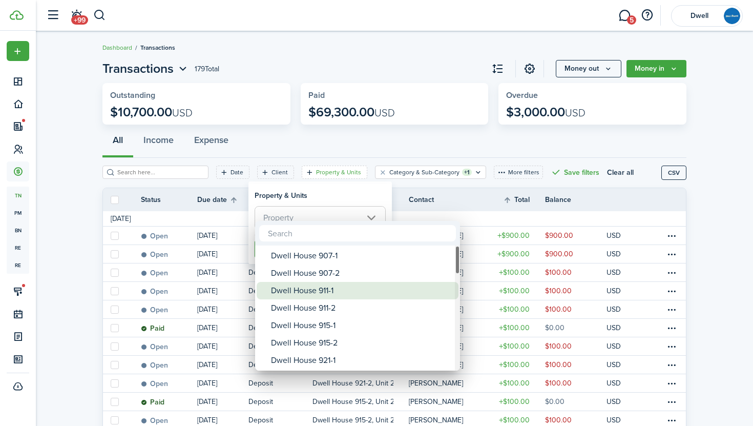
click at [399, 292] on div "Dwell House 911-1" at bounding box center [361, 290] width 181 height 17
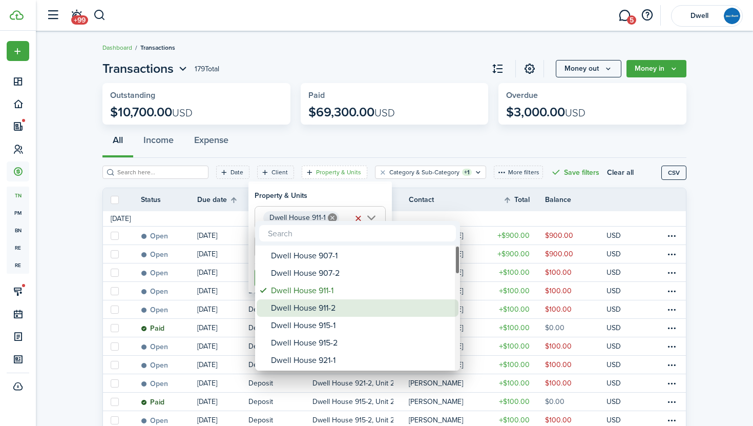
click at [405, 306] on div "Dwell House 911-2" at bounding box center [361, 307] width 181 height 17
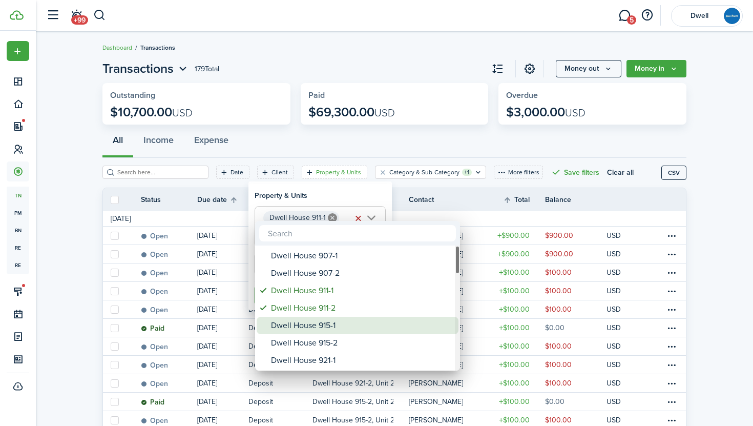
click at [411, 325] on div "Dwell House 915-1" at bounding box center [361, 324] width 181 height 17
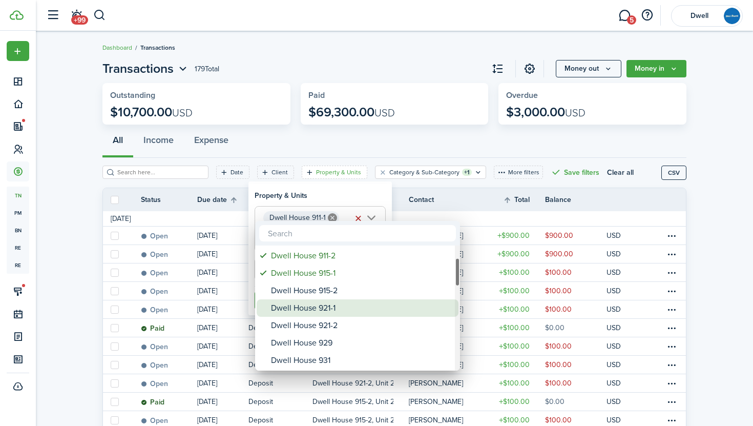
click at [381, 309] on div "Dwell House 921-1" at bounding box center [361, 307] width 181 height 17
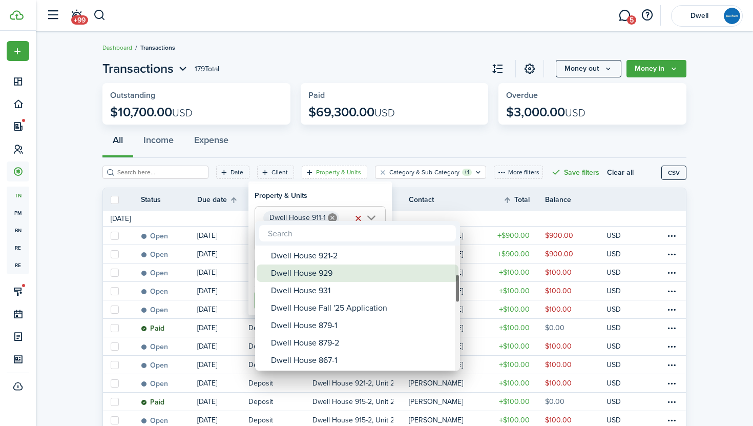
click at [370, 274] on div "Dwell House 929" at bounding box center [361, 272] width 181 height 17
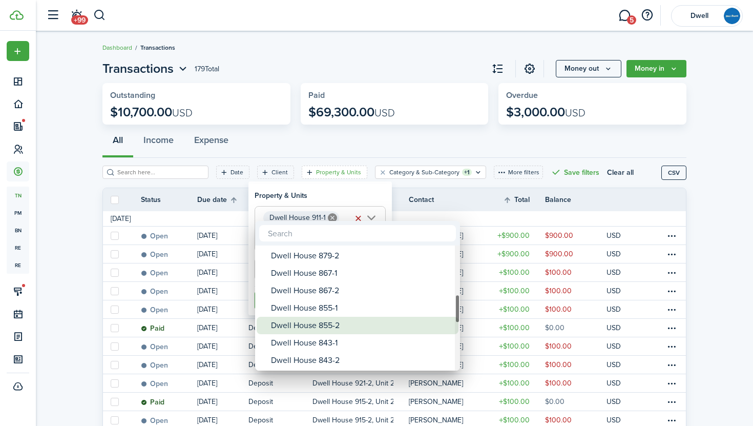
click at [396, 319] on div "Dwell House 855-2" at bounding box center [361, 324] width 181 height 17
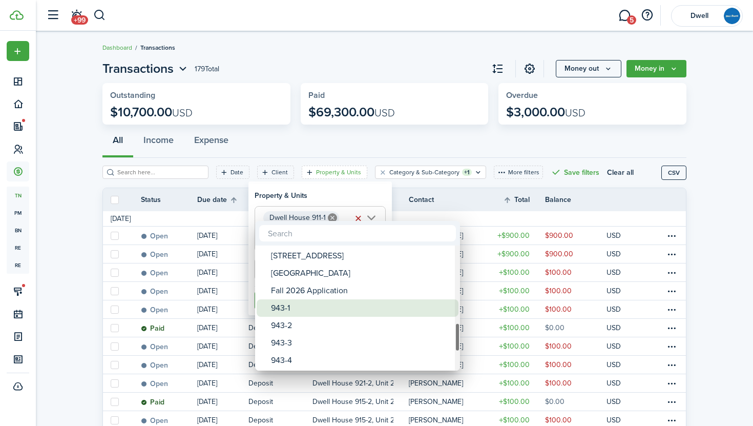
click at [399, 311] on div "943-1" at bounding box center [361, 307] width 181 height 17
click at [405, 308] on div "943-1" at bounding box center [361, 307] width 181 height 17
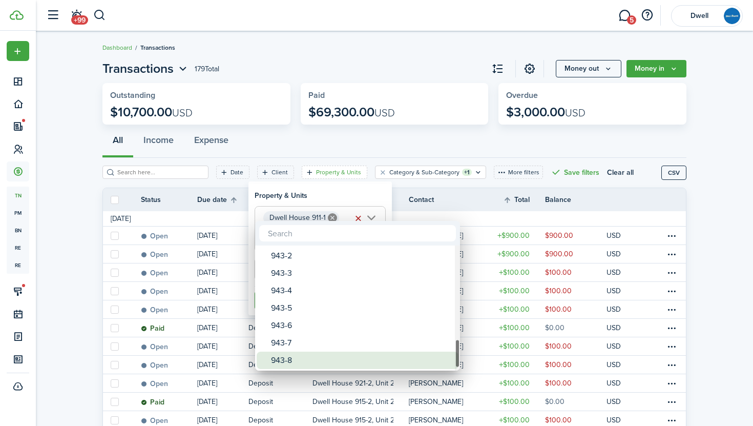
click at [344, 354] on div "943-8" at bounding box center [361, 359] width 181 height 17
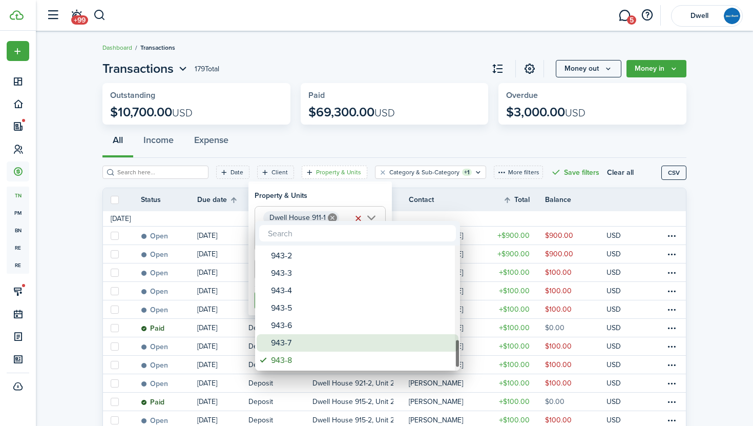
click at [333, 340] on div "943-7" at bounding box center [361, 342] width 181 height 17
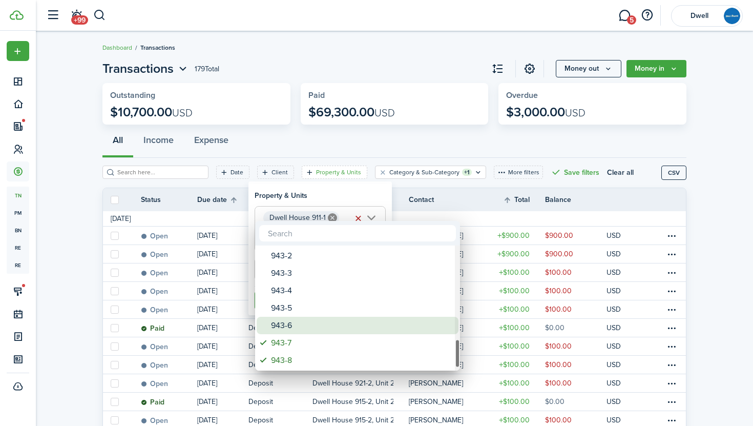
click at [322, 323] on div "943-6" at bounding box center [361, 324] width 181 height 17
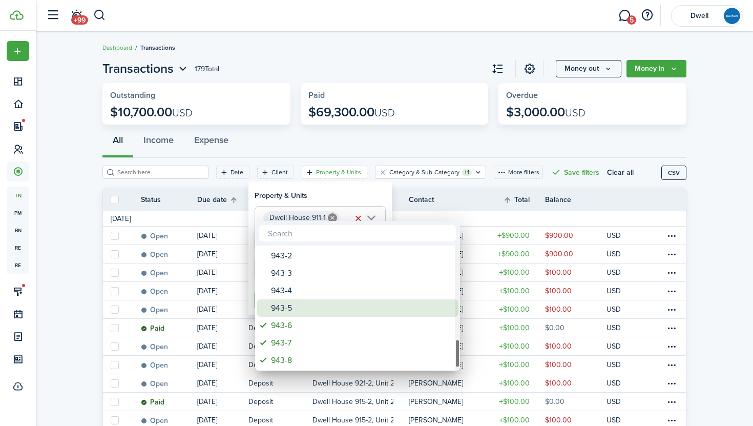
click at [317, 303] on div "943-5" at bounding box center [361, 307] width 181 height 17
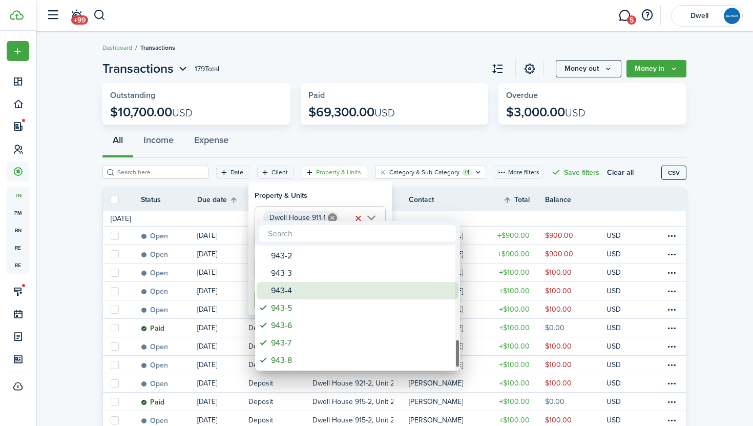
click at [311, 292] on div "943-4" at bounding box center [361, 290] width 181 height 17
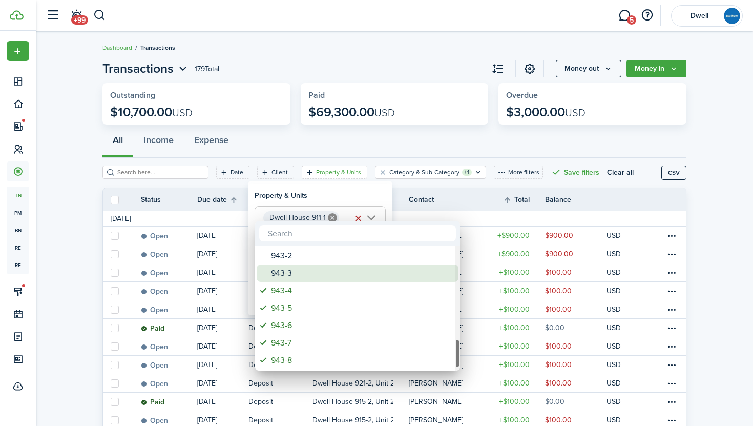
click at [325, 271] on div "943-3" at bounding box center [361, 272] width 181 height 17
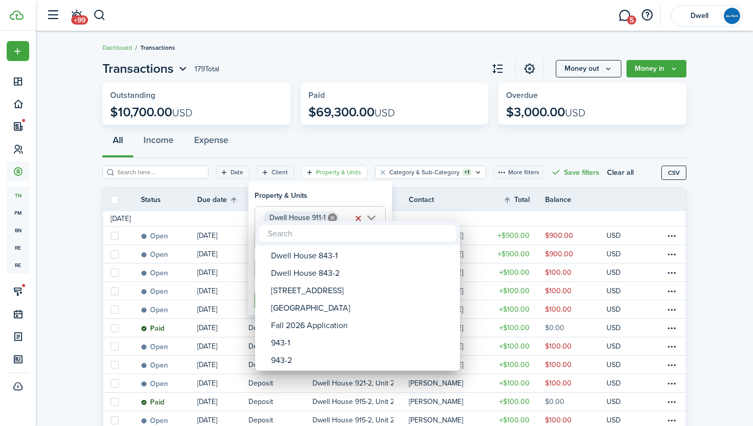
click at [350, 195] on div at bounding box center [376, 212] width 917 height 589
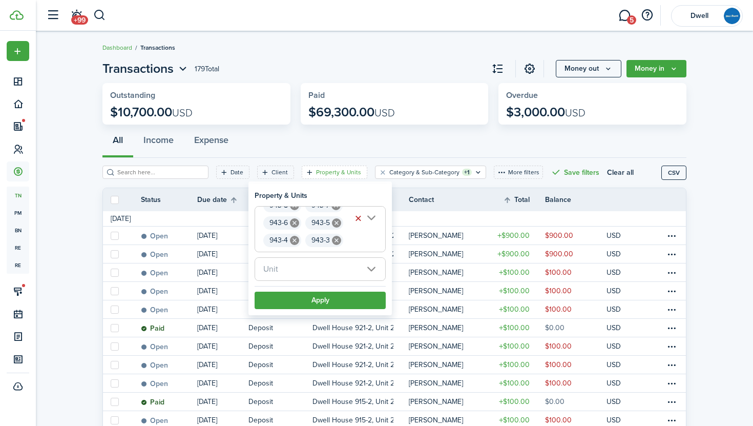
click at [340, 239] on icon at bounding box center [336, 240] width 9 height 9
click at [294, 237] on icon at bounding box center [294, 240] width 9 height 9
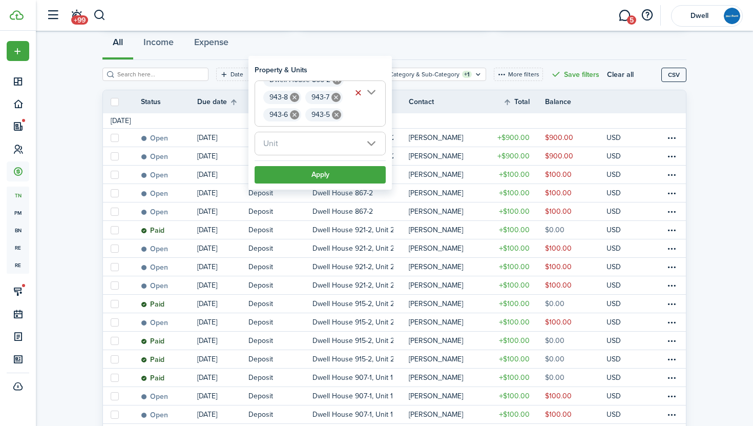
scroll to position [88, 0]
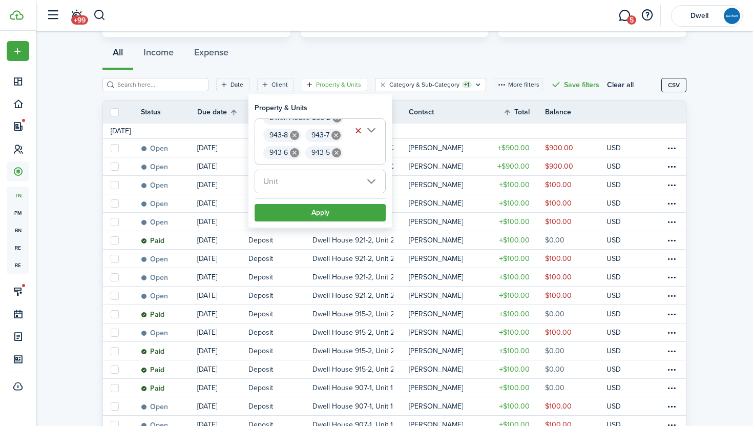
click at [367, 180] on span "Unit" at bounding box center [320, 181] width 130 height 23
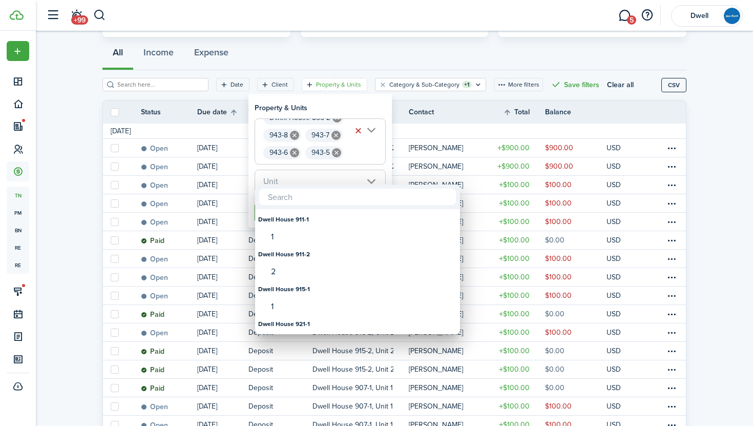
click at [369, 177] on div at bounding box center [376, 212] width 917 height 589
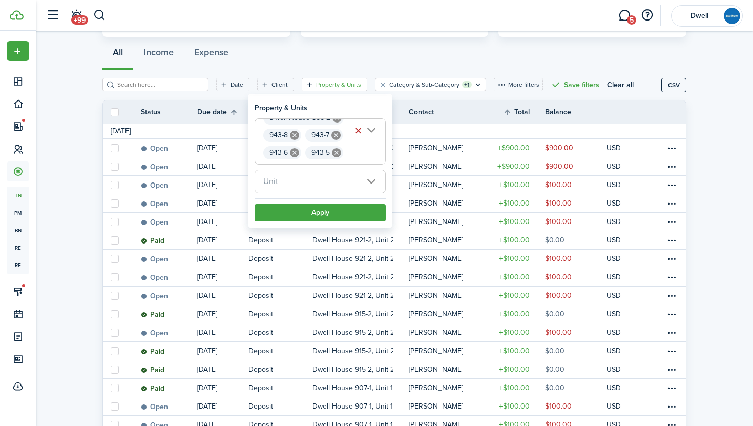
click at [370, 129] on span "[GEOGRAPHIC_DATA] 911-[GEOGRAPHIC_DATA] 911-[GEOGRAPHIC_DATA] 915-[GEOGRAPHIC_D…" at bounding box center [320, 141] width 130 height 45
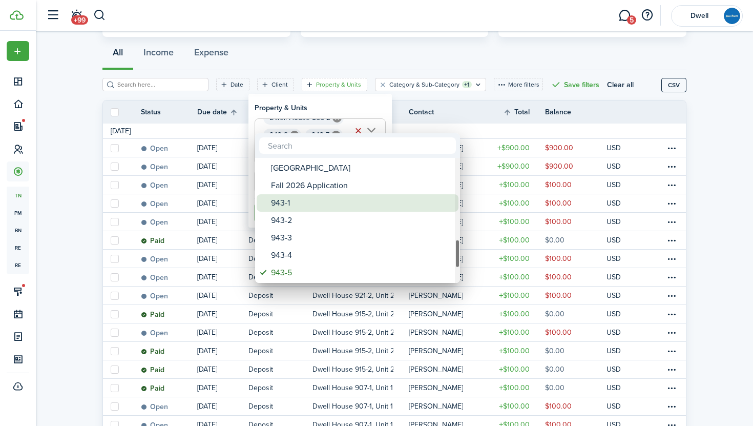
click at [345, 207] on div "943-1" at bounding box center [361, 202] width 181 height 17
click at [332, 200] on div "943-1" at bounding box center [361, 202] width 181 height 17
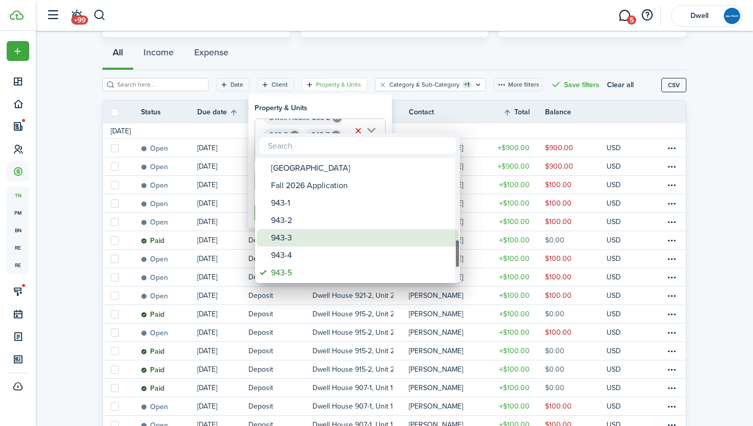
click at [324, 231] on div "943-3" at bounding box center [361, 237] width 181 height 17
type input "[GEOGRAPHIC_DATA] 915-[GEOGRAPHIC_DATA] 855-2, 943-8, 943-7, 943-6, 943-5, 943-3"
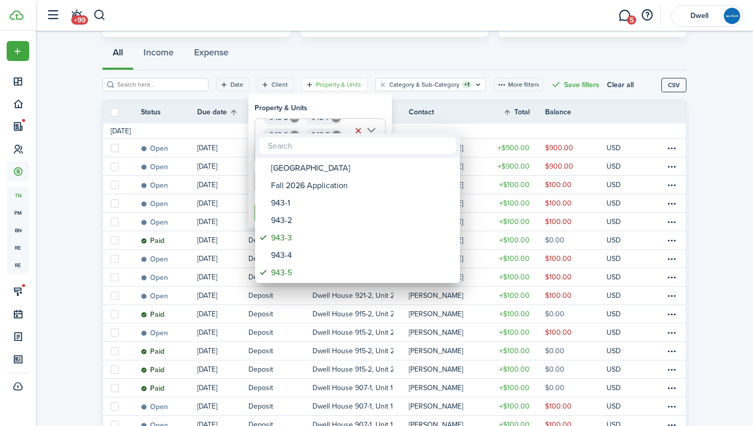
click at [354, 106] on div at bounding box center [376, 212] width 917 height 589
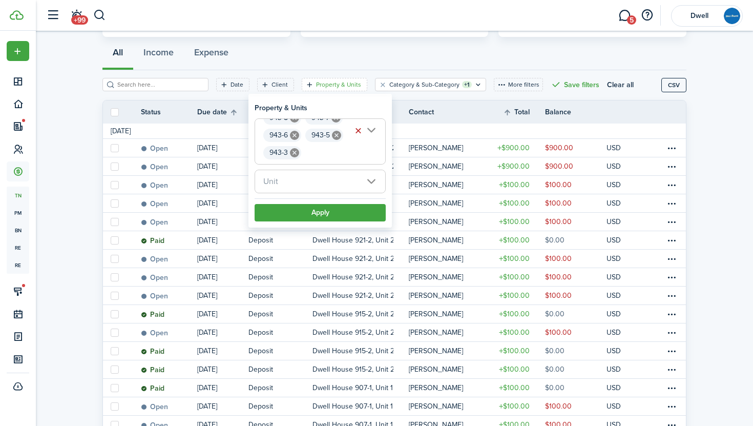
scroll to position [0, 441]
click at [345, 207] on button "Apply" at bounding box center [320, 212] width 131 height 17
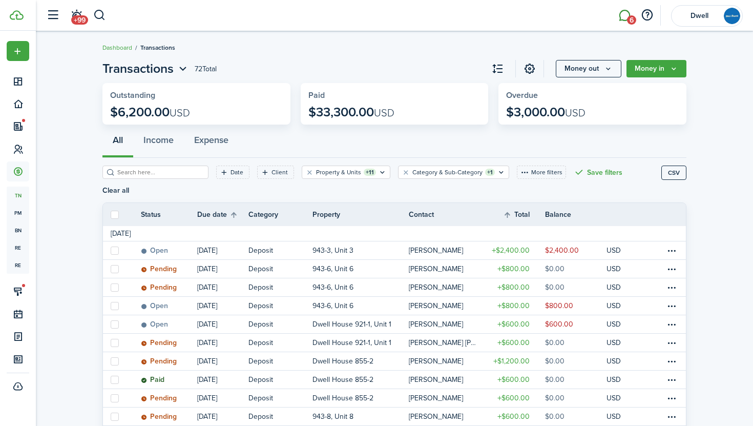
click at [627, 12] on link "6" at bounding box center [624, 16] width 19 height 26
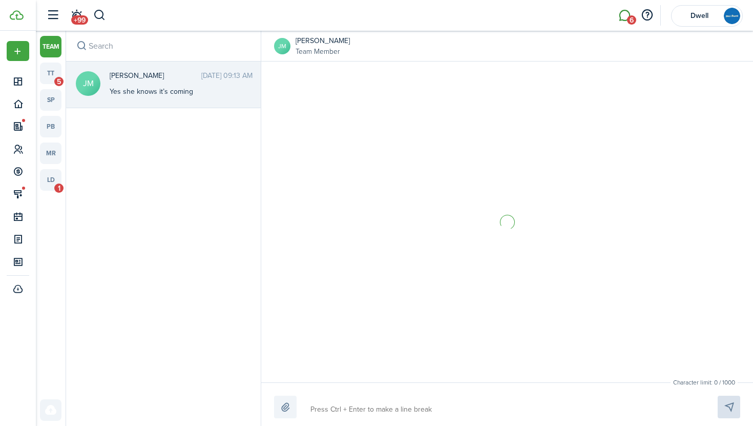
scroll to position [124, 0]
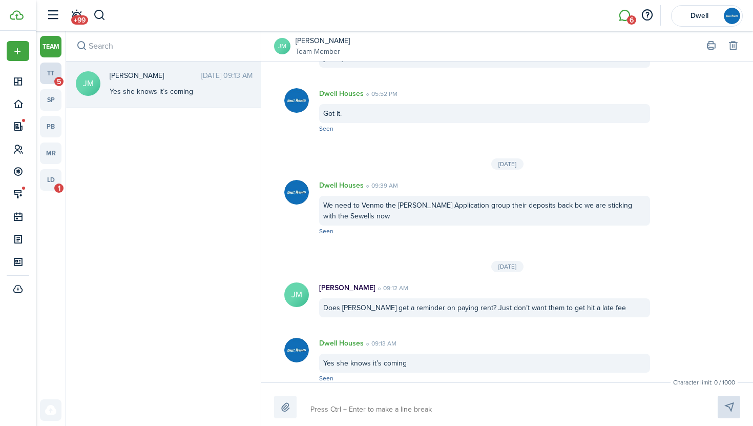
click at [50, 75] on link "tt 5" at bounding box center [51, 73] width 22 height 22
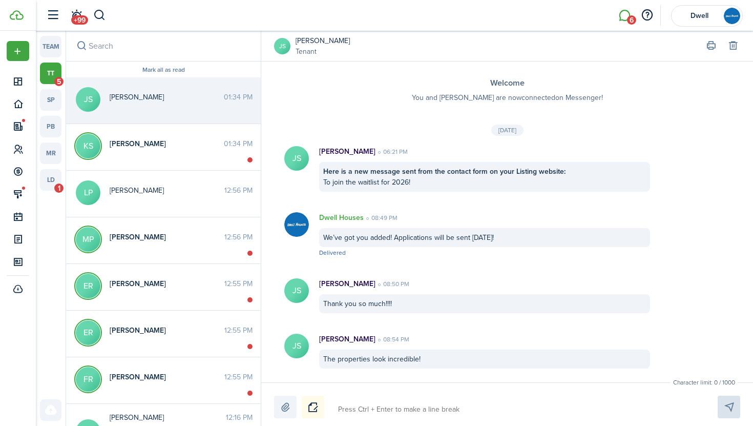
scroll to position [480, 0]
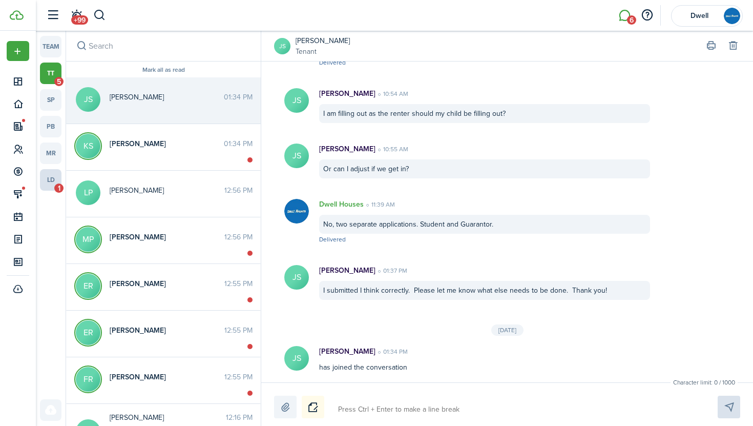
click at [41, 181] on link "ld 1" at bounding box center [51, 180] width 22 height 22
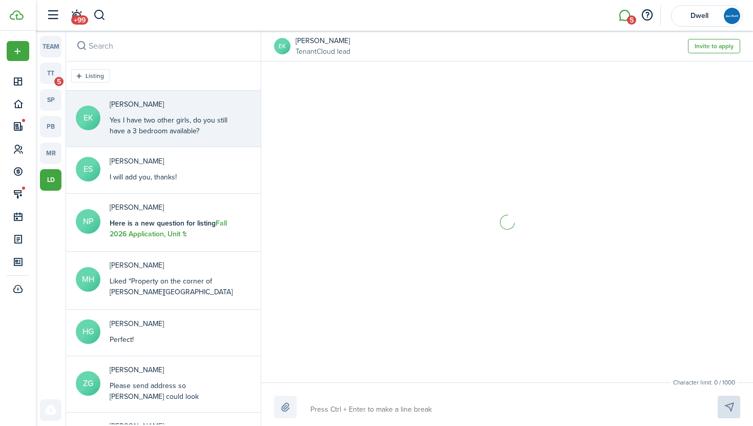
scroll to position [1172, 0]
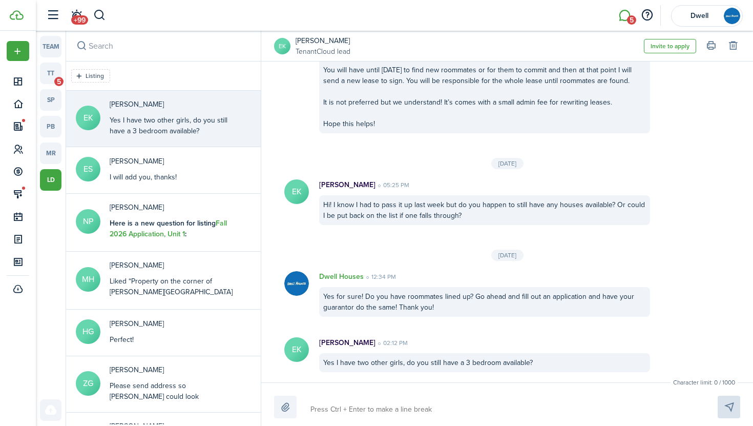
click at [414, 408] on textarea at bounding box center [502, 408] width 390 height 17
type textarea "W"
type textarea "We"
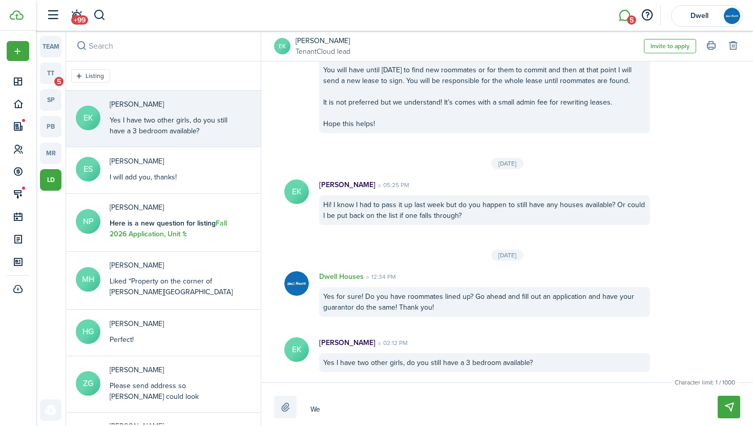
type textarea "We"
type textarea "We a"
type textarea "We ar"
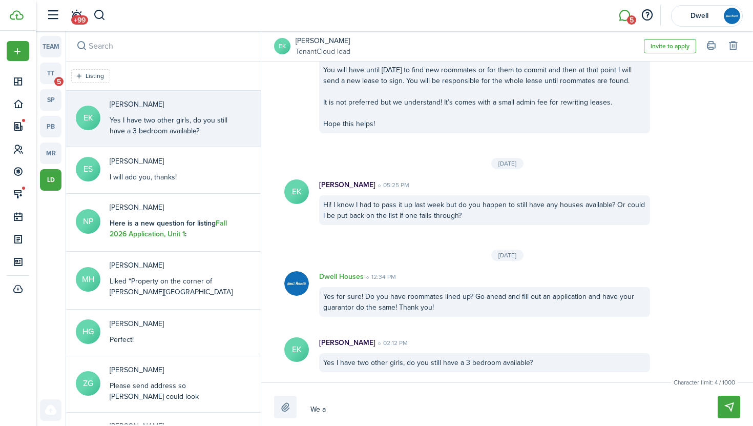
type textarea "We ar"
type textarea "We are"
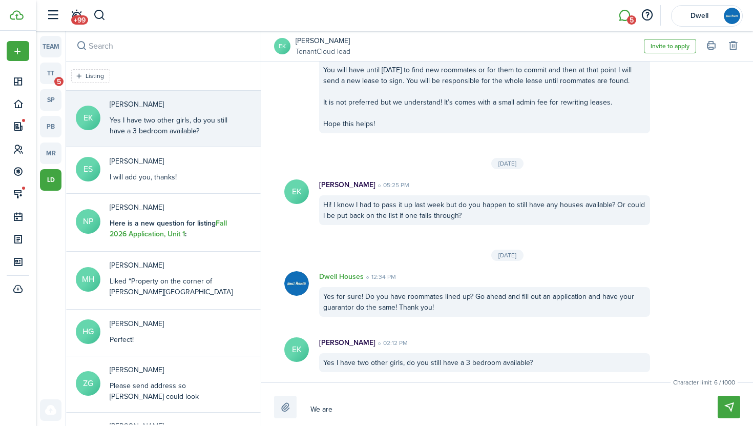
type textarea "We are f"
type textarea "We are fu"
type textarea "We are ful"
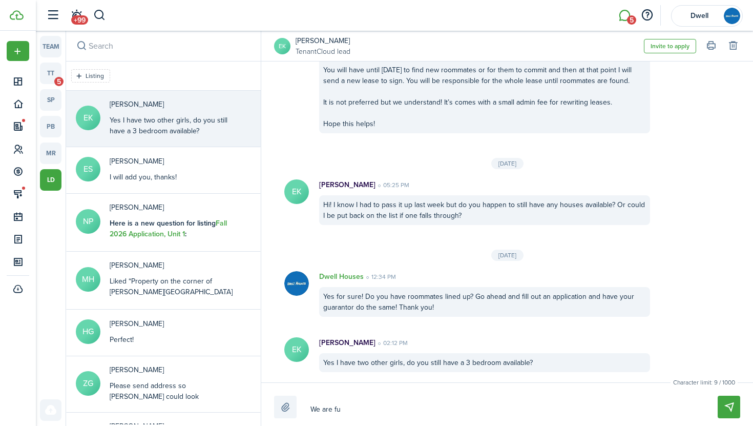
type textarea "We are ful"
type textarea "We are full"
type textarea "We are fully"
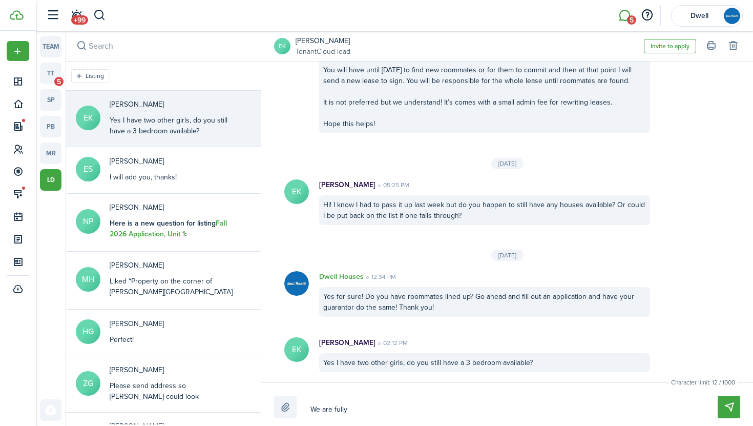
type textarea "We are fully"
type textarea "We are fully l"
type textarea "We are fully le"
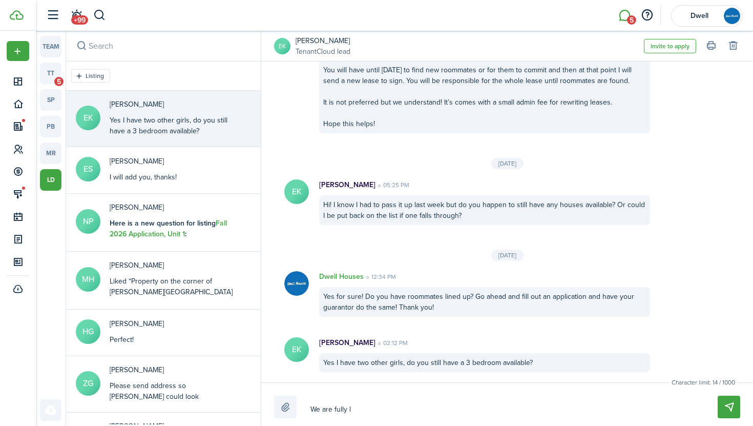
type textarea "We are fully le"
type textarea "We are fully lea"
type textarea "We are fully leas"
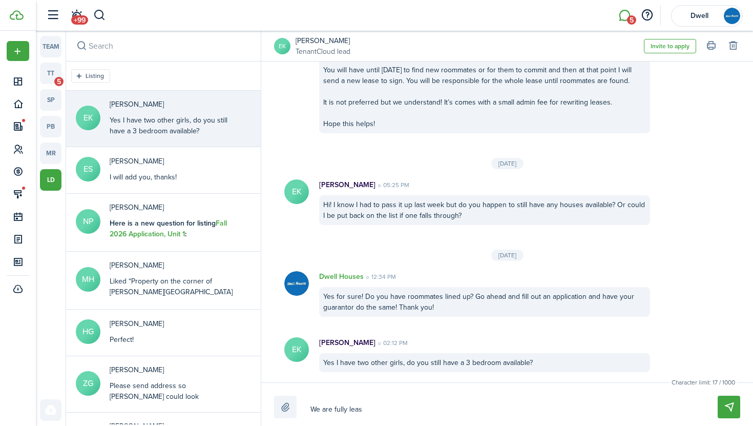
type textarea "We are fully lease"
type textarea "We are fully leased"
type textarea "We are fully leased o"
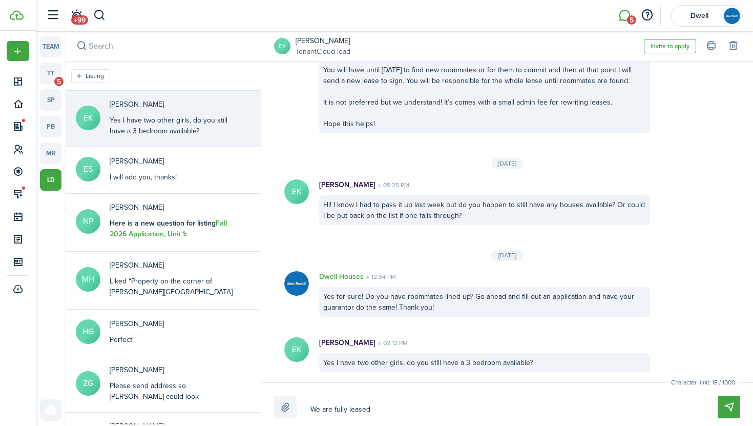
type textarea "We are fully leased o"
type textarea "We are fully leased on"
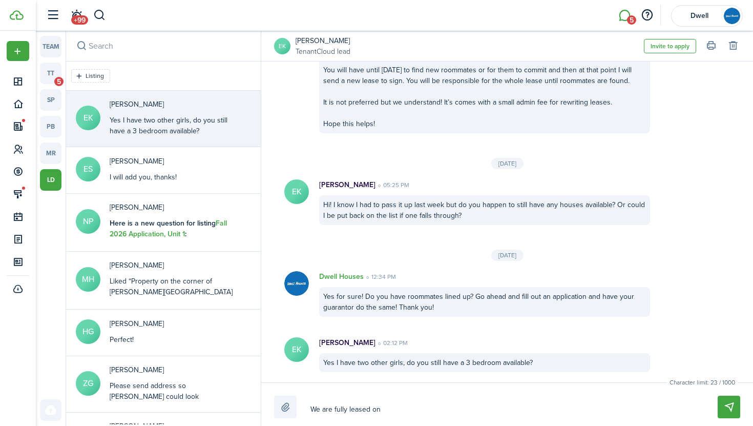
type textarea "We are fully leased on 3"
type textarea "We are fully leased on 3b"
type textarea "We are fully leased on 3bd"
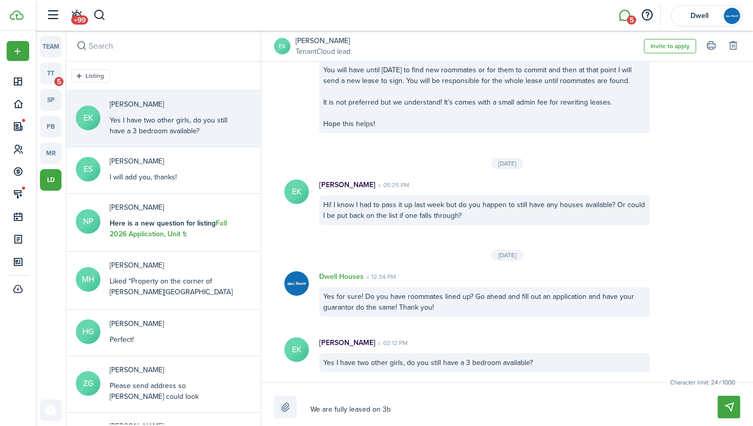
type textarea "We are fully leased on 3bd"
type textarea "We are fully leased on 3bd,"
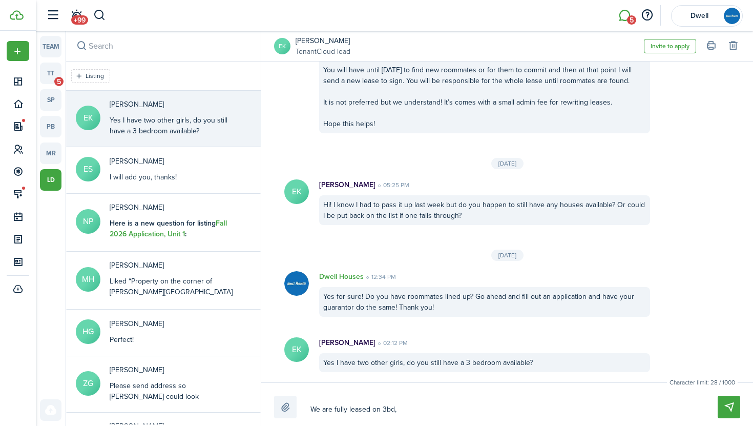
type textarea "We are fully leased on 3bd, b"
type textarea "We are fully leased on 3bd, bu"
type textarea "We are fully leased on 3bd, but"
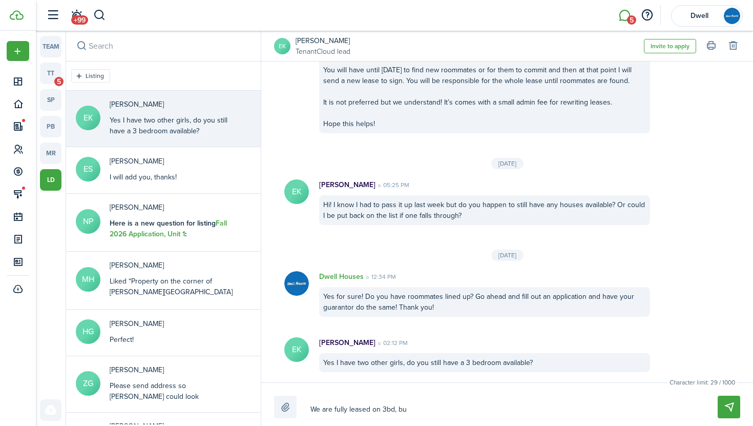
type textarea "We are fully leased on 3bd, but"
type textarea "We are fully leased on 3bd, but i"
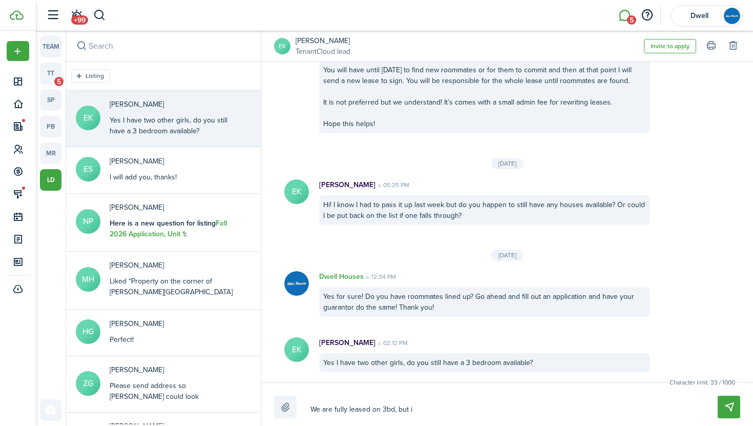
type textarea "We are fully leased on 3bd, but if"
type textarea "We are fully leased on 3bd, but if y"
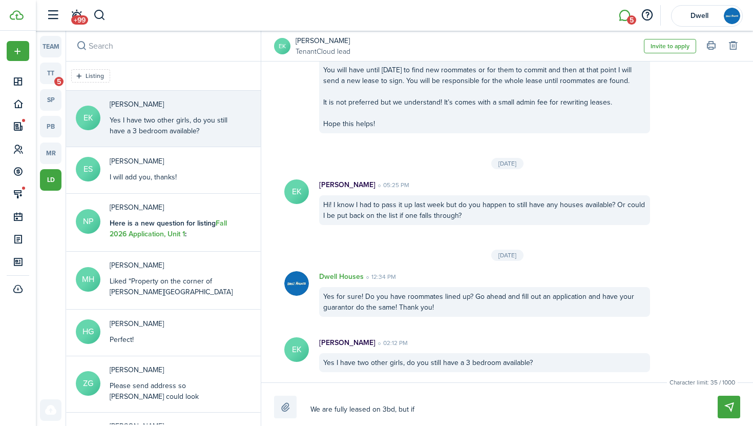
type textarea "We are fully leased on 3bd, but if y"
type textarea "We are fully leased on 3bd, but if yo"
type textarea "We are fully leased on 3bd, but if you"
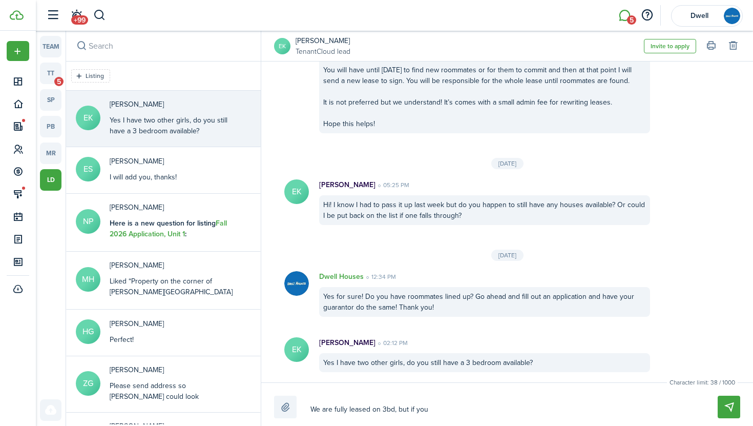
type textarea "We are fully leased on 3bd, but if you"
type textarea "We are fully leased on 3bd, but if you d"
type textarea "We are fully leased on 3bd, but if you do"
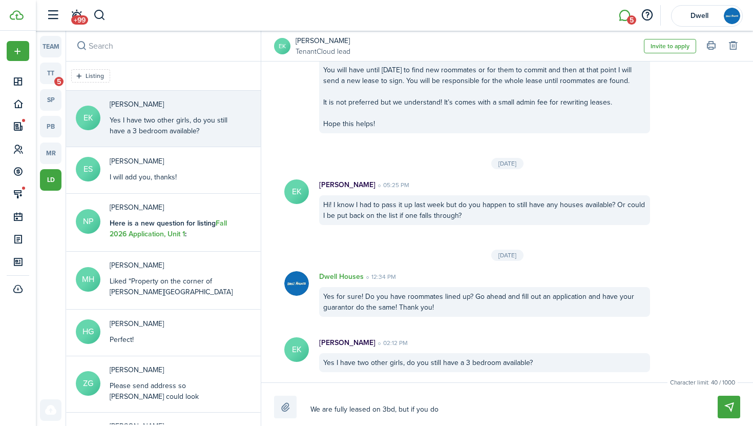
type textarea "We are fully leased on 3bd, but if you do"
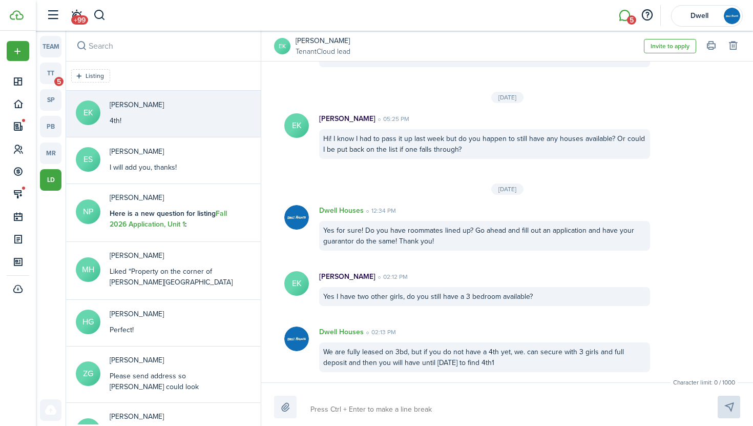
scroll to position [1293, 0]
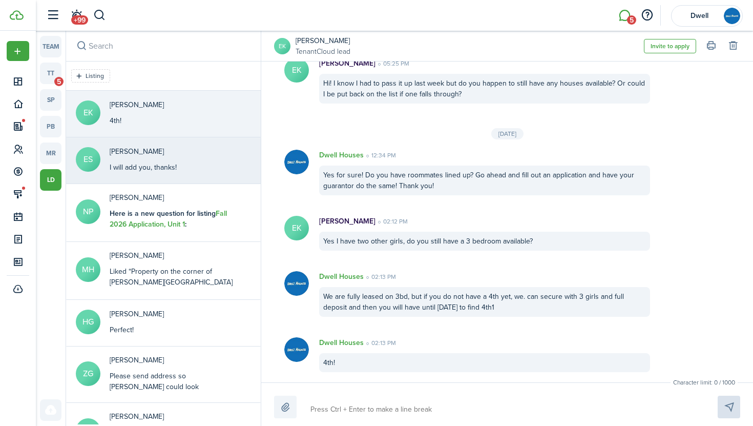
click at [216, 164] on div "[PERSON_NAME] I will add you, thanks!" at bounding box center [181, 159] width 158 height 27
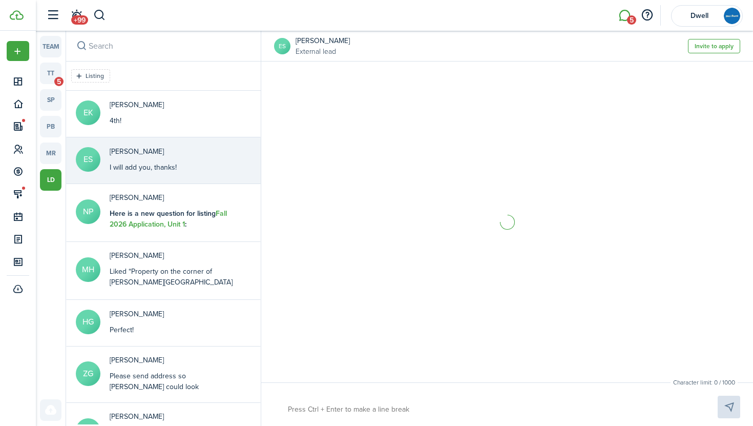
scroll to position [5, 0]
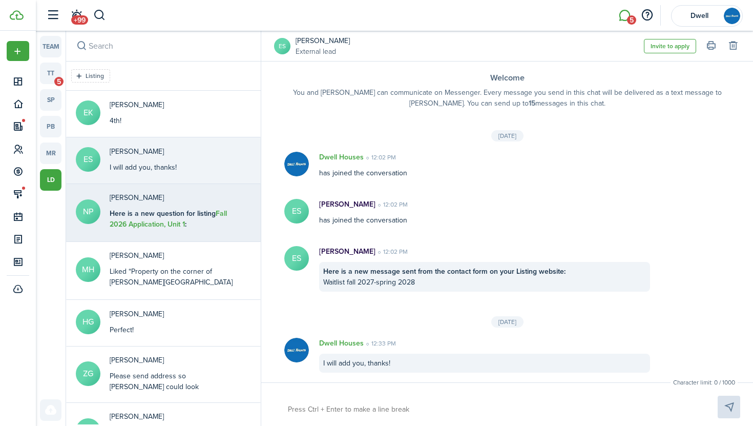
click at [204, 198] on p "[PERSON_NAME]" at bounding box center [174, 197] width 128 height 11
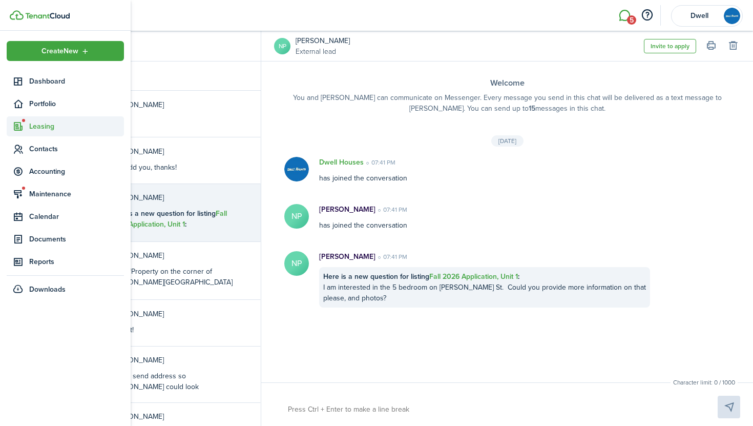
click at [51, 124] on span "Leasing" at bounding box center [76, 126] width 95 height 11
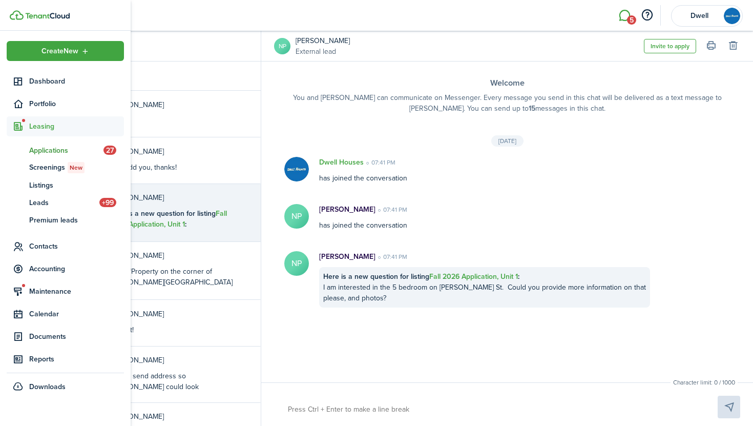
click at [55, 153] on span "Applications" at bounding box center [66, 150] width 74 height 11
